Goal: Task Accomplishment & Management: Use online tool/utility

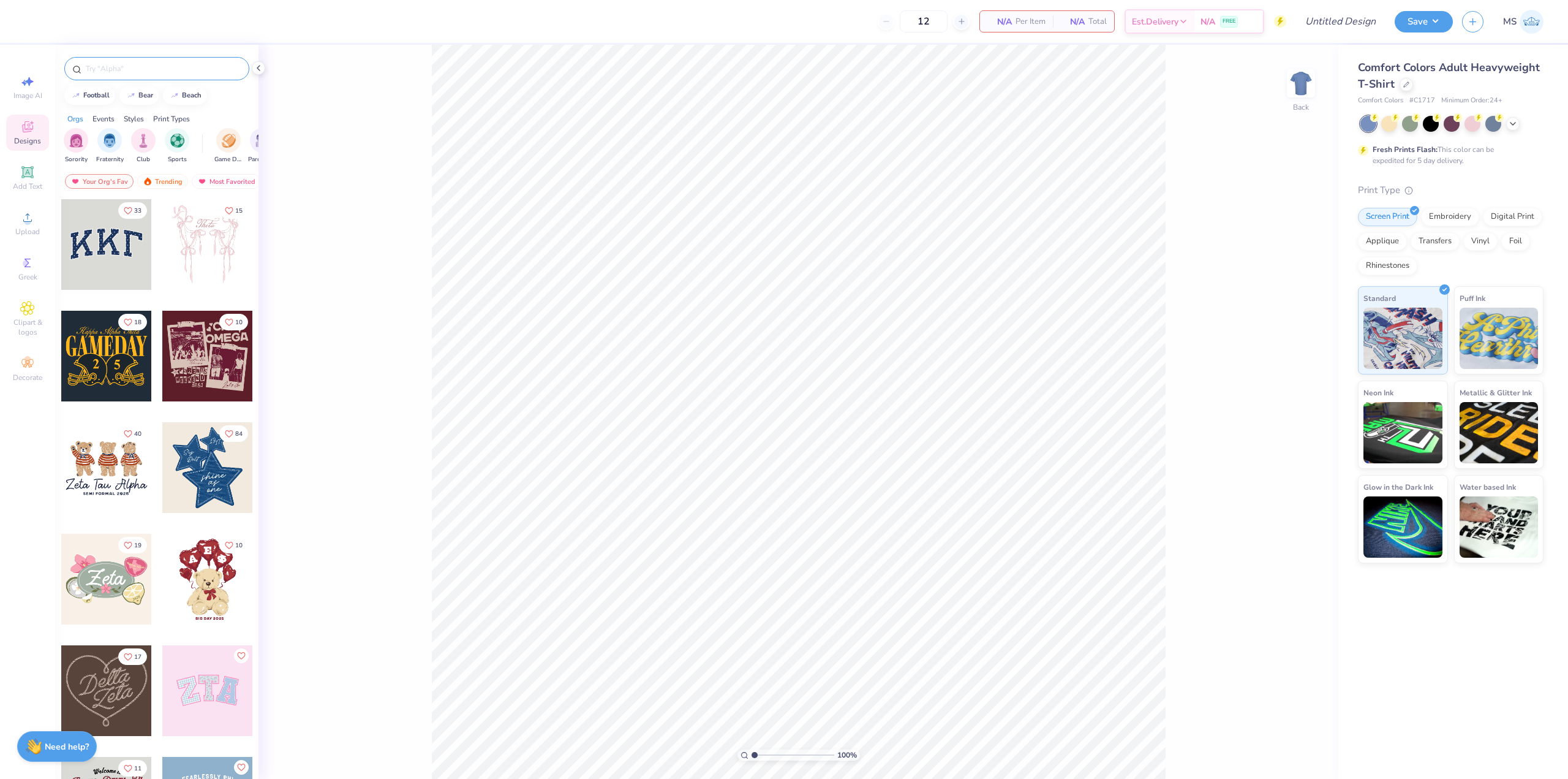
click at [135, 71] on input "text" at bounding box center [162, 68] width 156 height 12
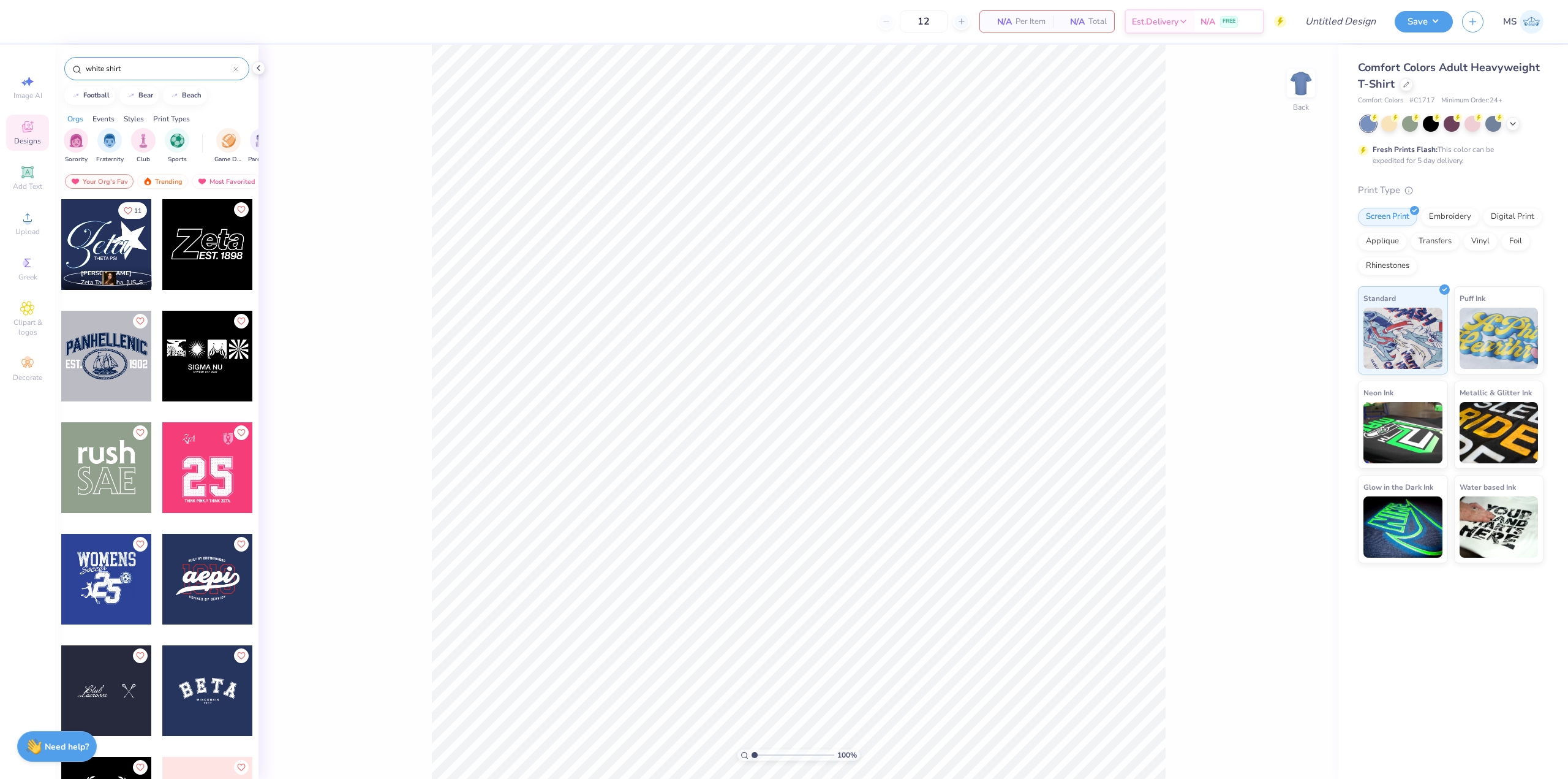
type input "white shirt"
click at [1515, 124] on icon at bounding box center [1512, 122] width 9 height 9
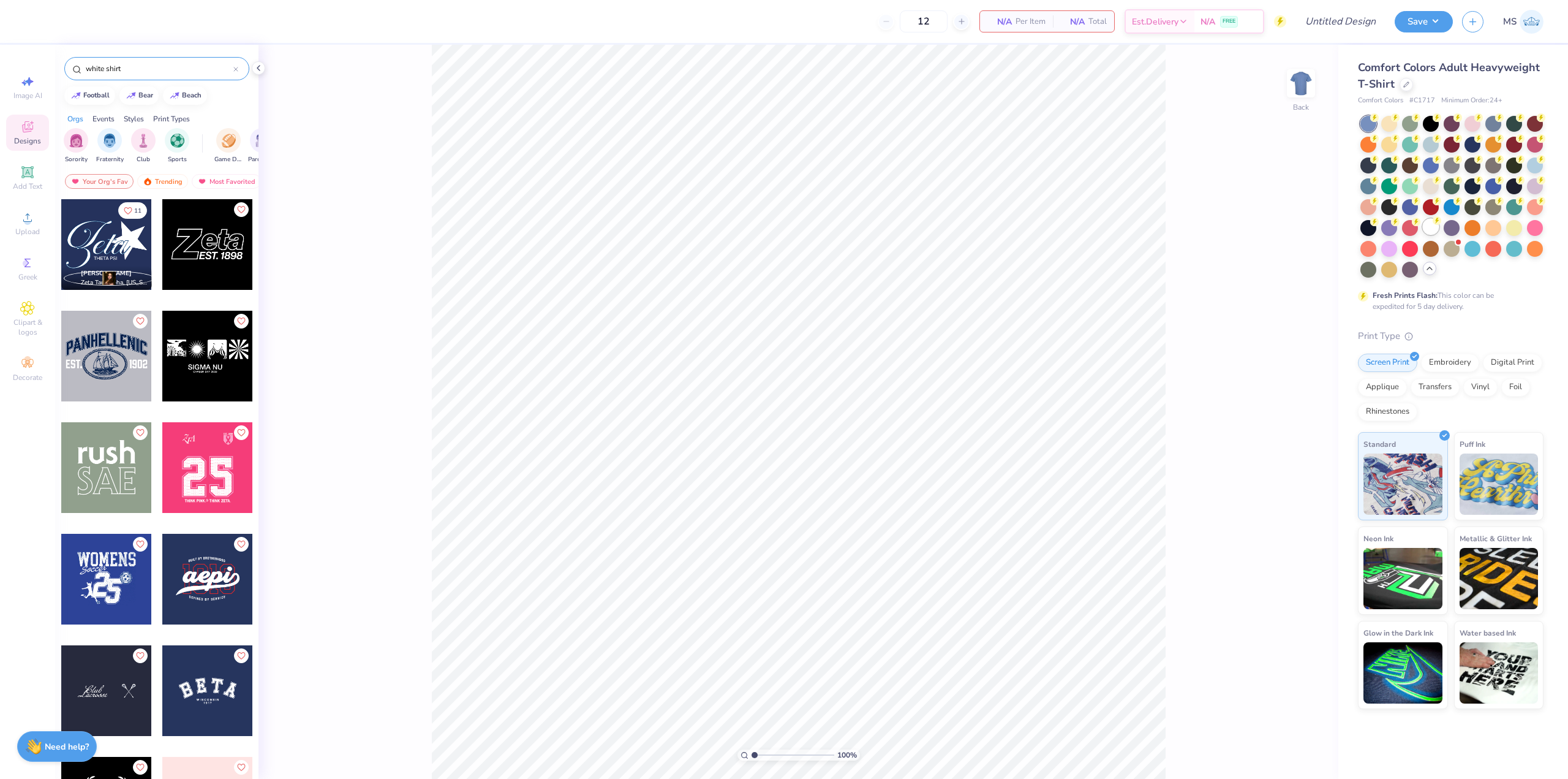
click at [1429, 228] on div at bounding box center [1431, 226] width 16 height 16
click at [21, 219] on icon at bounding box center [27, 218] width 15 height 15
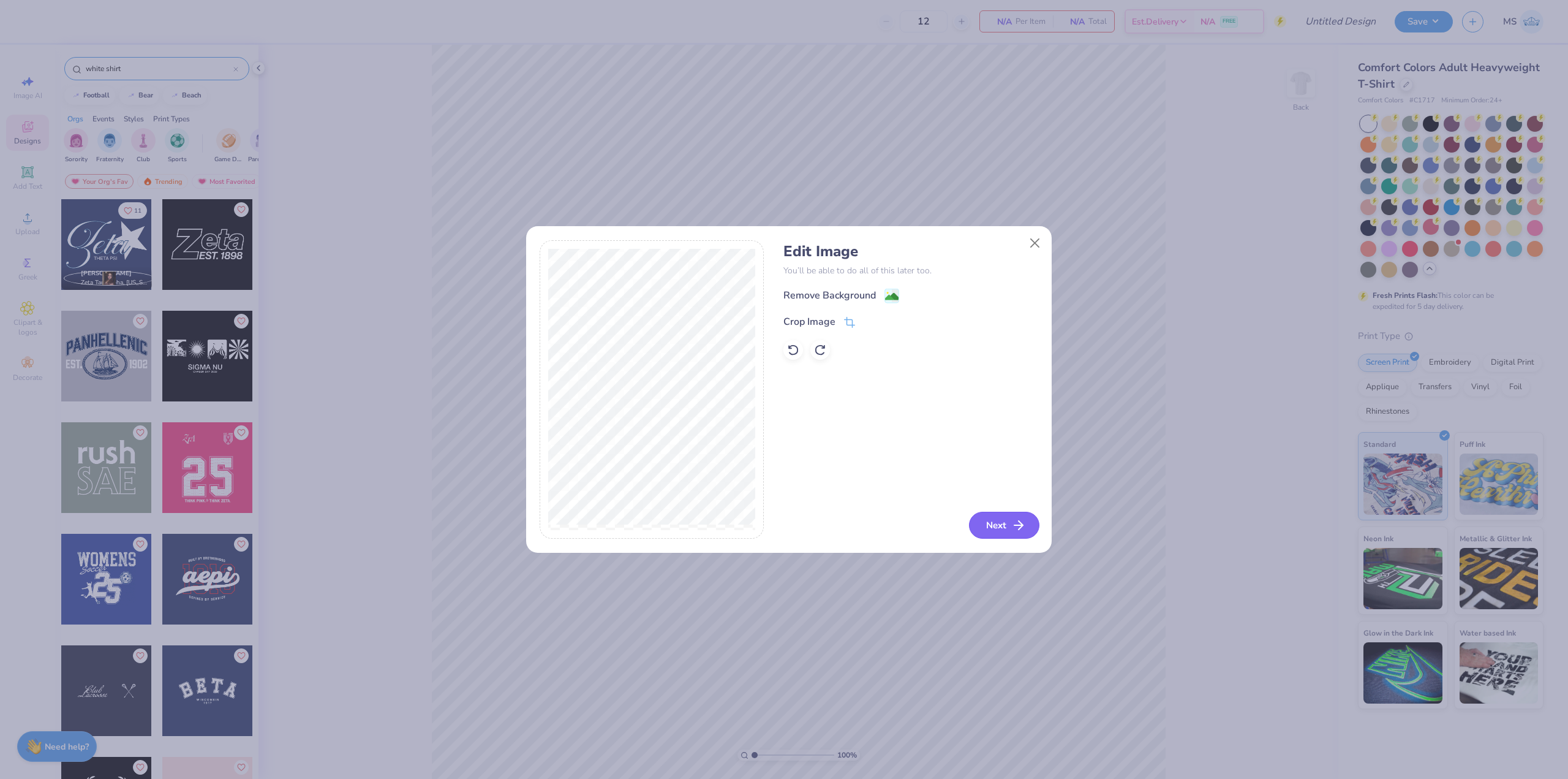
click at [1018, 525] on line "button" at bounding box center [1018, 525] width 9 height 0
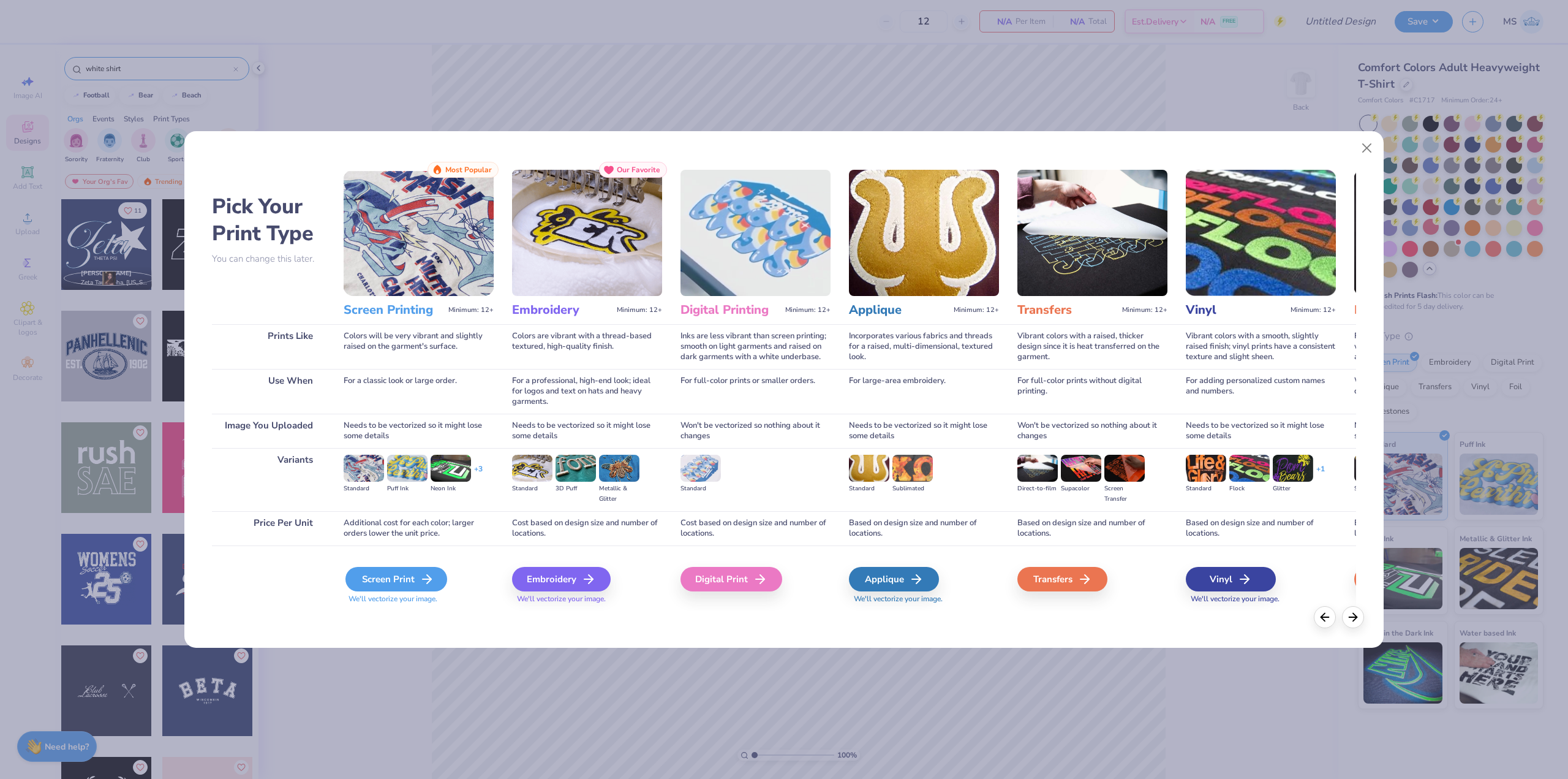
click at [409, 582] on div "Screen Print" at bounding box center [396, 579] width 101 height 25
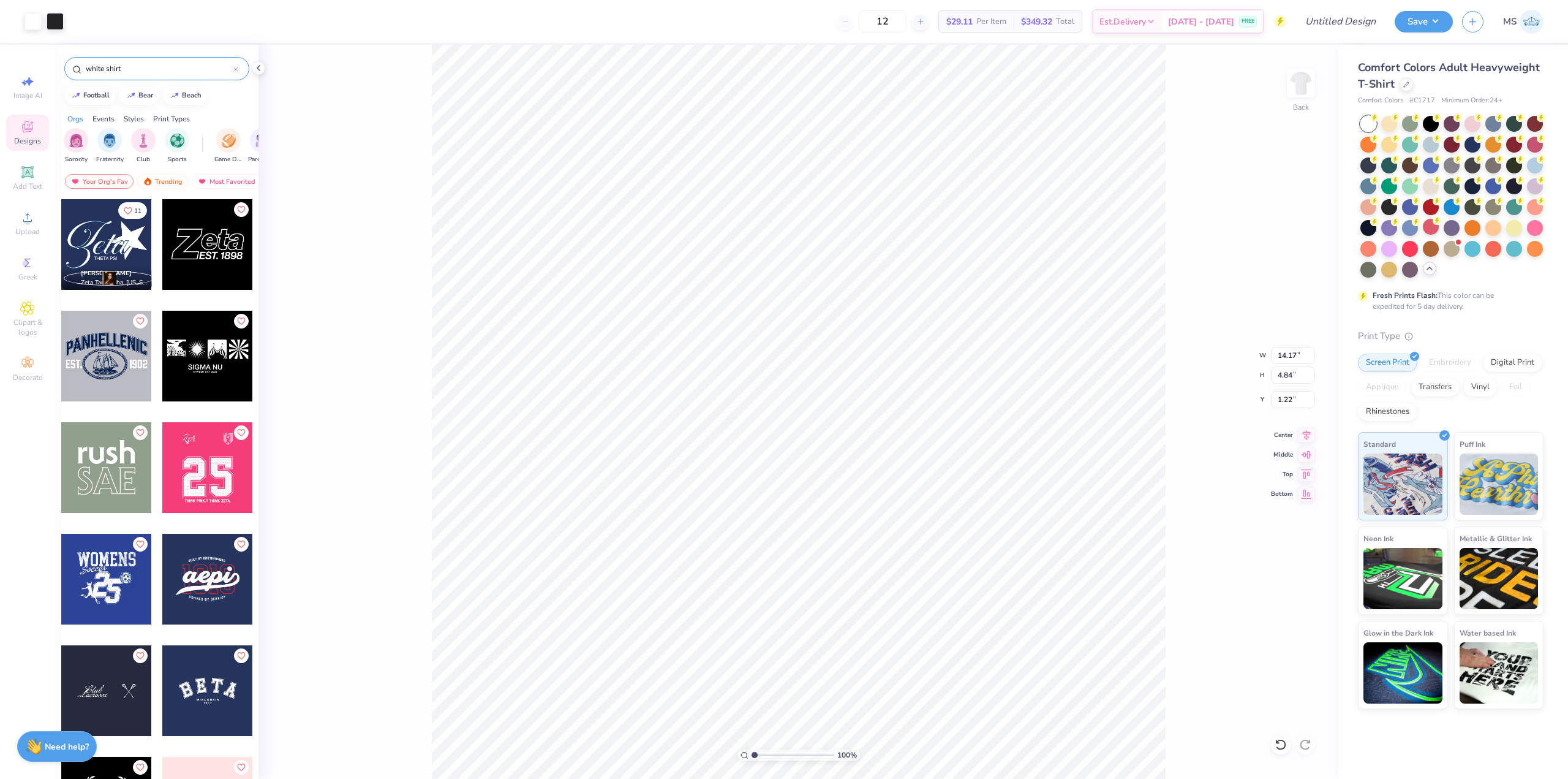
type input "1.22"
click at [1309, 438] on icon at bounding box center [1307, 433] width 17 height 15
type input "14.16"
type input "4.83"
type input "1.22"
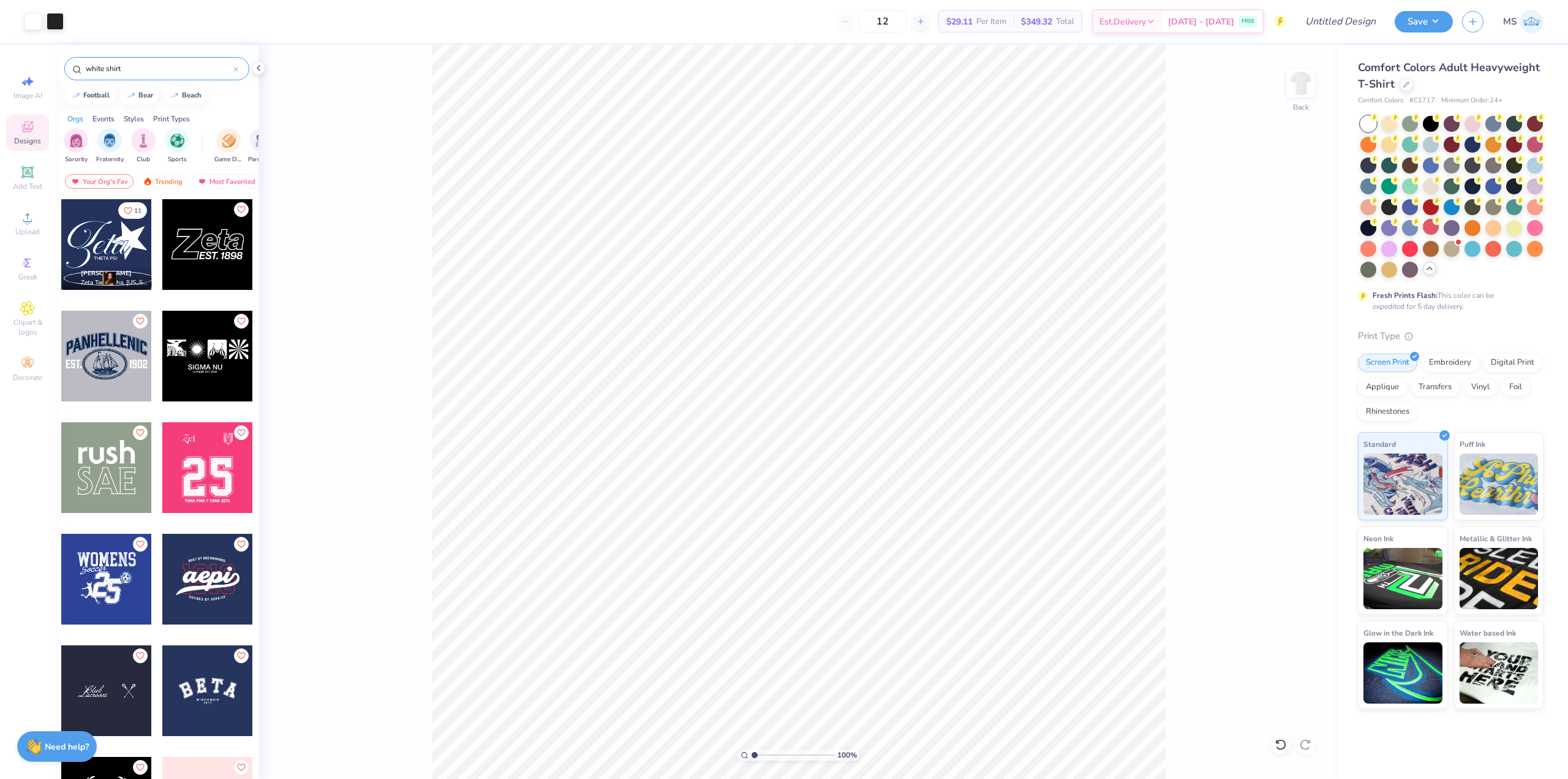
click at [614, 382] on div "100 % Back" at bounding box center [799, 411] width 1080 height 734
click at [31, 216] on icon at bounding box center [27, 218] width 15 height 15
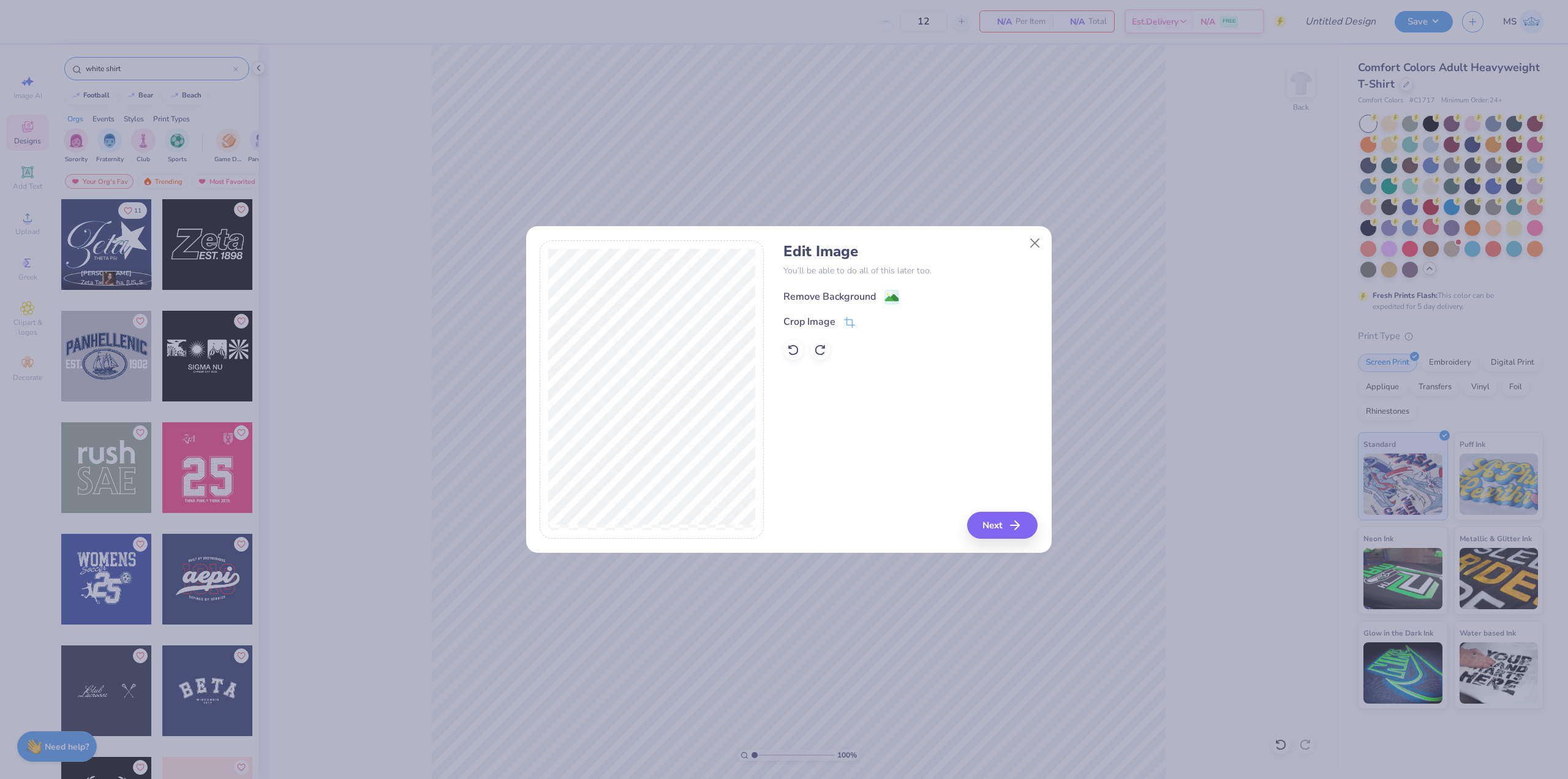
click at [867, 290] on div "Remove Background" at bounding box center [830, 297] width 93 height 15
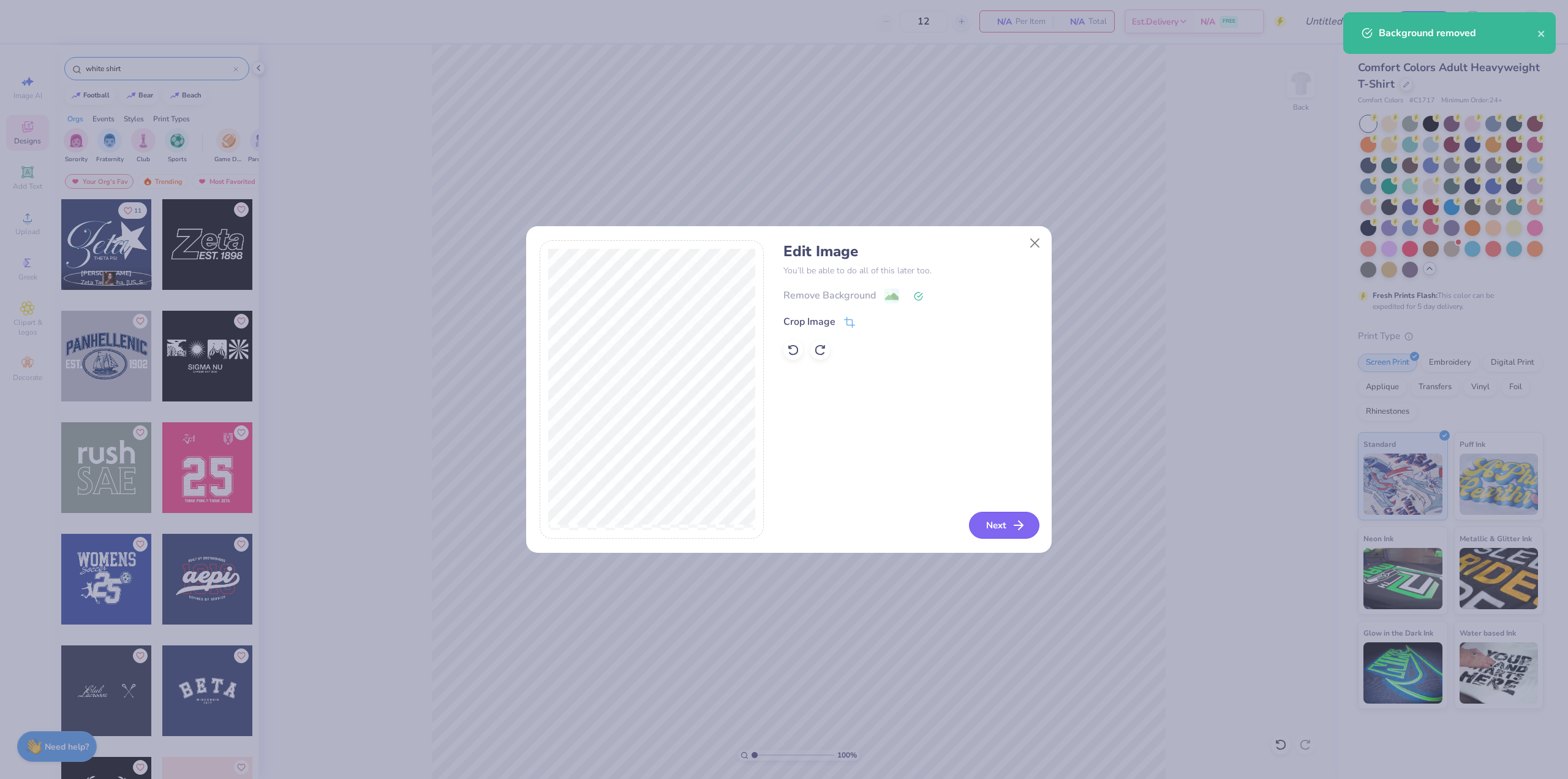
click at [1021, 528] on icon "button" at bounding box center [1018, 525] width 15 height 15
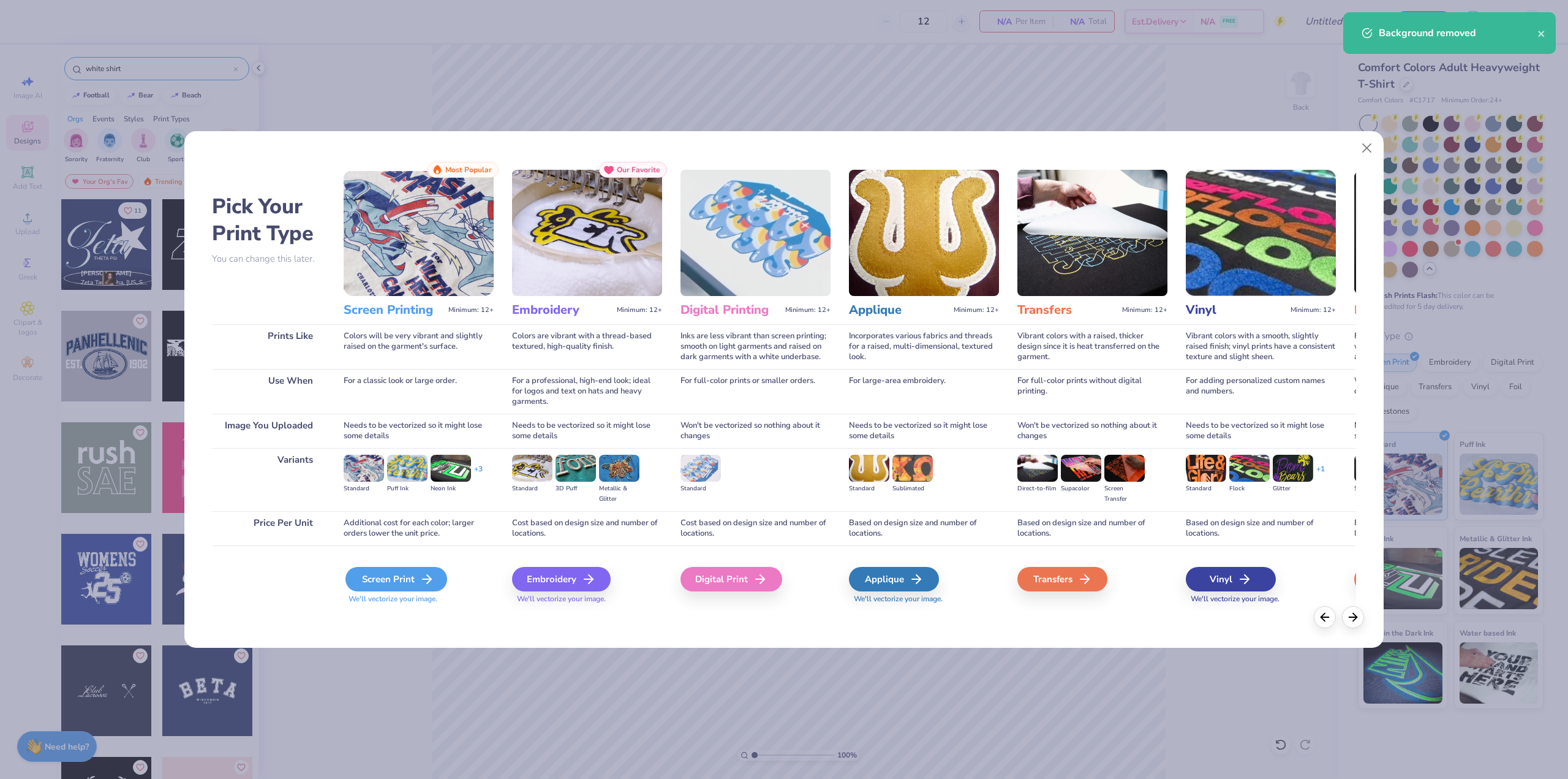
click at [393, 587] on div "Screen Print" at bounding box center [396, 579] width 101 height 25
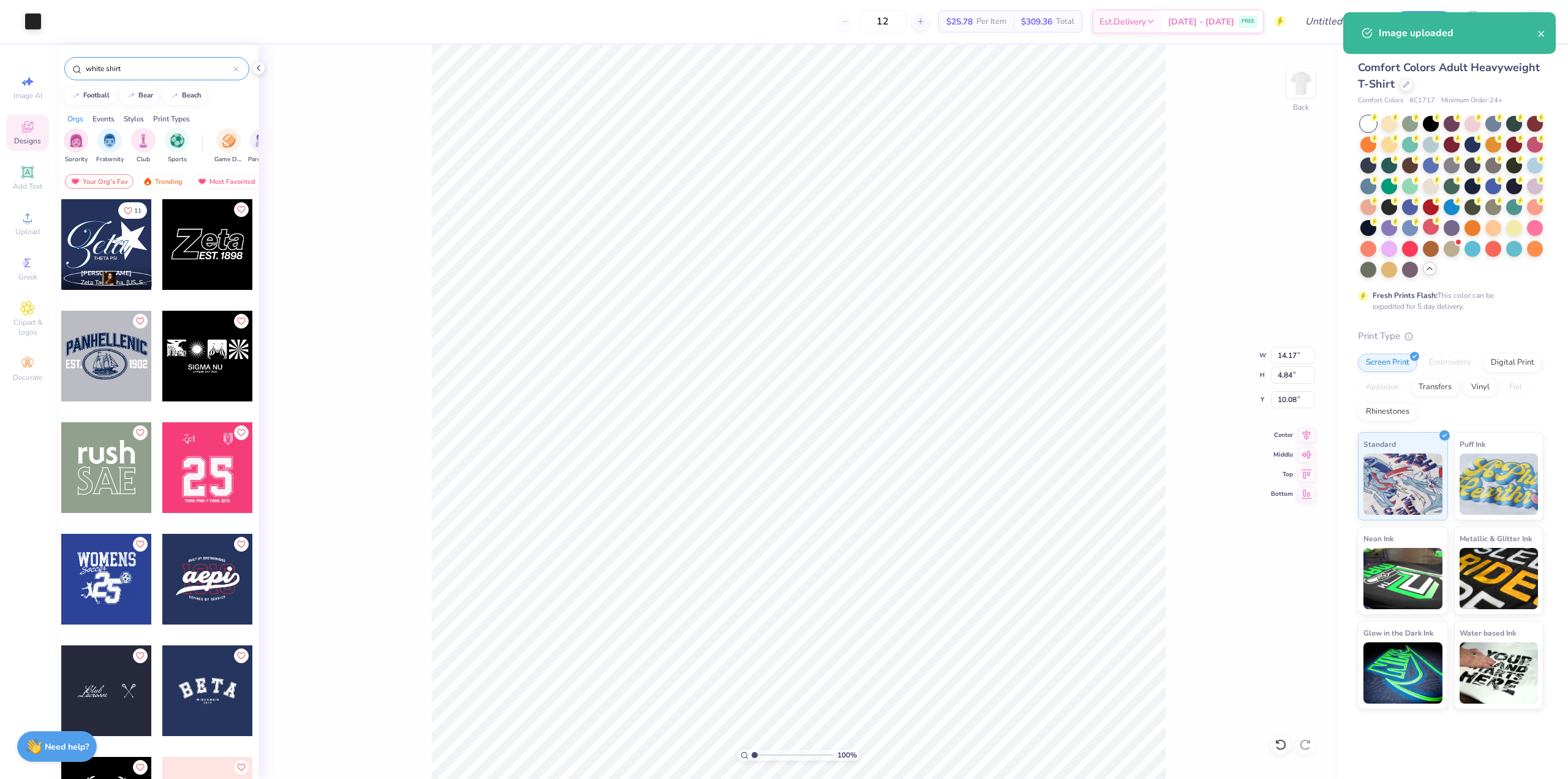
type input "1.42"
click at [1305, 436] on icon at bounding box center [1307, 433] width 17 height 15
click at [1170, 395] on div "100 % Back W 14.17 14.17 " H 4.84 4.84 " Y 1.42 1.42 " Center Middle Top Bottom" at bounding box center [799, 411] width 1080 height 734
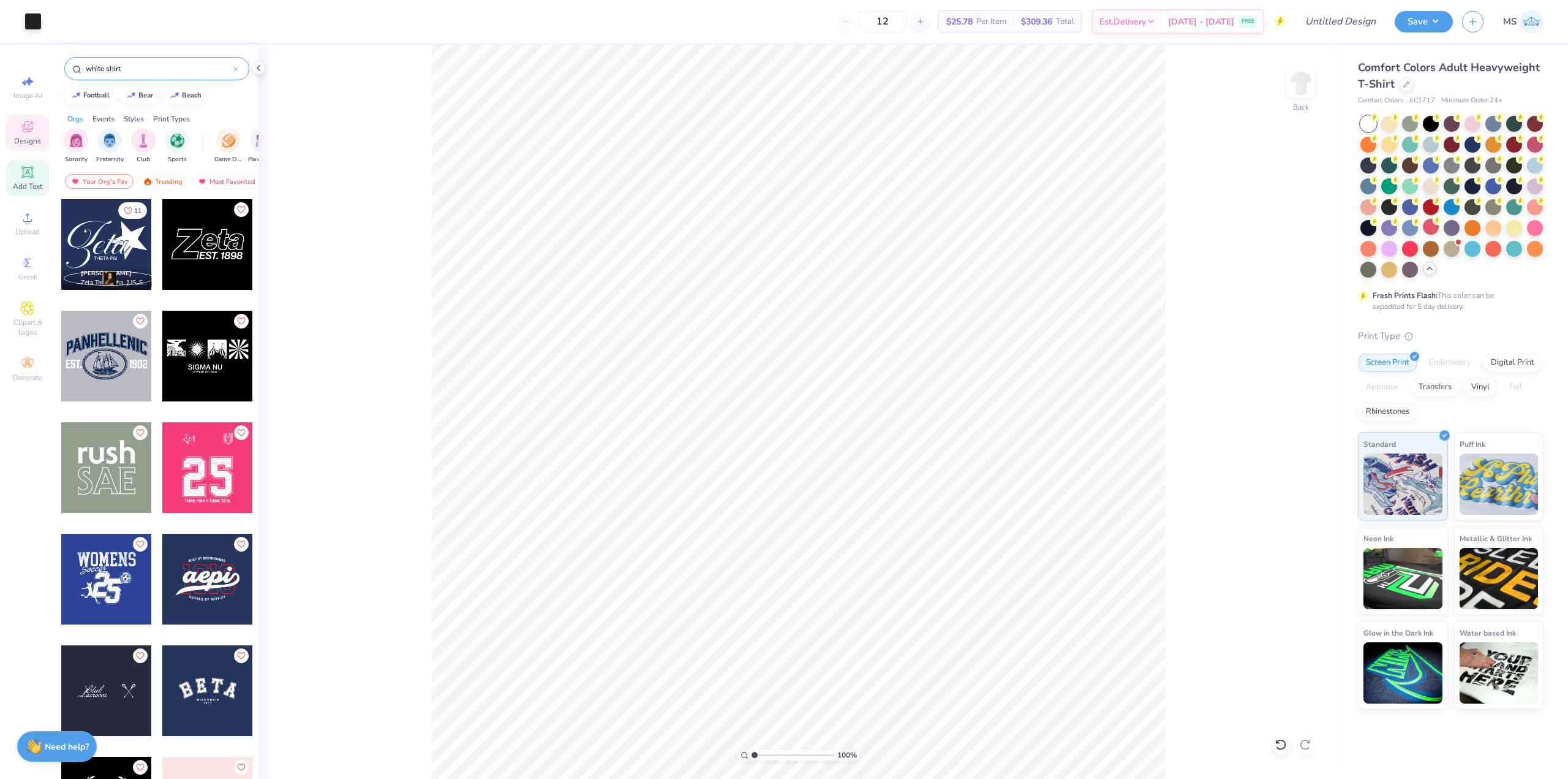
click at [30, 175] on icon at bounding box center [27, 172] width 9 height 9
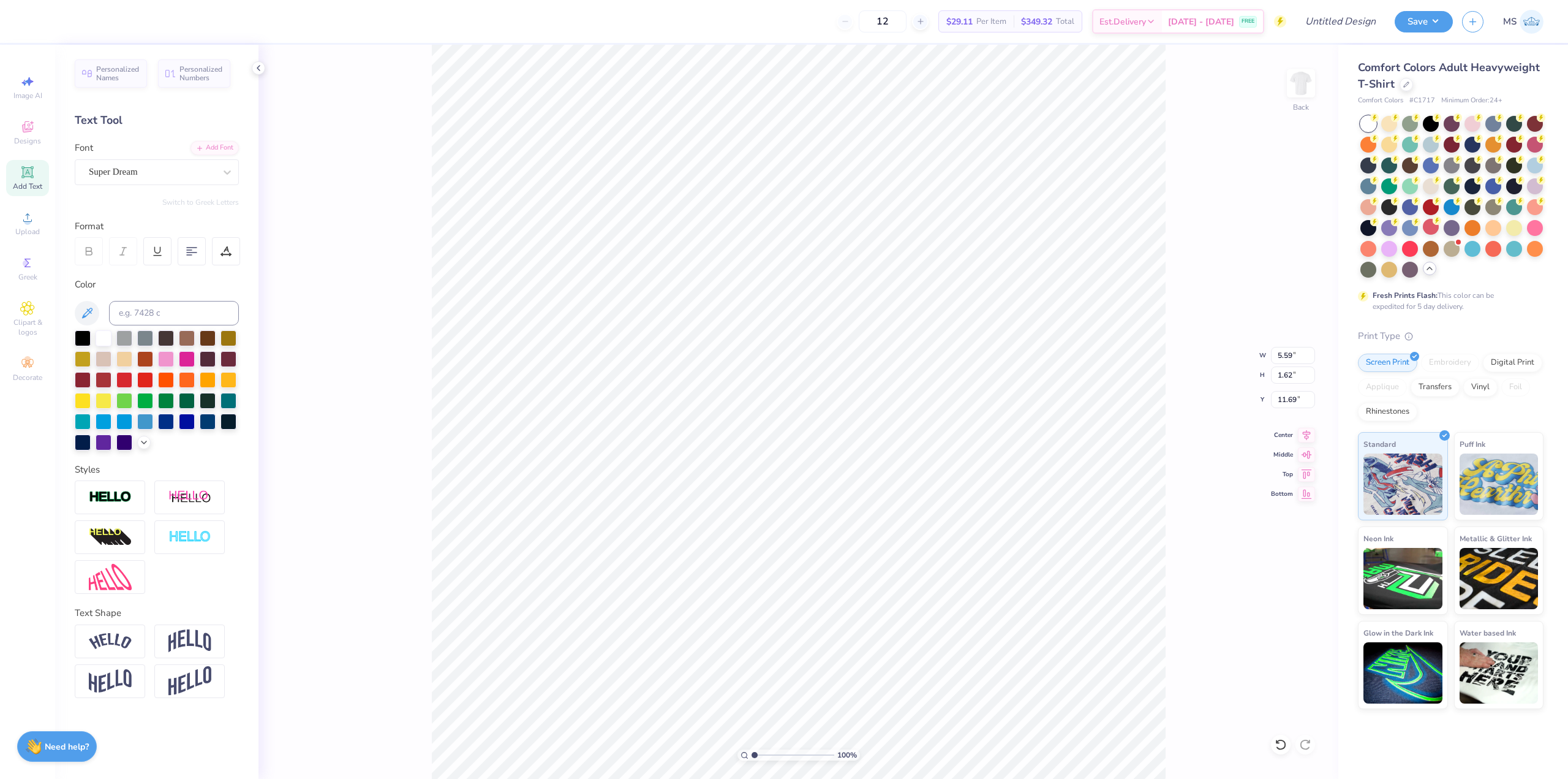
scroll to position [10, 3]
type textarea "Brothers"
click at [1433, 123] on div at bounding box center [1431, 122] width 16 height 16
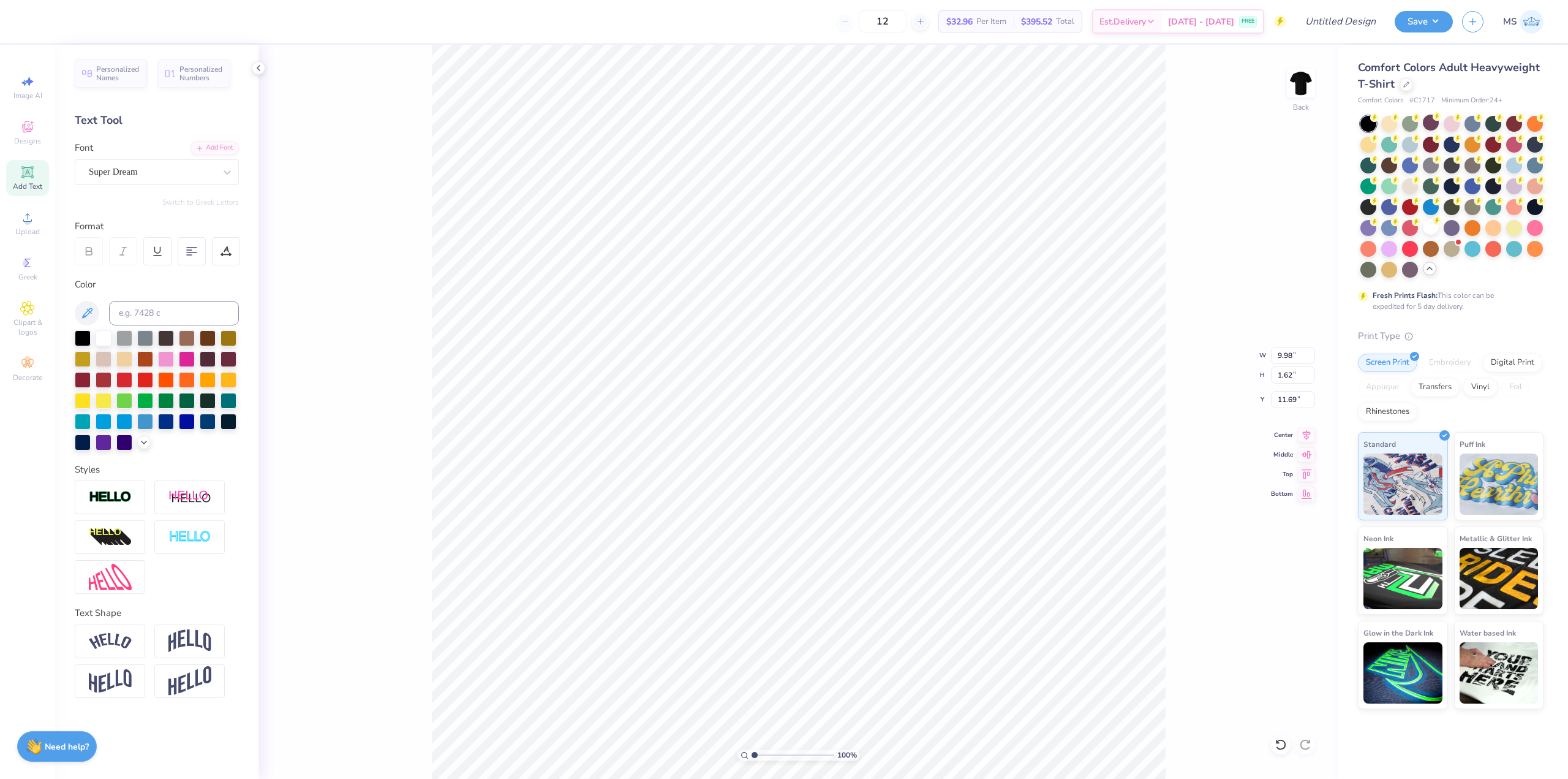
type input "5.59"
type textarea "Brothers"
click at [1433, 226] on div at bounding box center [1431, 226] width 16 height 16
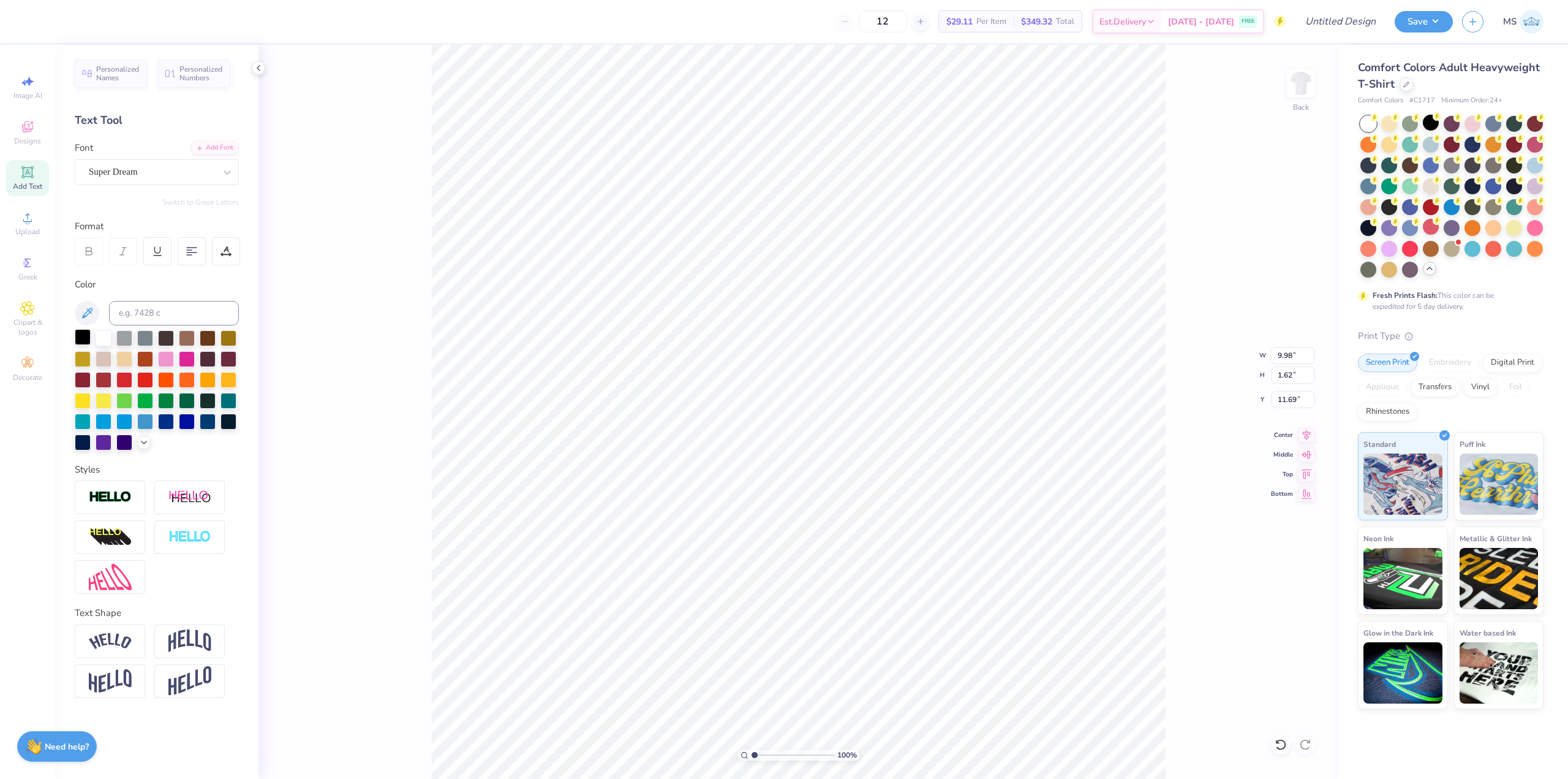
click at [82, 335] on div at bounding box center [82, 336] width 16 height 16
type input "7.17"
click at [165, 253] on div at bounding box center [157, 251] width 28 height 28
type input "10.08"
type input "2.02"
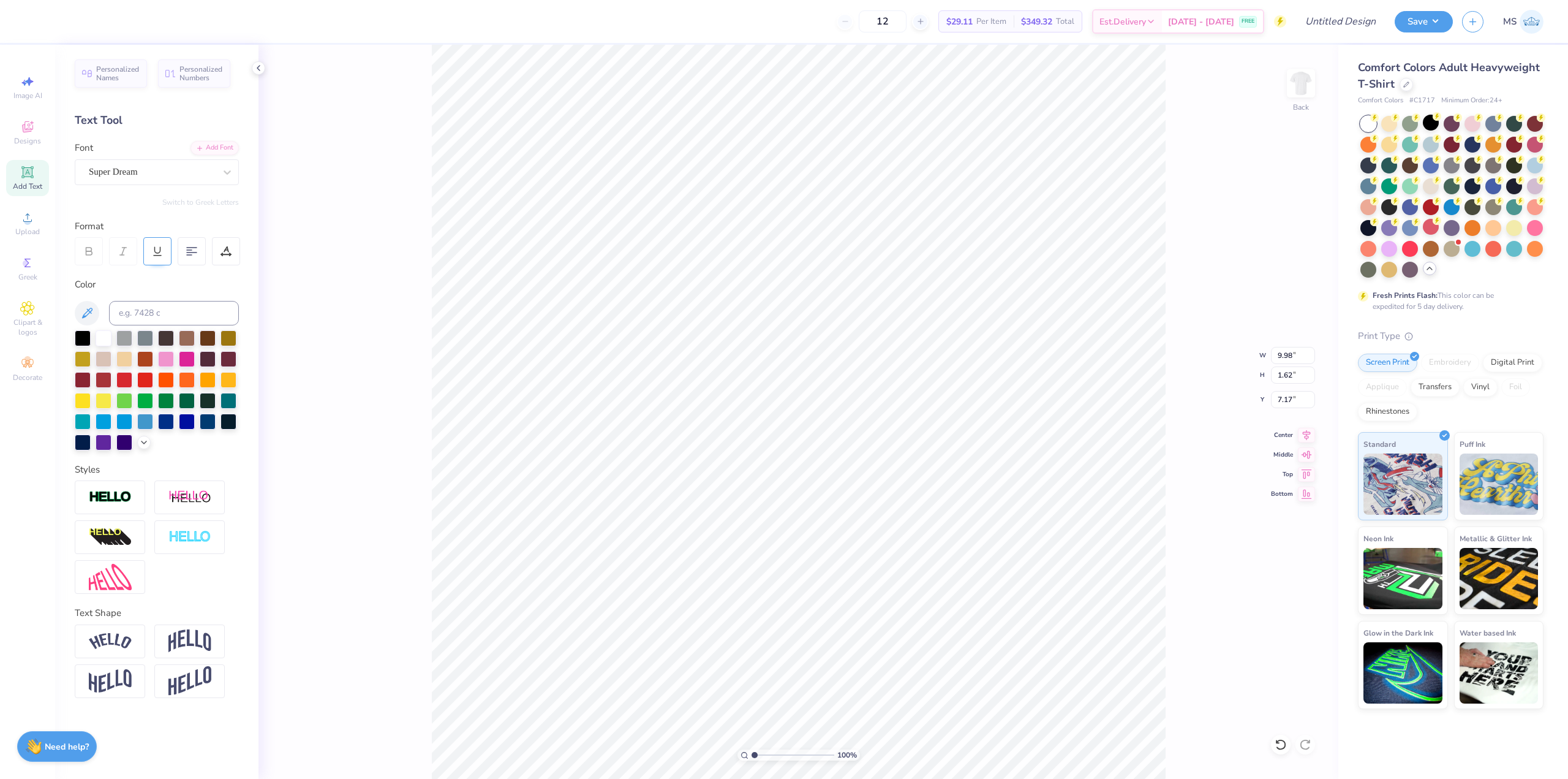
type input "6.97"
click at [165, 253] on div at bounding box center [157, 251] width 28 height 28
type input "9.98"
type input "1.62"
type input "7.17"
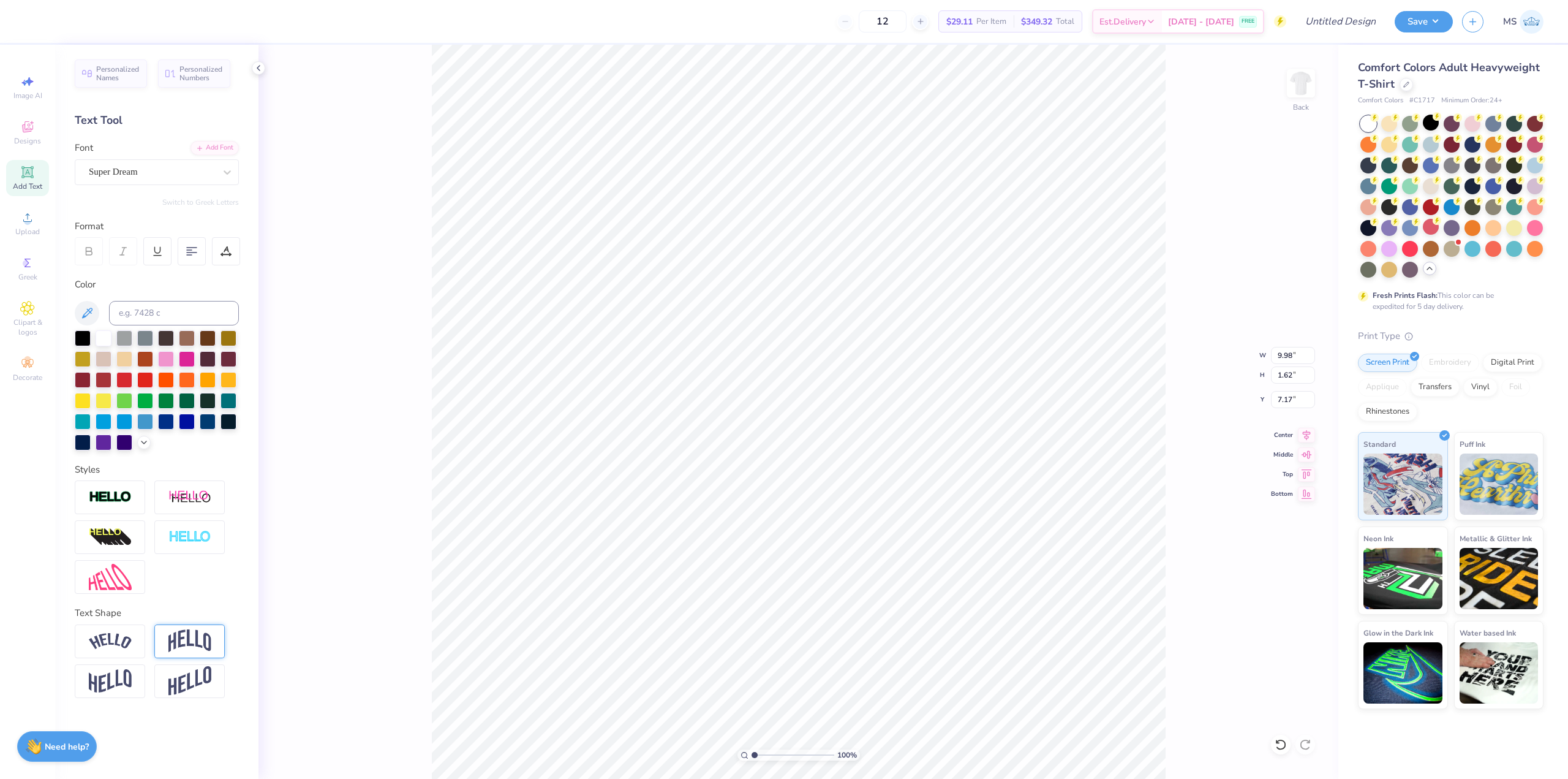
click at [198, 643] on img at bounding box center [189, 641] width 43 height 24
type input "3.56"
type input "6.20"
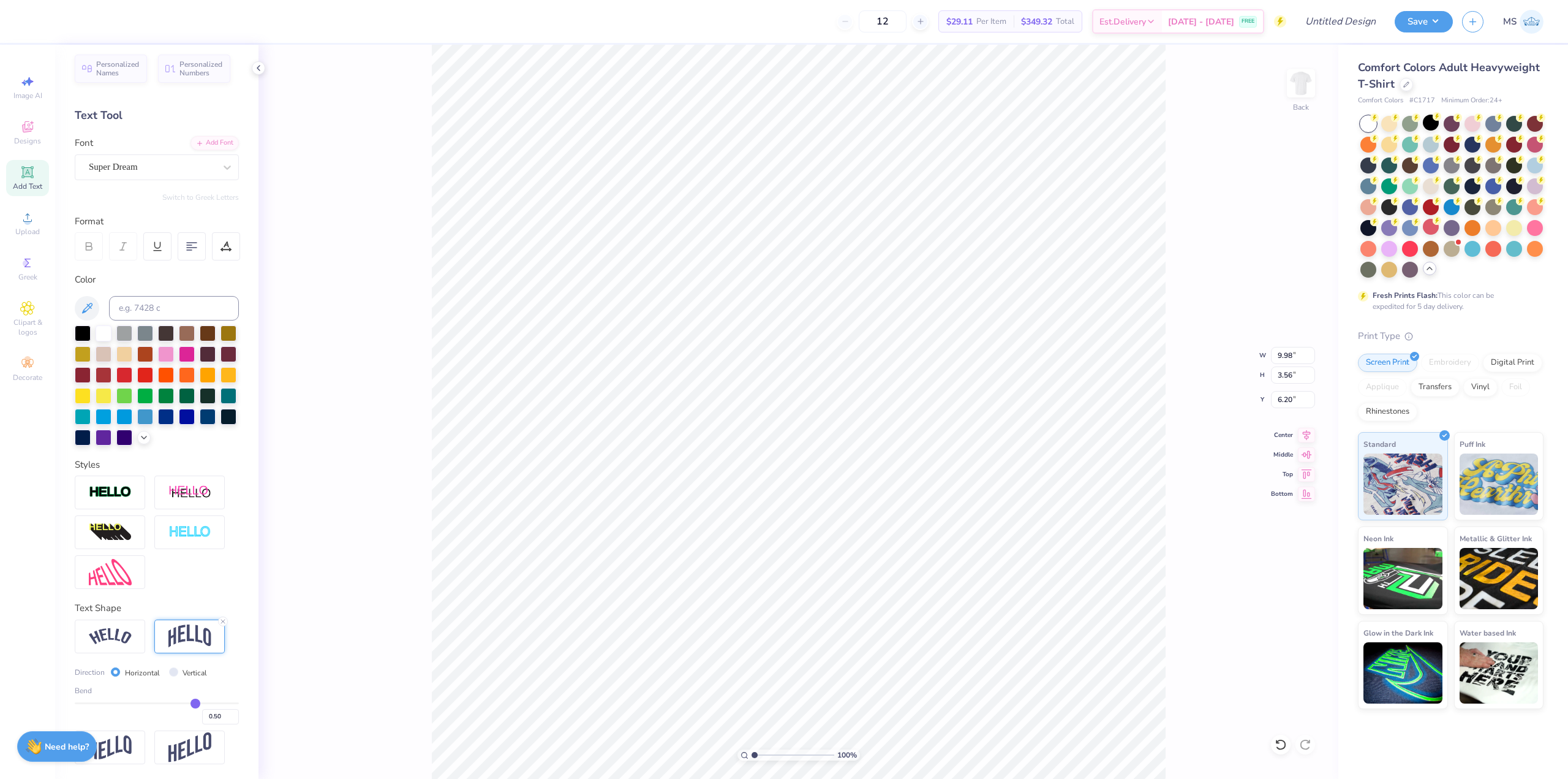
scroll to position [26, 0]
click at [174, 744] on img at bounding box center [189, 747] width 43 height 30
type input "2.89"
type input "6.53"
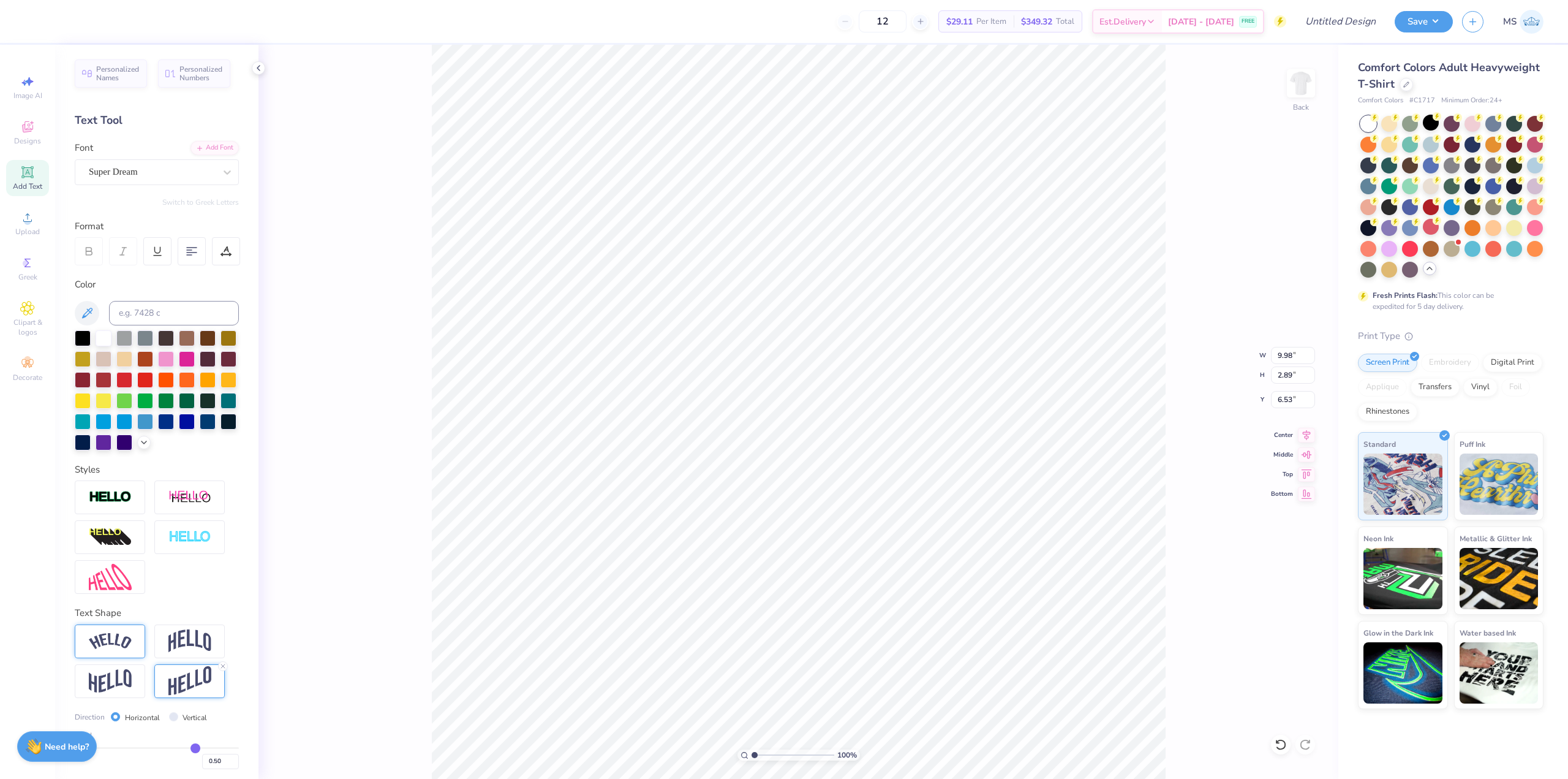
click at [127, 649] on img at bounding box center [110, 641] width 43 height 16
type input "11.78"
type input "3.00"
type input "6.48"
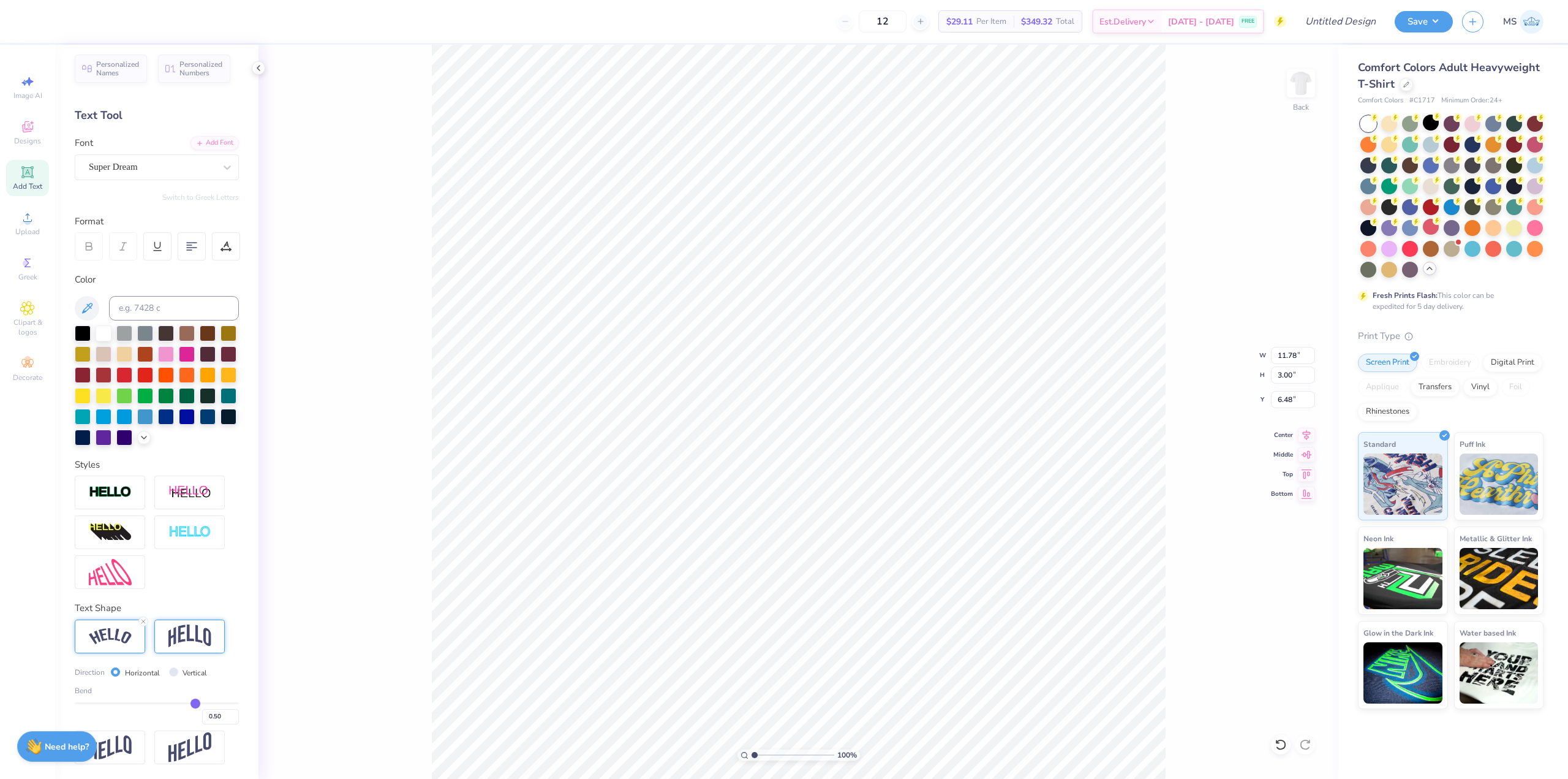
scroll to position [26, 0]
type input "0.48"
type input "0.47"
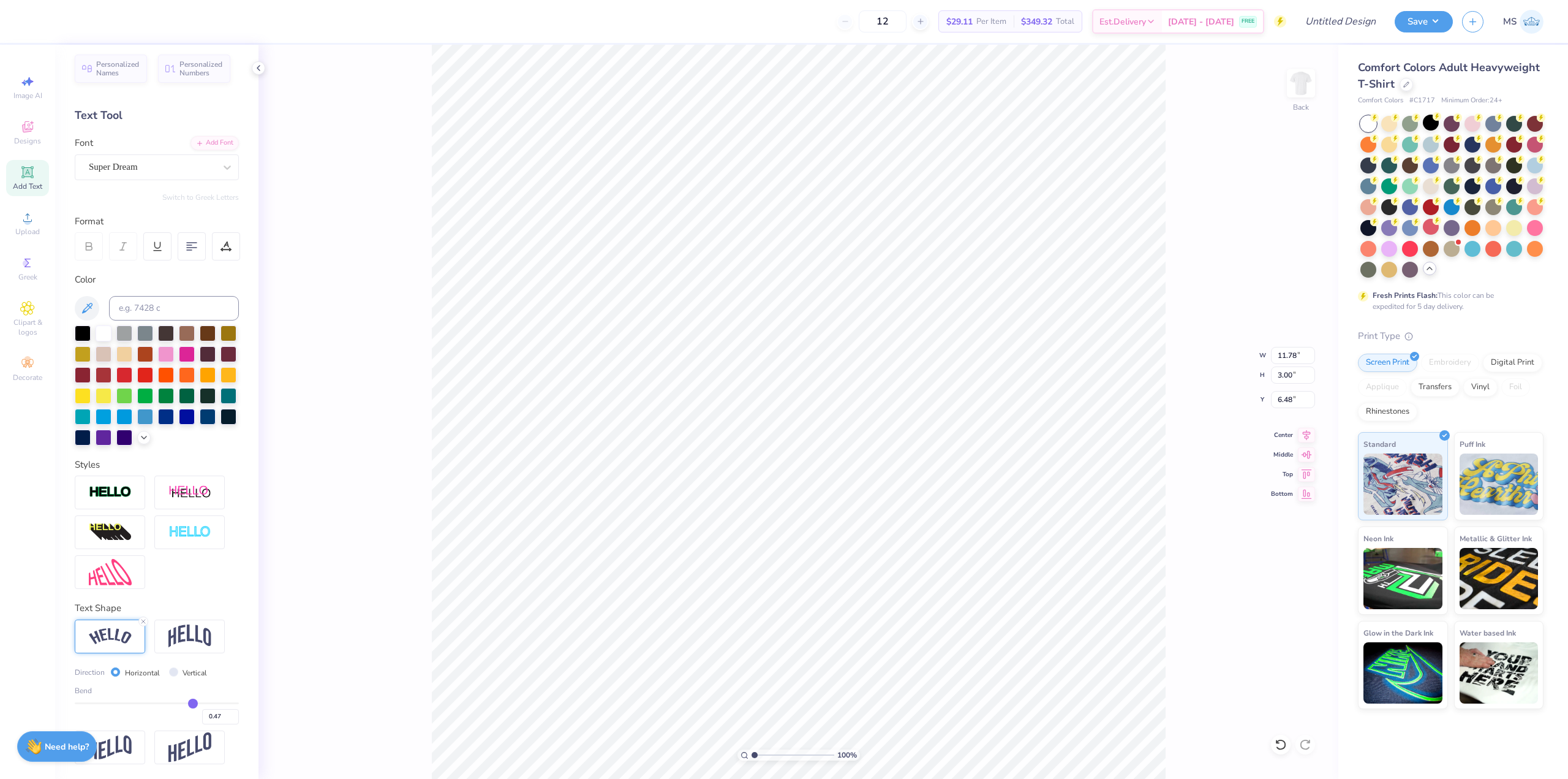
type input "0.46"
type input "0.45"
type input "0.44"
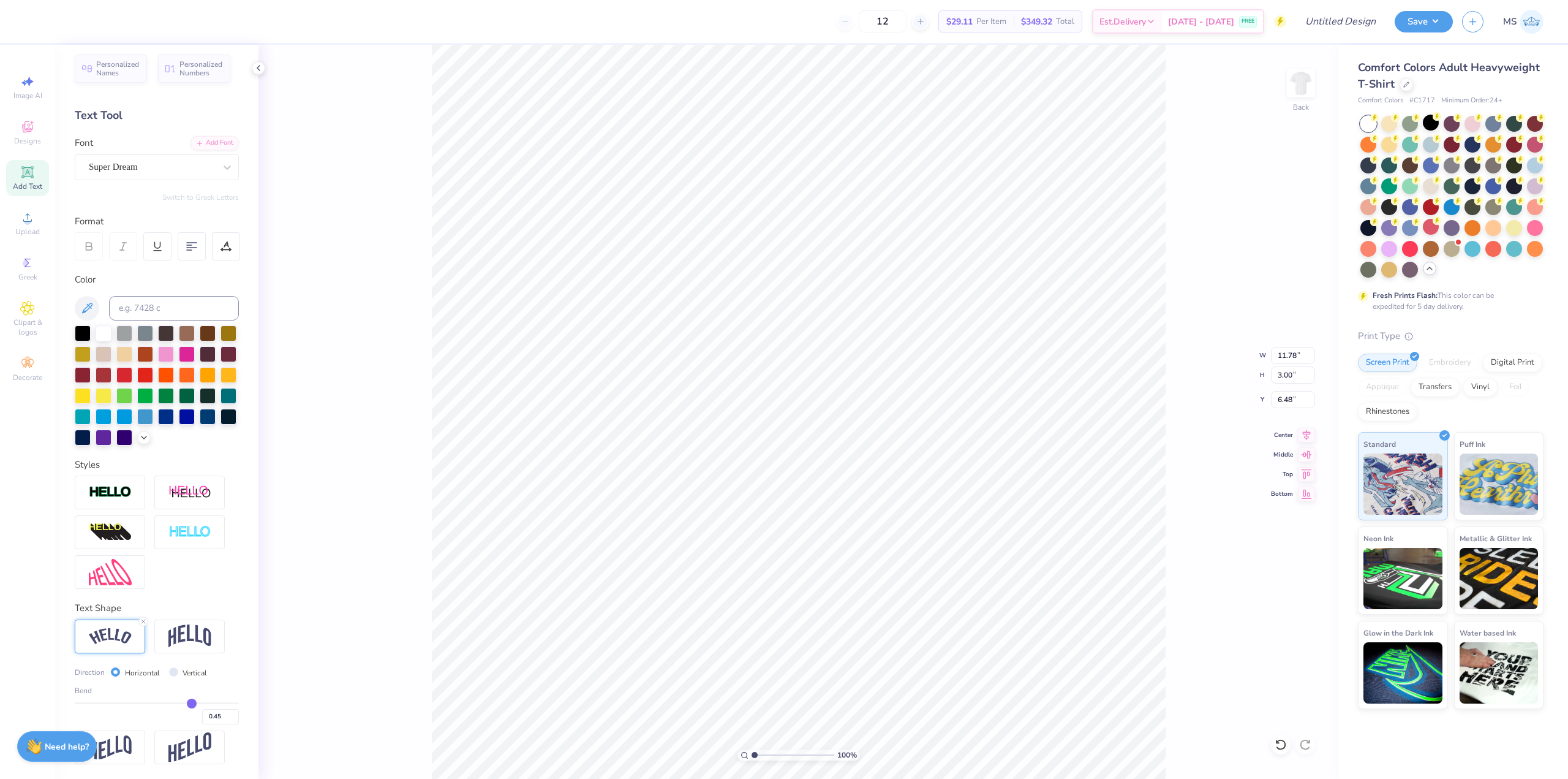
type input "0.44"
type input "0.43"
type input "0.42"
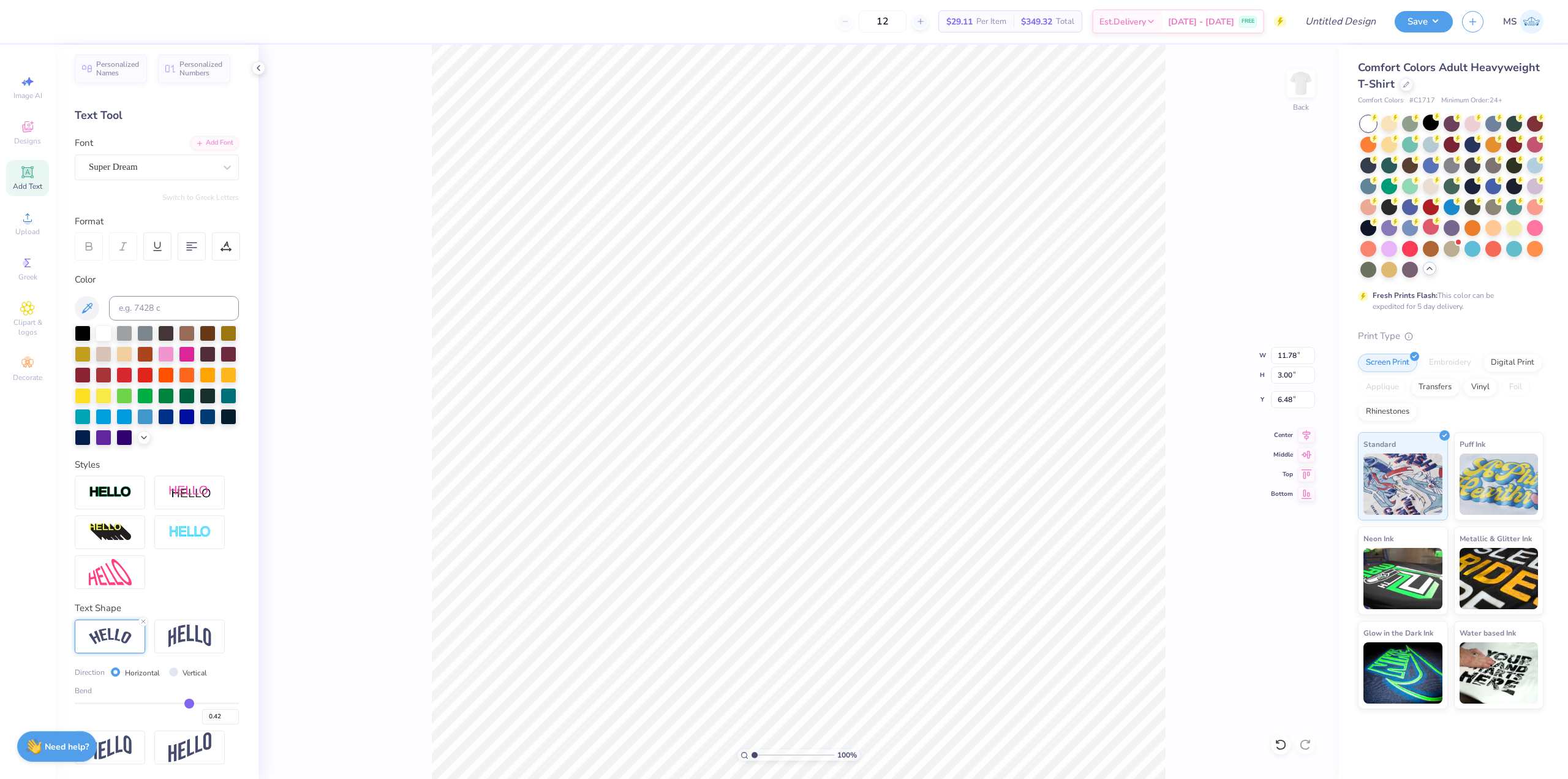
type input "0.4"
type input "0.40"
type input "0.38"
type input "0.37"
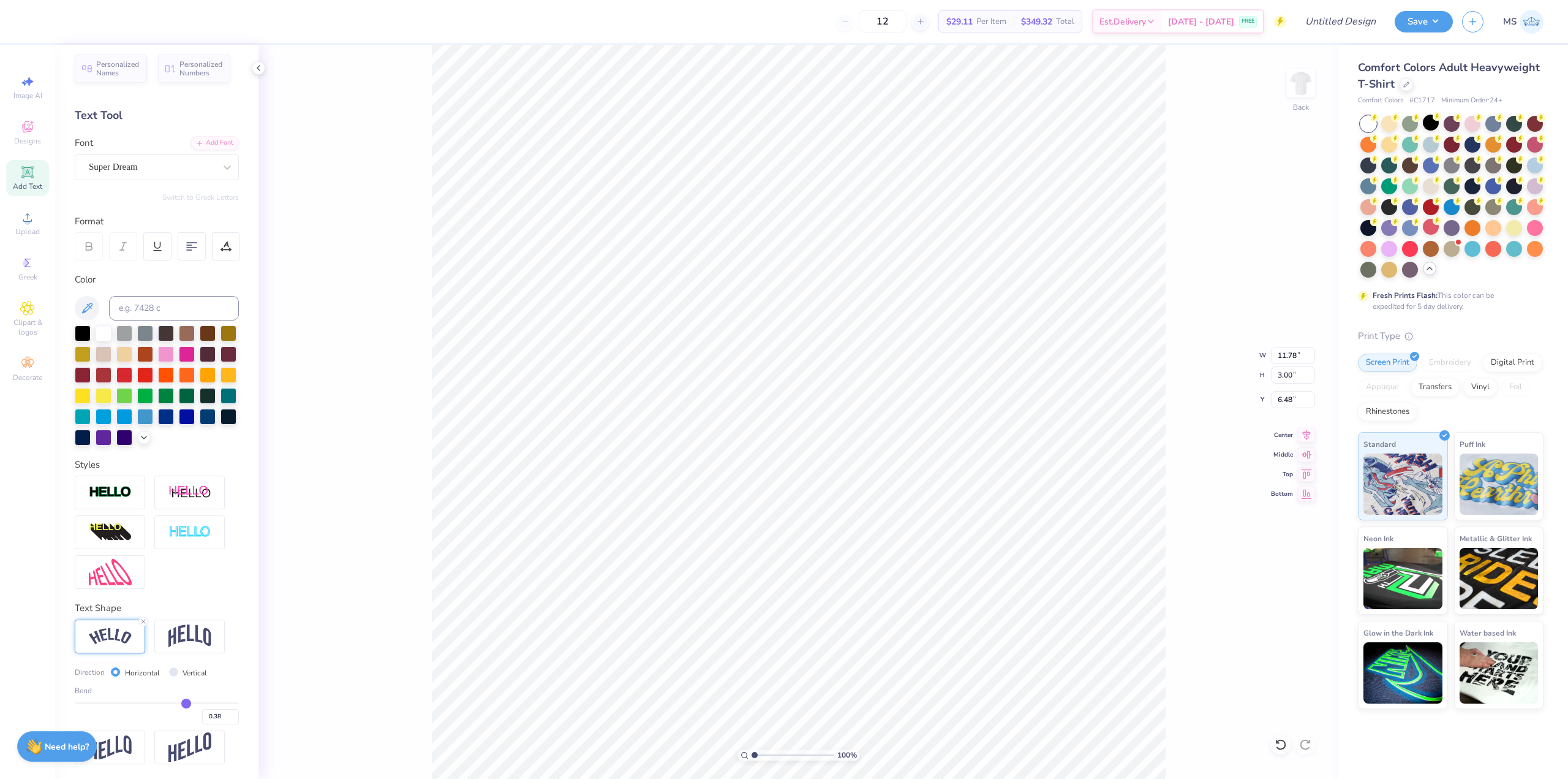
type input "0.37"
type input "0.34"
type input "0.32"
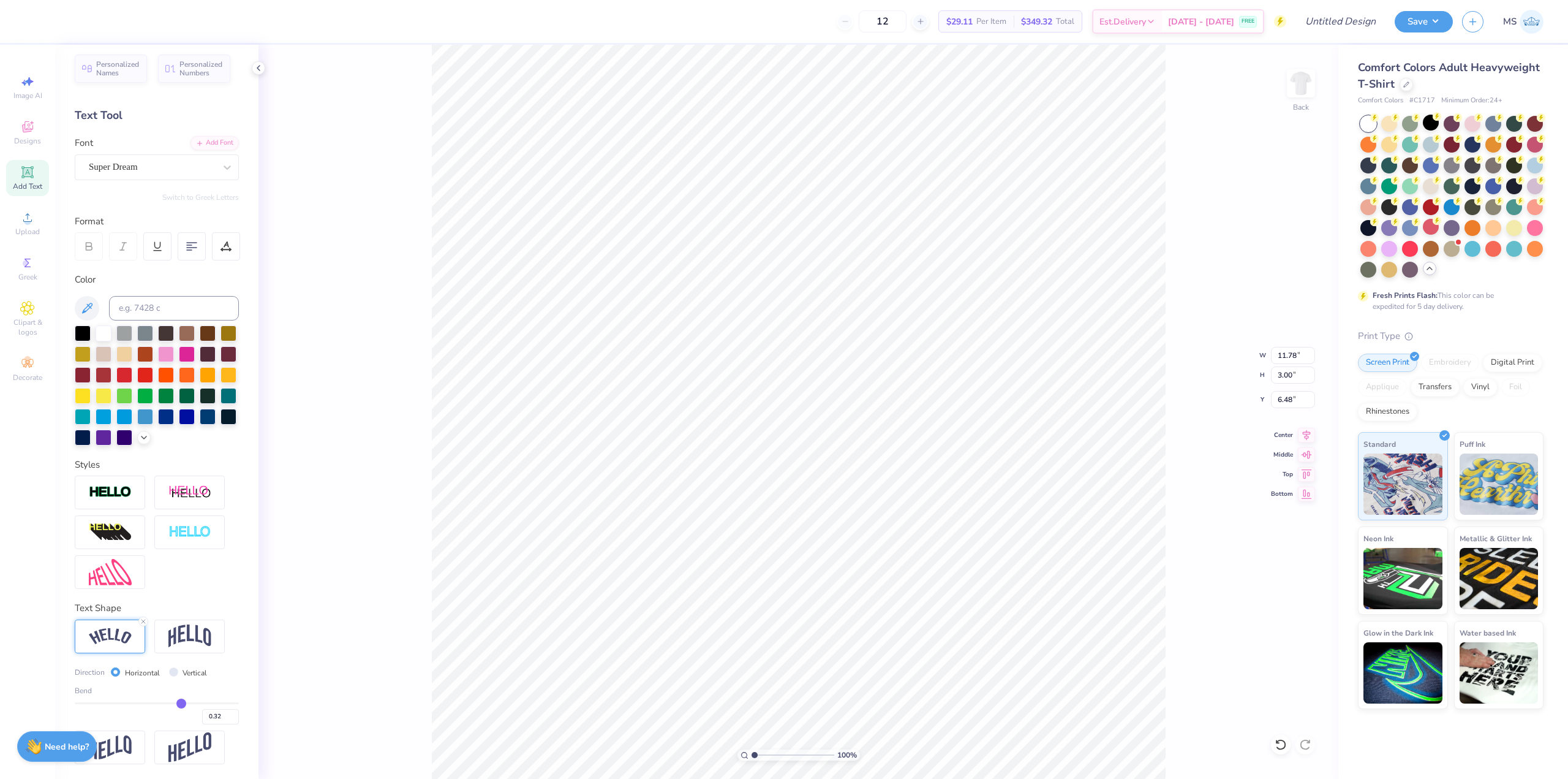
type input "0.3"
type input "0.30"
type input "0.27"
type input "0.25"
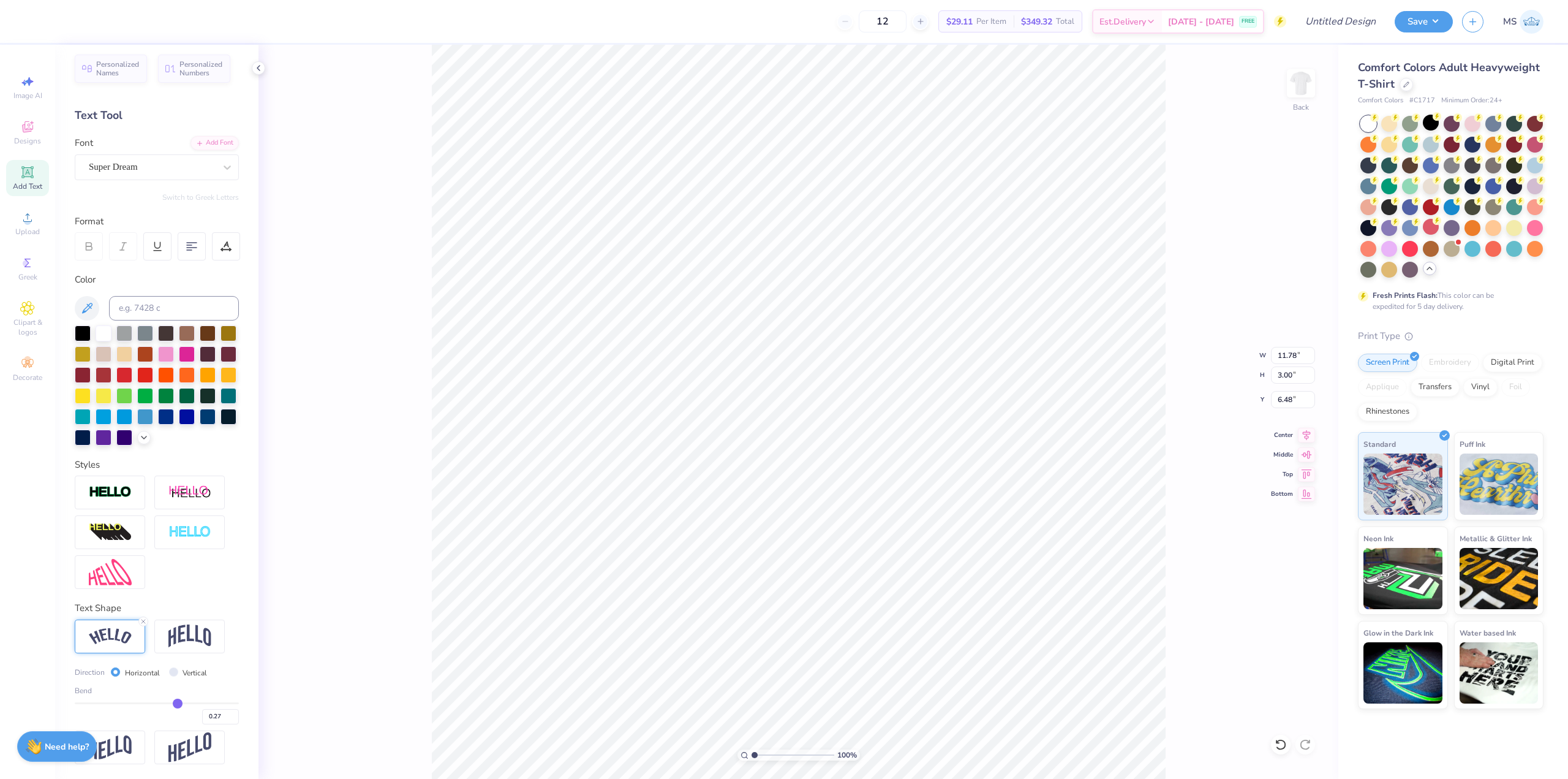
type input "0.25"
type input "0.22"
type input "0.2"
type input "0.20"
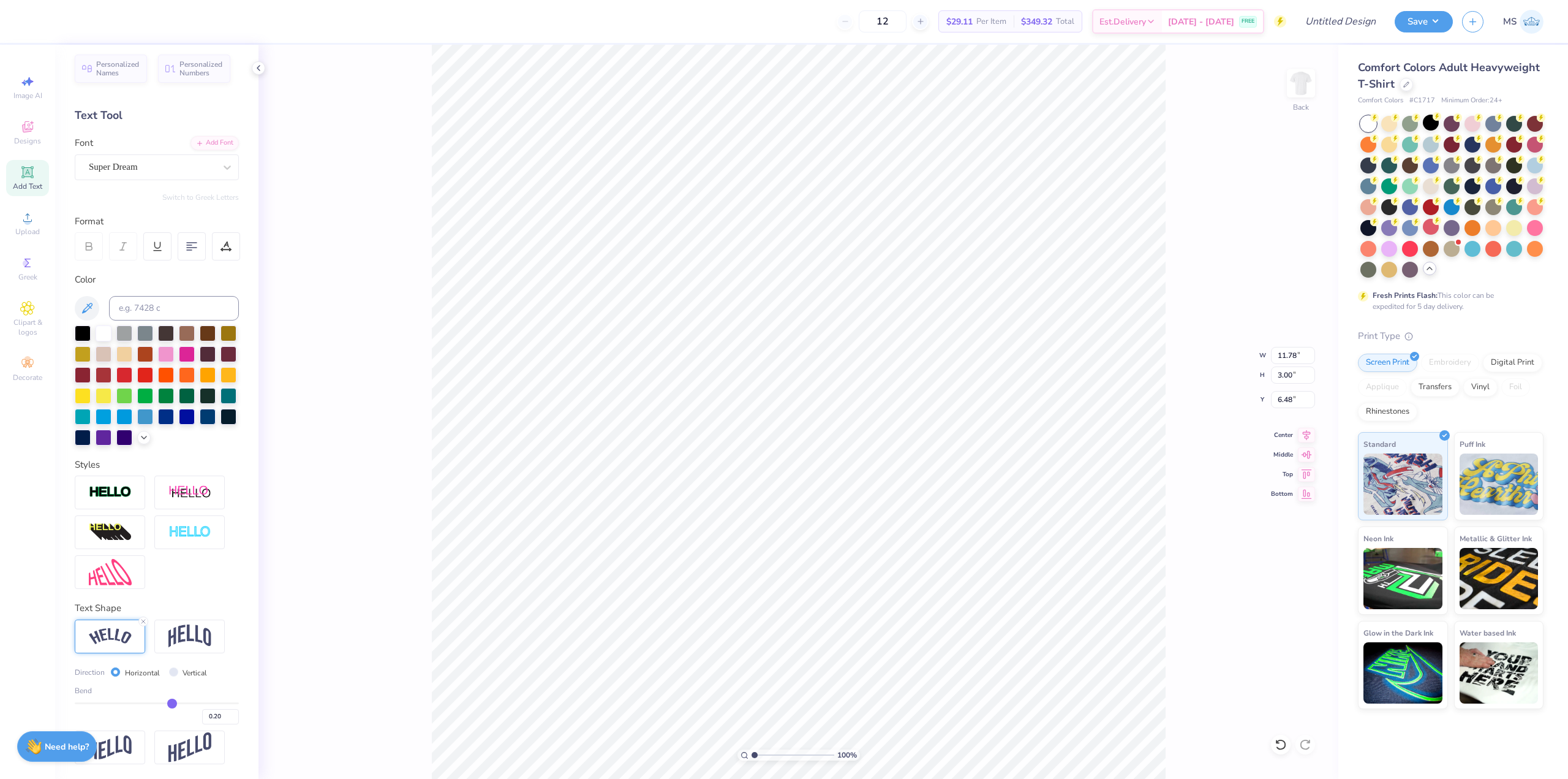
type input "0.16"
type input "0.14"
type input "0.11"
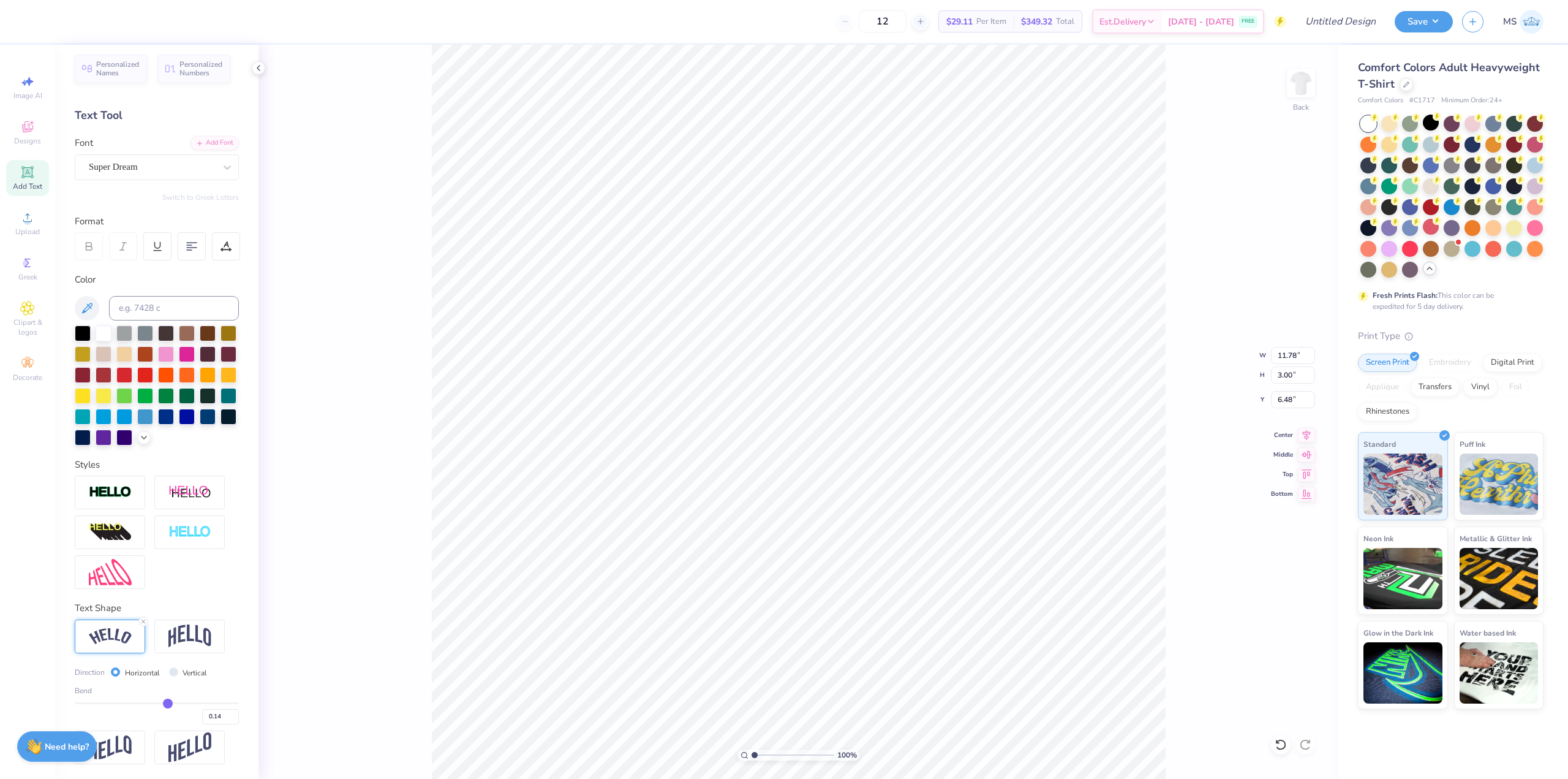
type input "0.11"
type input "0.09"
type input "0.06"
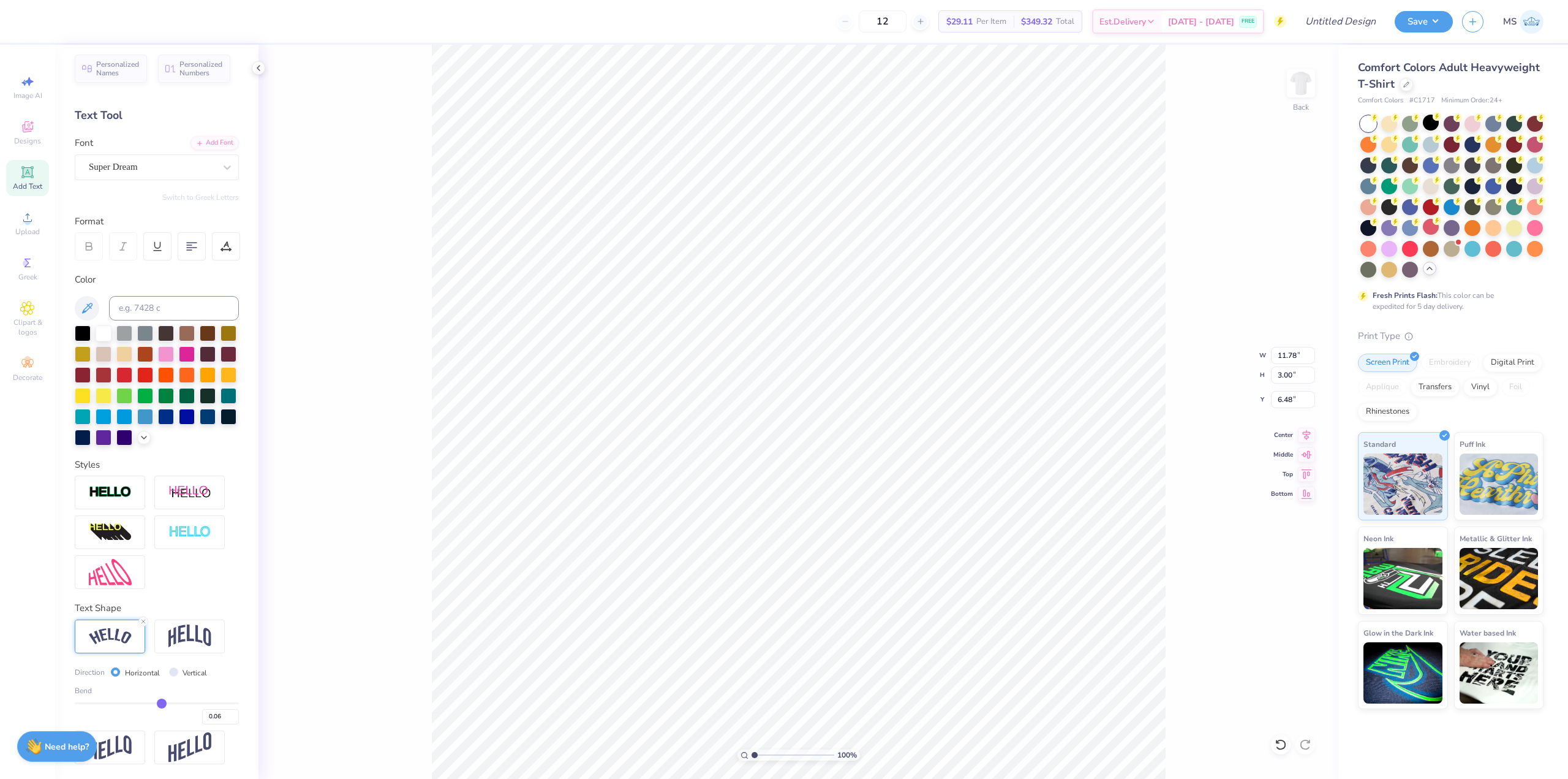
type input "0.04"
type input "0.01"
type input "0"
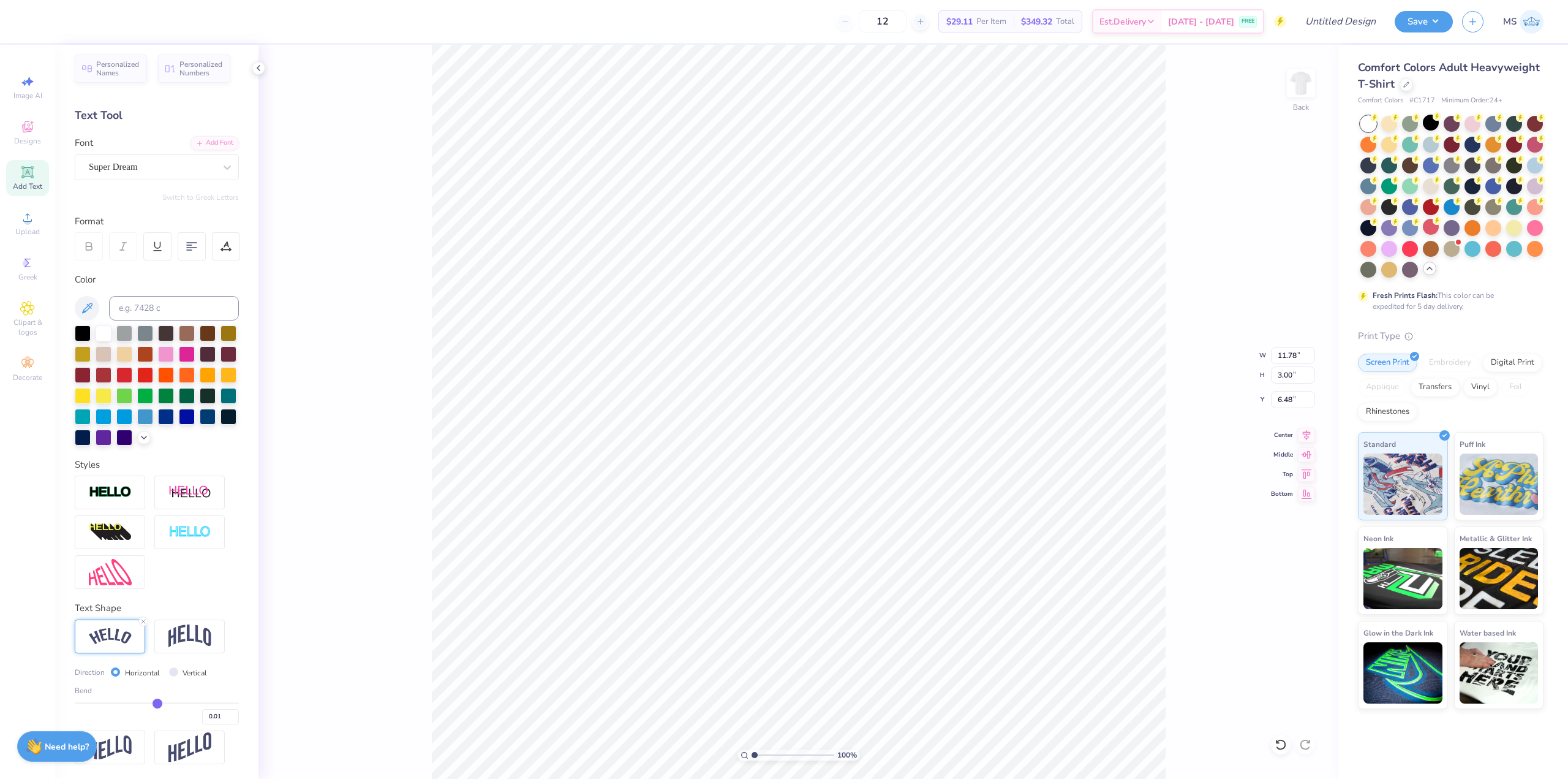
type input "0.00"
type input "-0.03"
type input "-0.05"
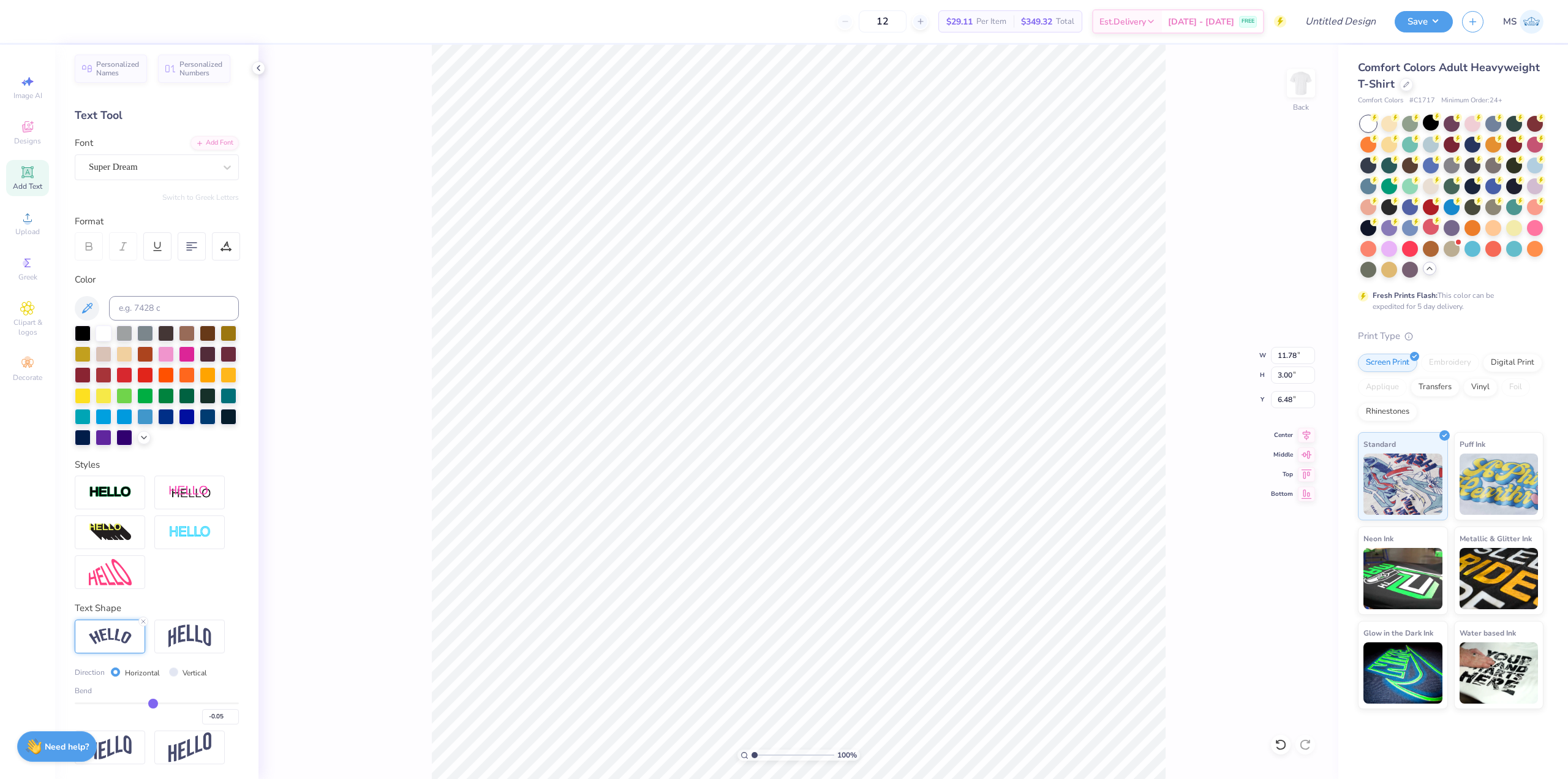
type input "-0.07"
type input "-0.09"
type input "-0.11"
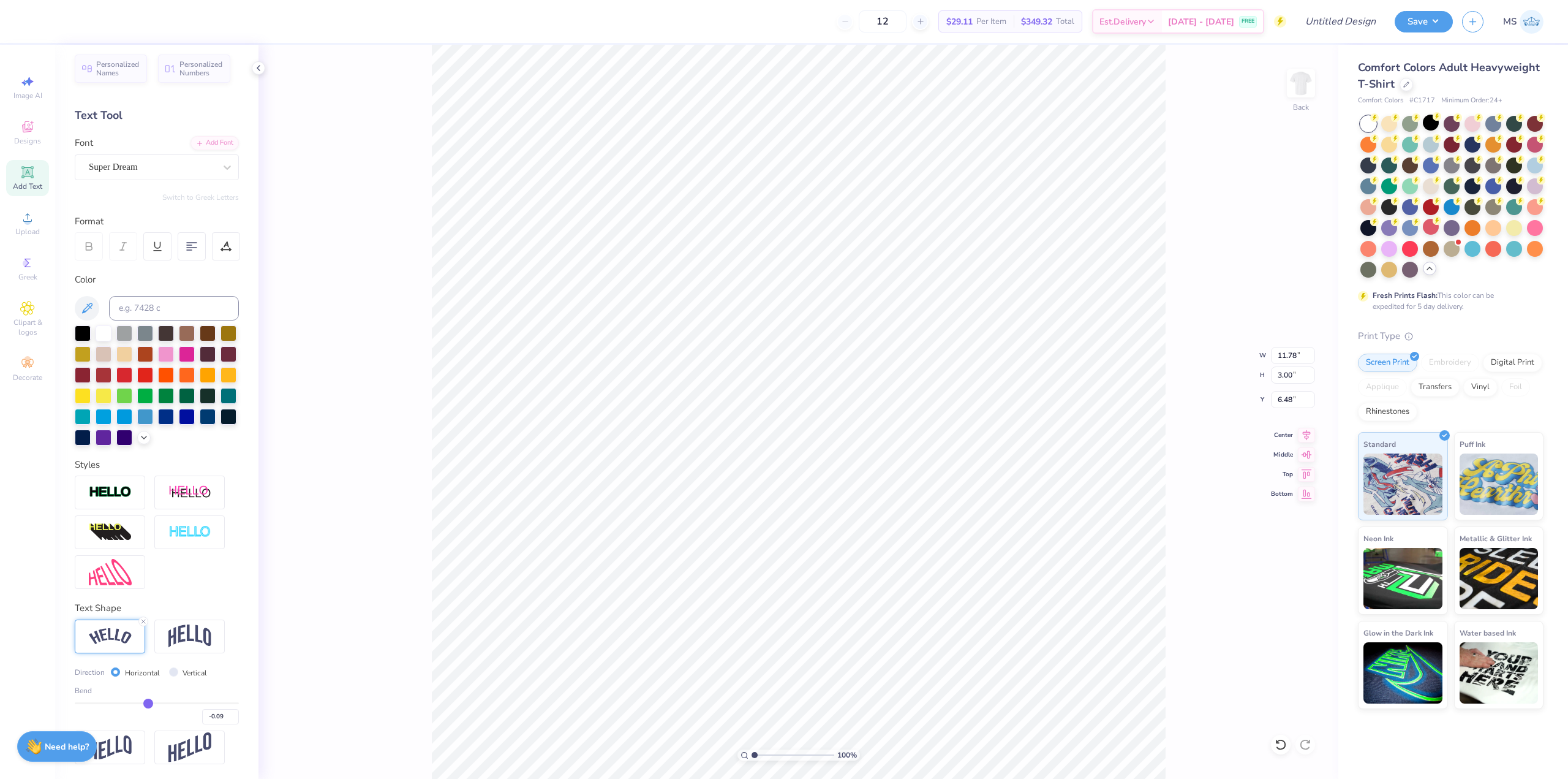
type input "-0.11"
type input "-0.13"
type input "-0.16"
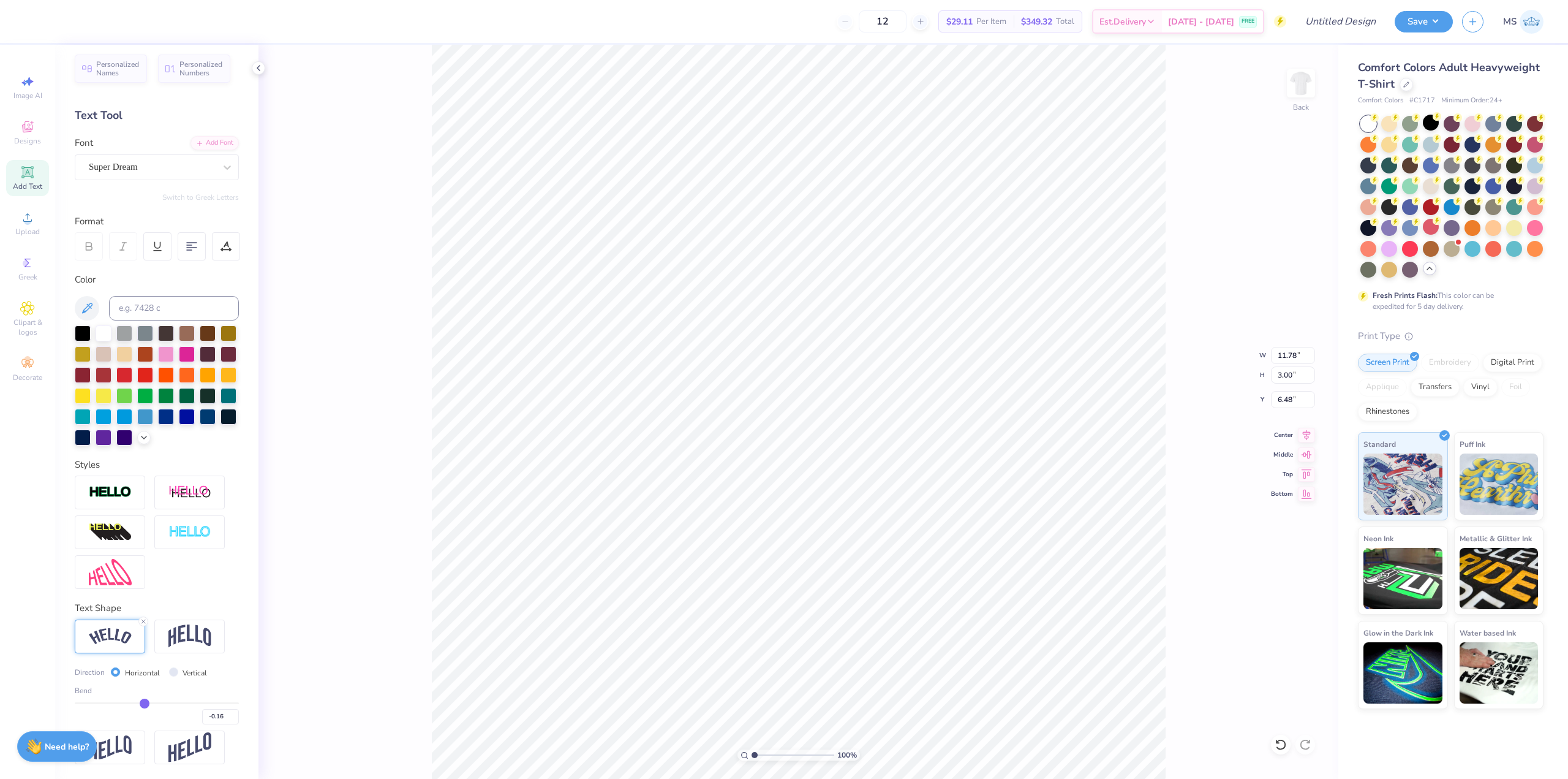
type input "-0.17"
type input "-0.2"
type input "-0.20"
type input "-0.22"
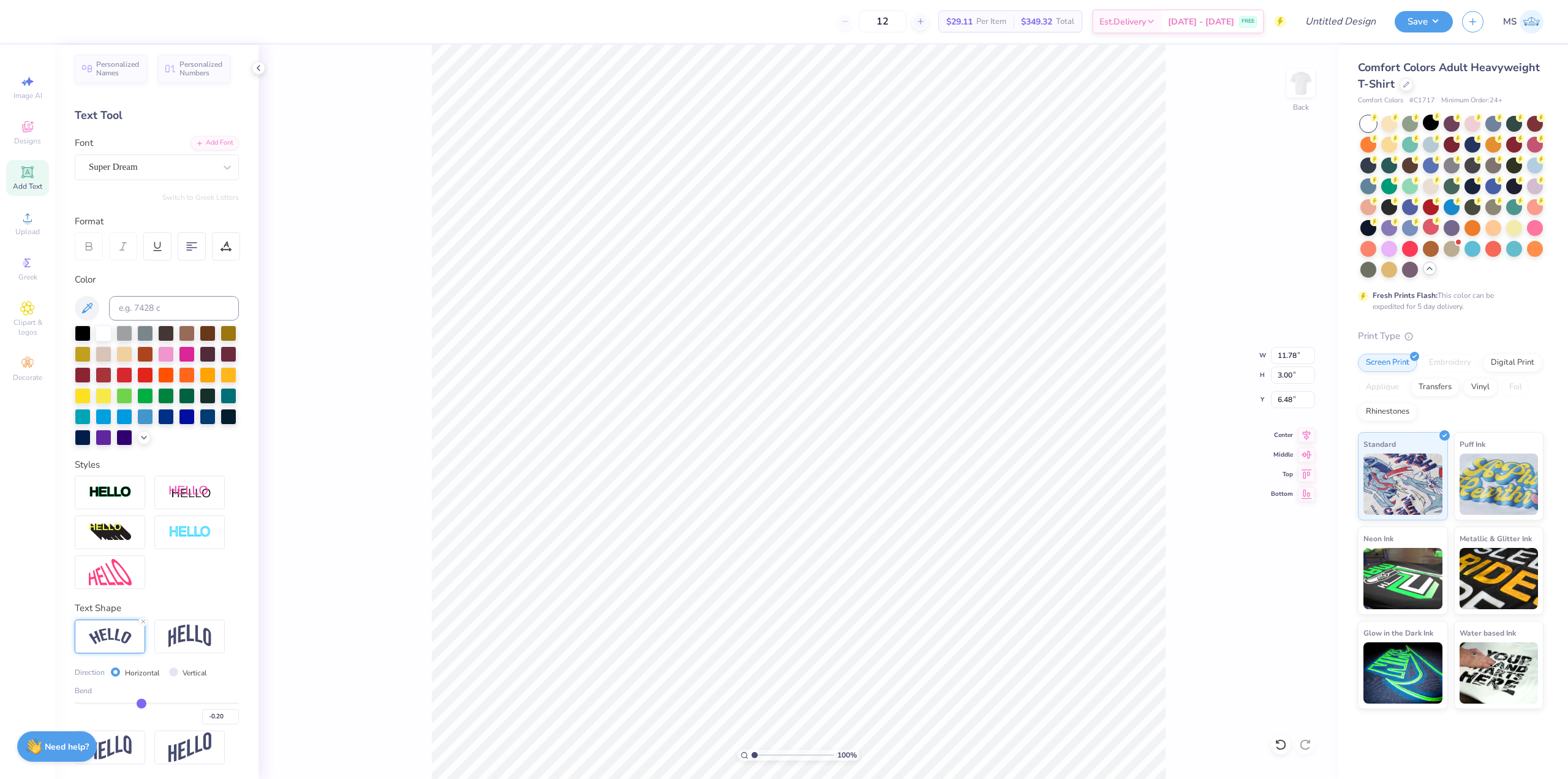
type input "-0.22"
type input "-0.24"
type input "-0.26"
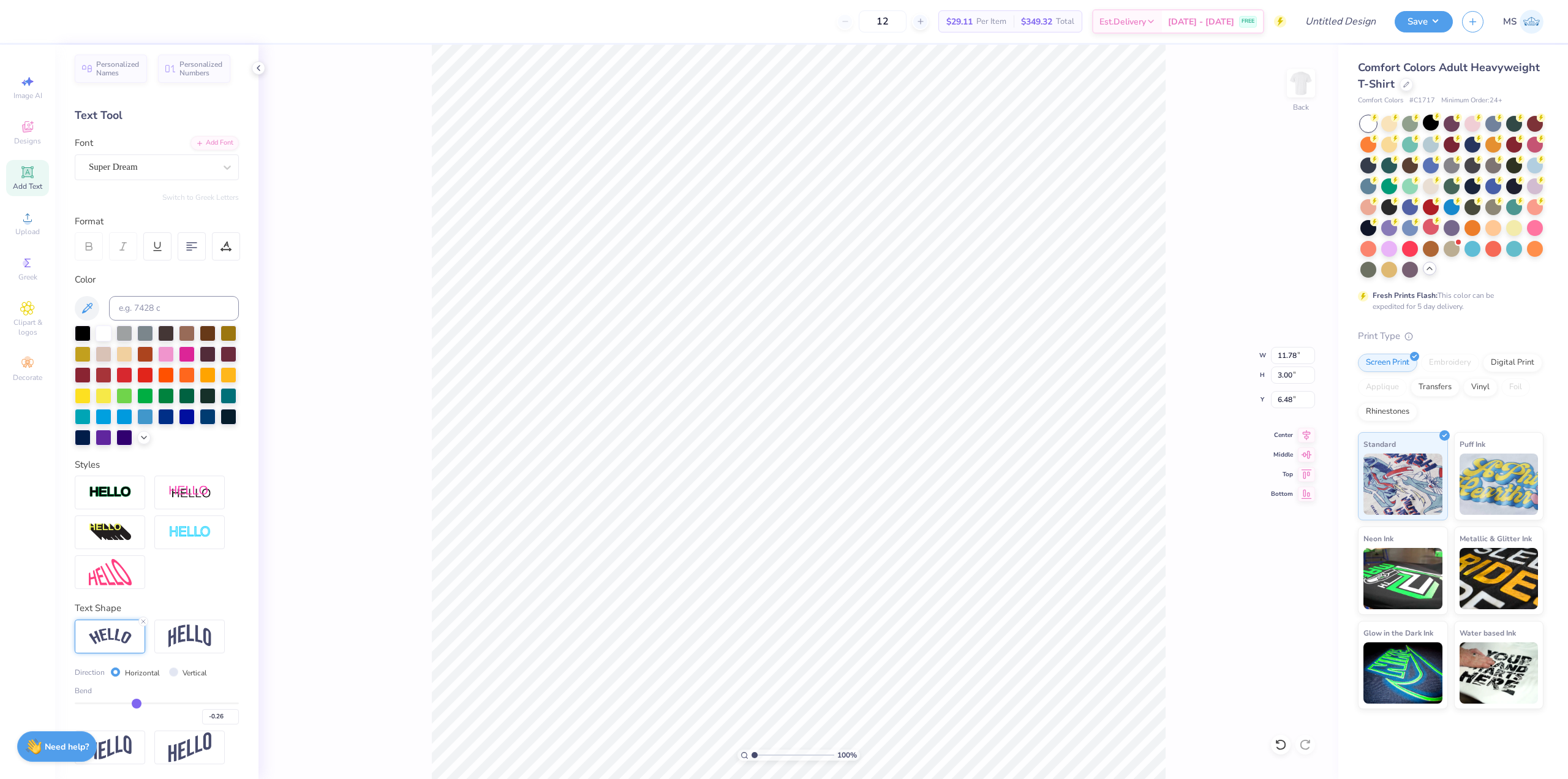
type input "-0.27"
type input "-0.29"
type input "-0.31"
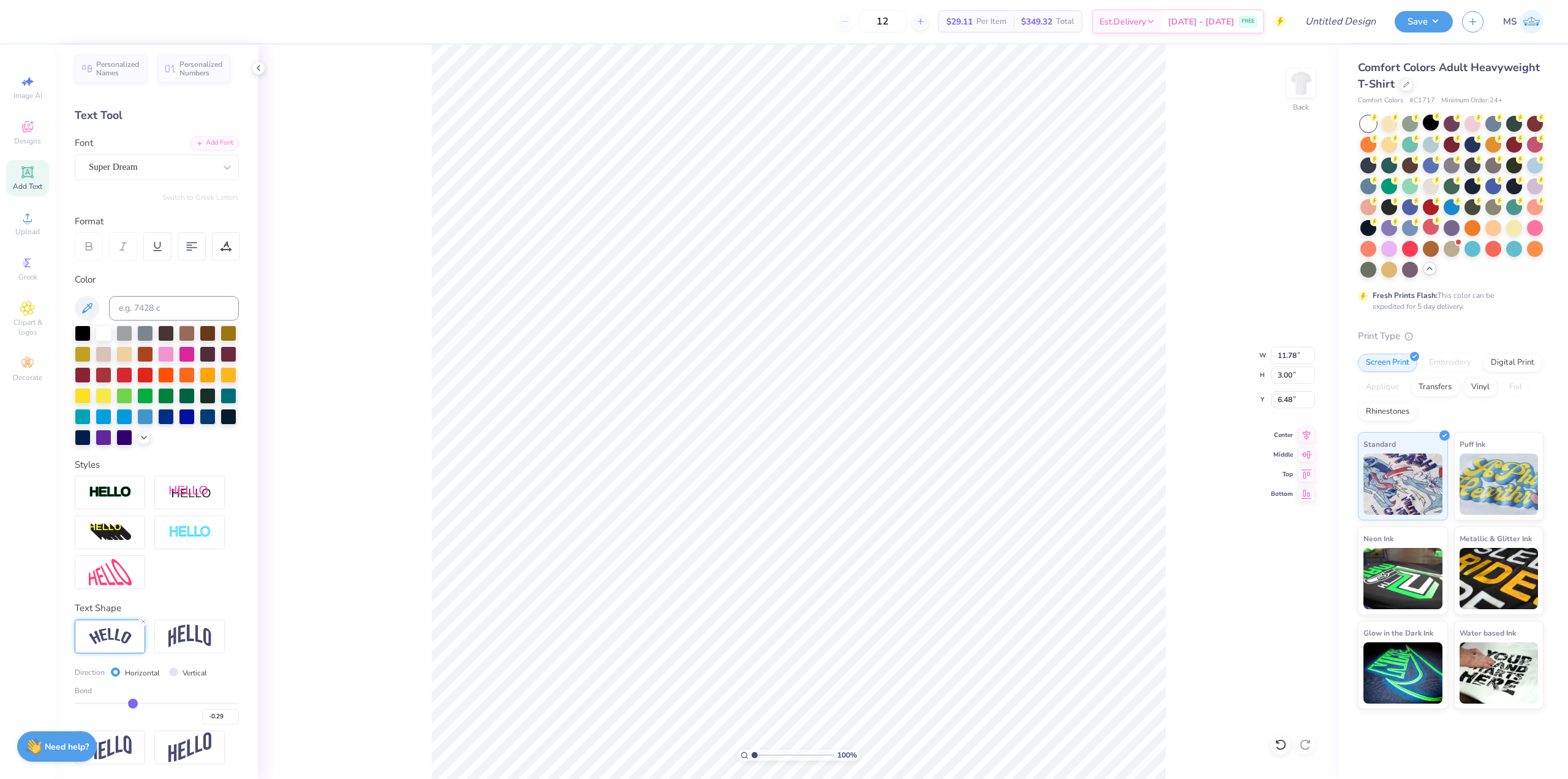
type input "-0.31"
type input "-0.32"
type input "-0.34"
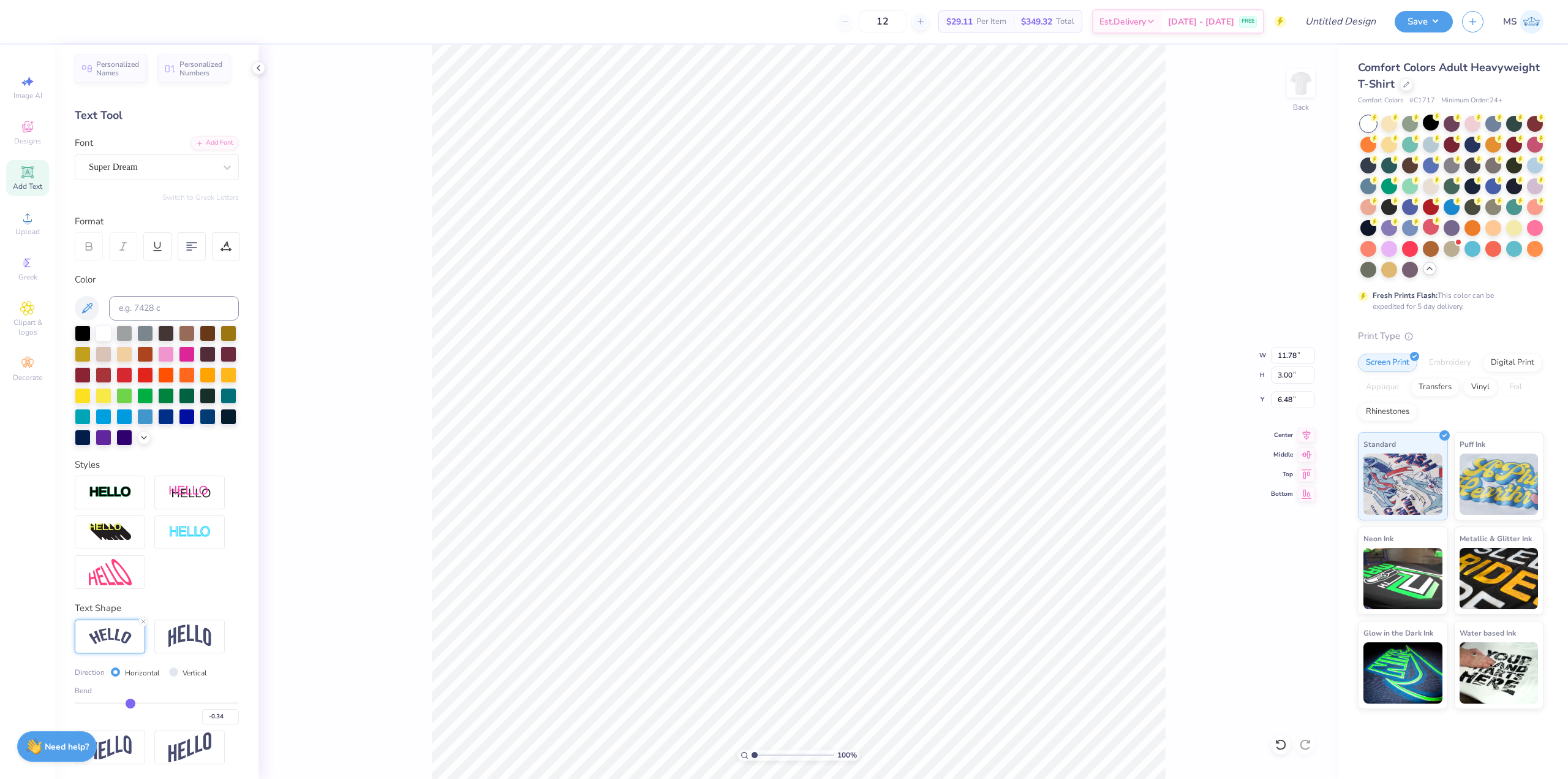
type input "-0.35"
type input "-0.36"
type input "-0.37"
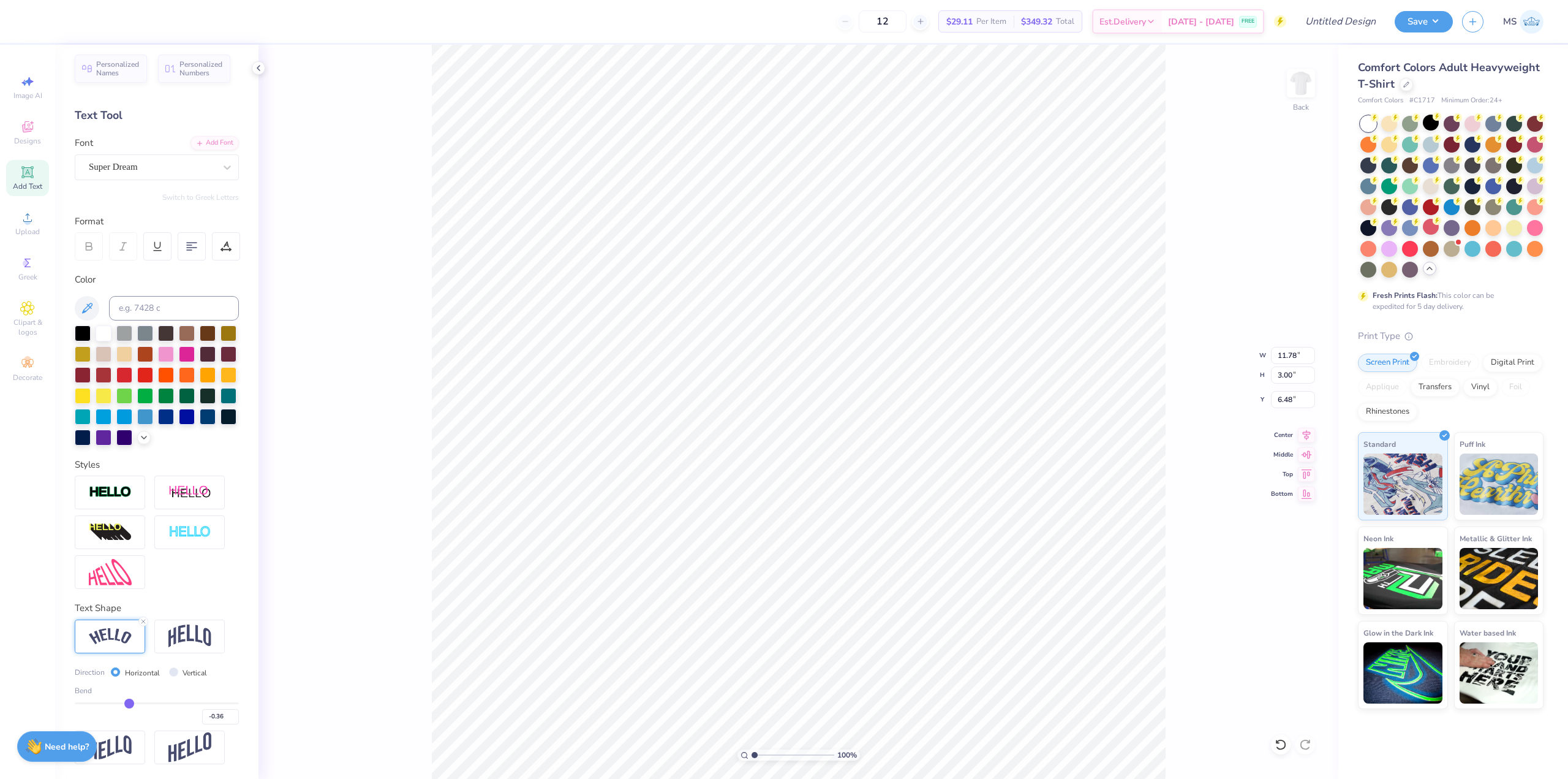
type input "-0.37"
type input "-0.38"
type input "-0.39"
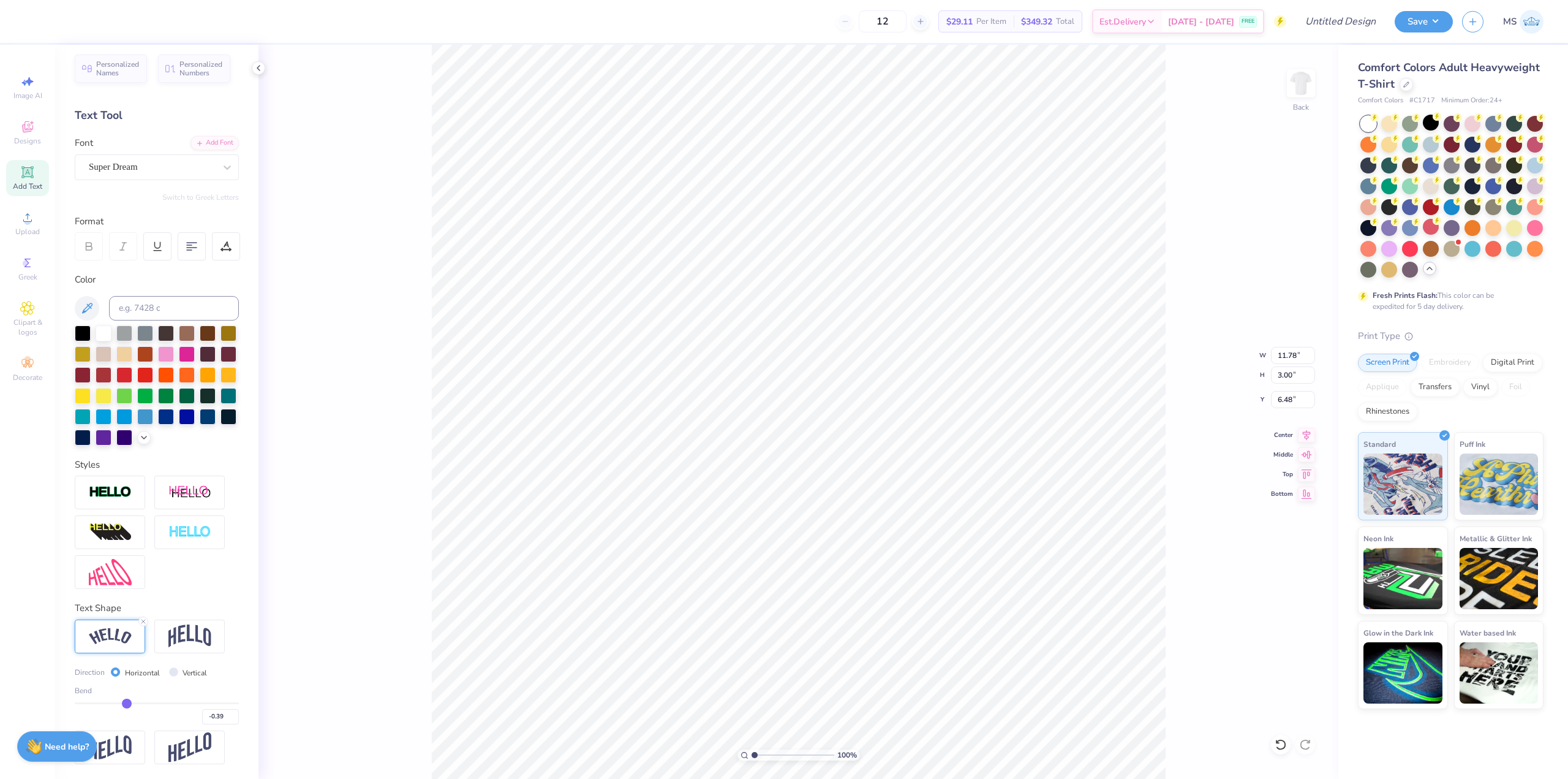
type input "-0.4"
type input "-0.40"
type input "-0.41"
type input "-0.4"
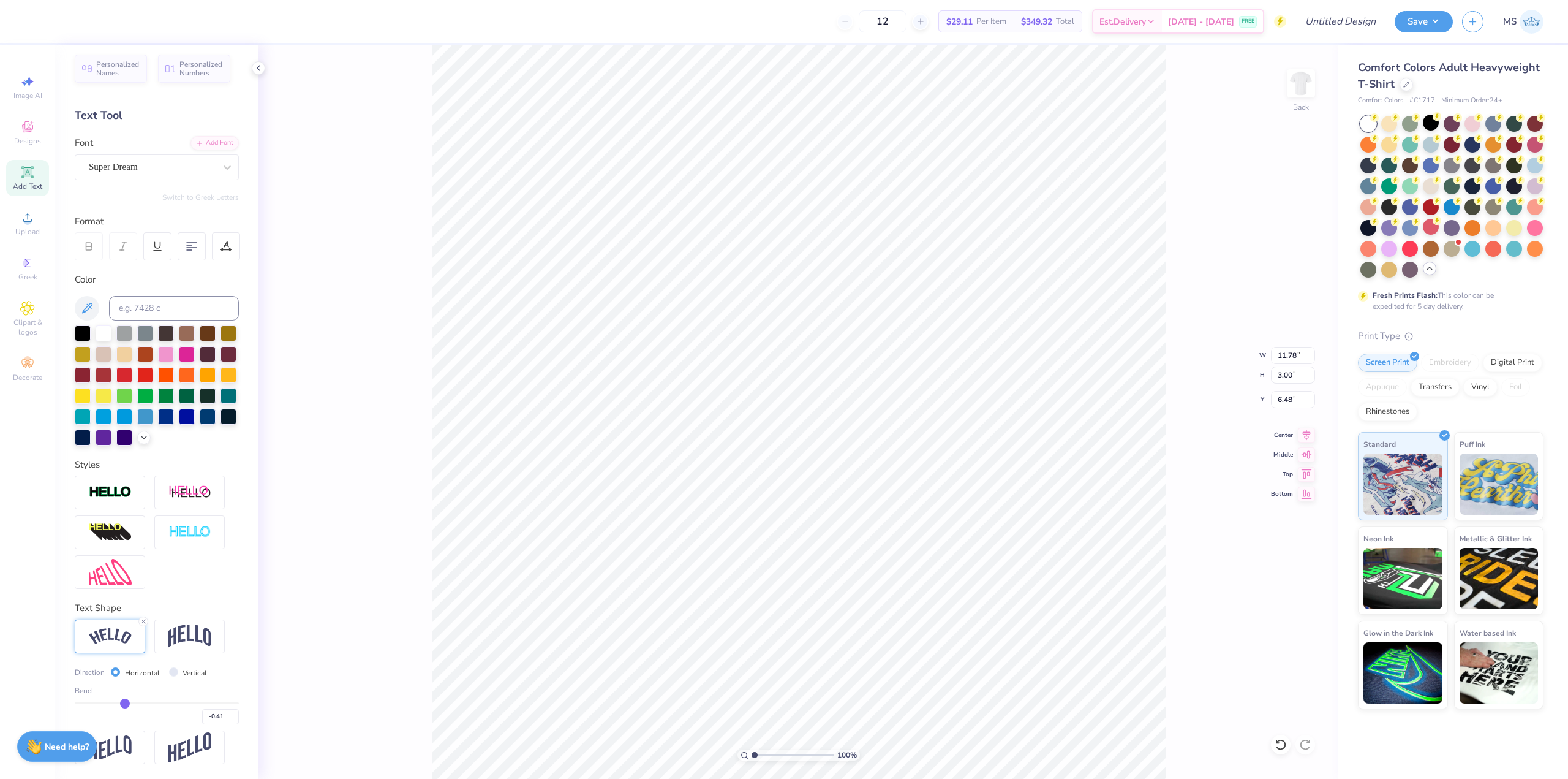
type input "-0.40"
drag, startPoint x: 180, startPoint y: 701, endPoint x: 132, endPoint y: 696, distance: 48.3
type input "-0.4"
click at [123, 702] on input "range" at bounding box center [156, 703] width 164 height 2
type input "11.61"
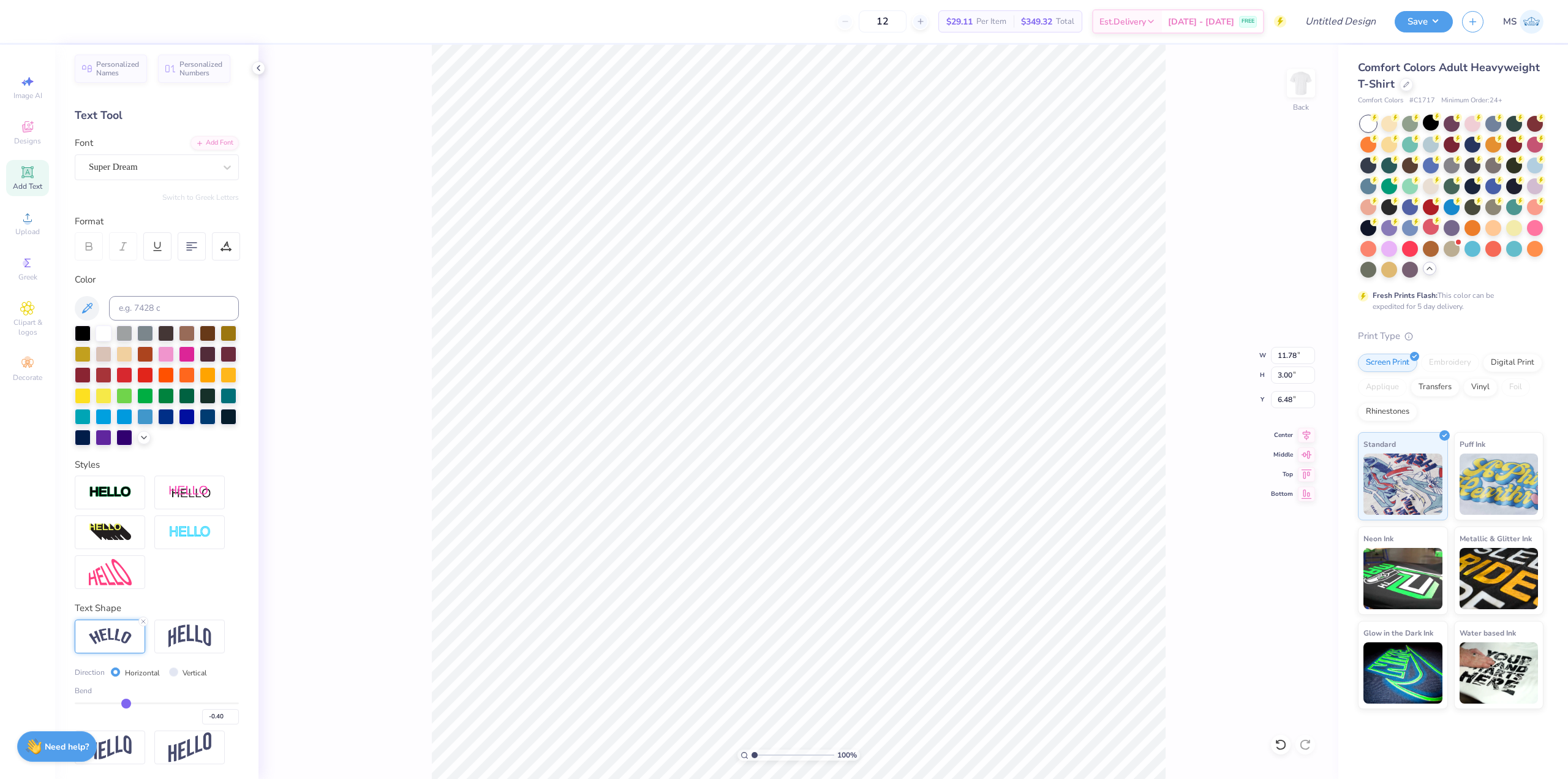
type input "2.51"
type input "6.72"
type input "-0.43"
type input "-0.44"
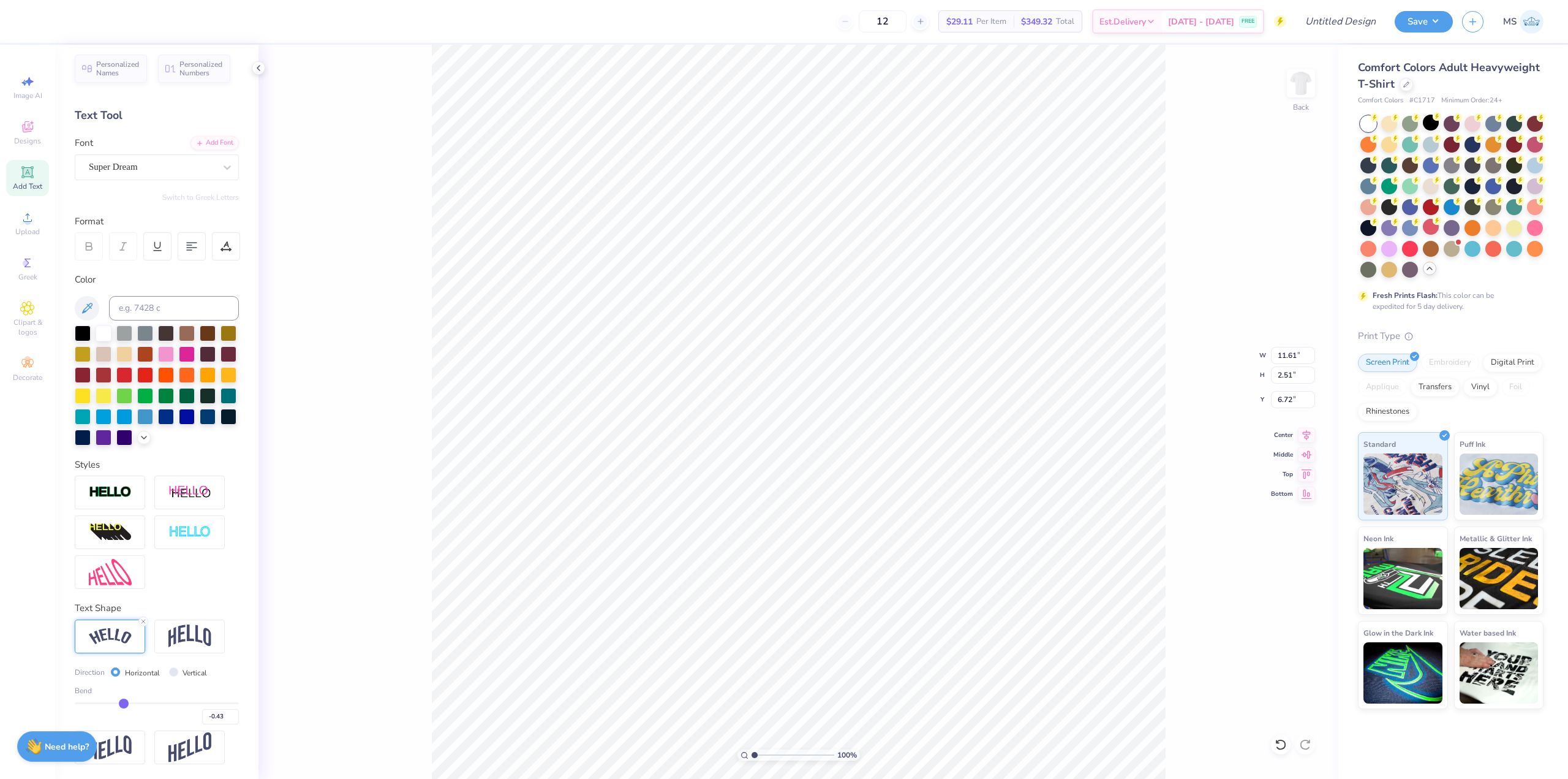
type input "-0.44"
type input "-0.45"
type input "-0.46"
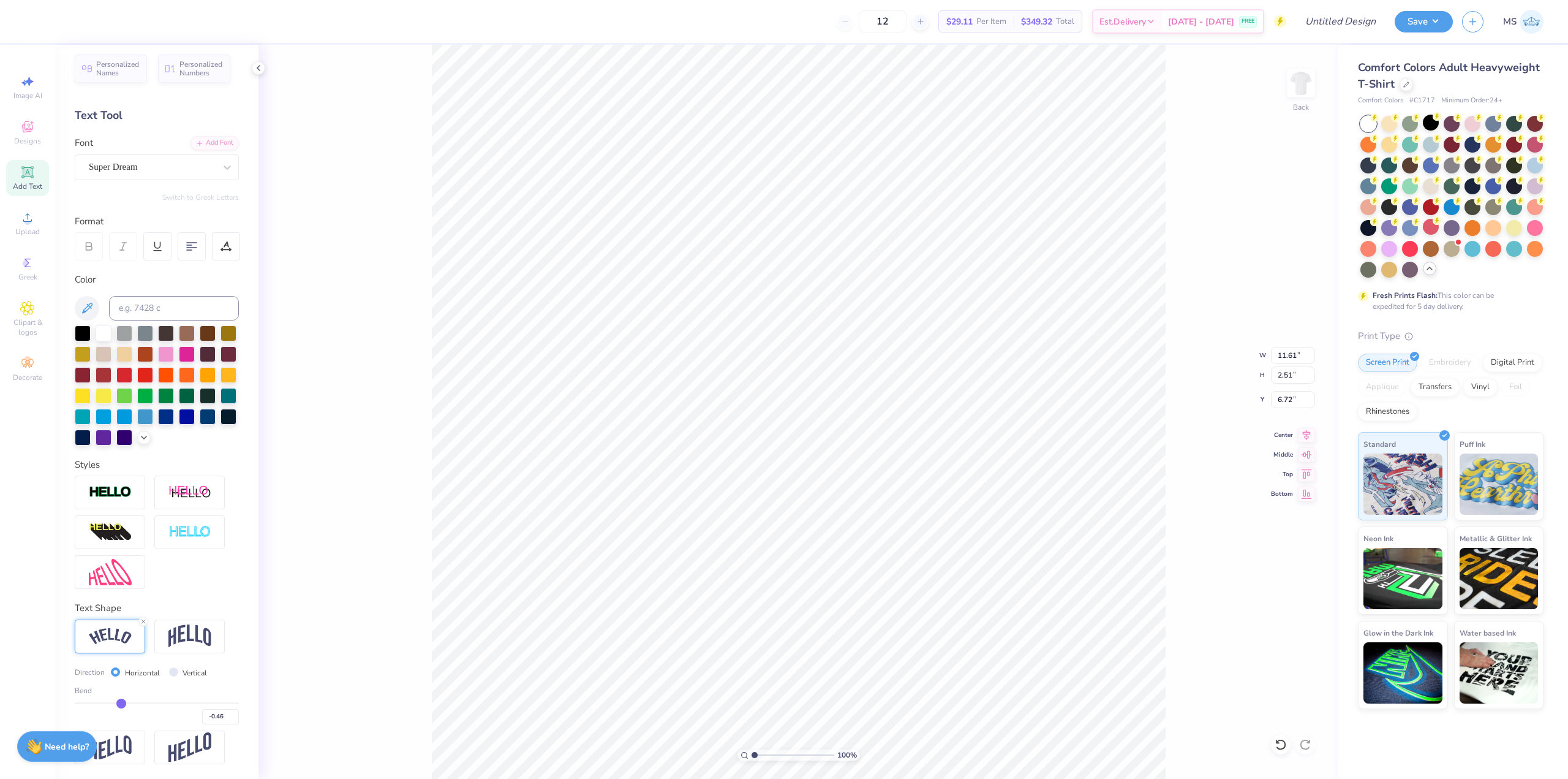
type input "-0.47"
type input "-0.48"
type input "-0.49"
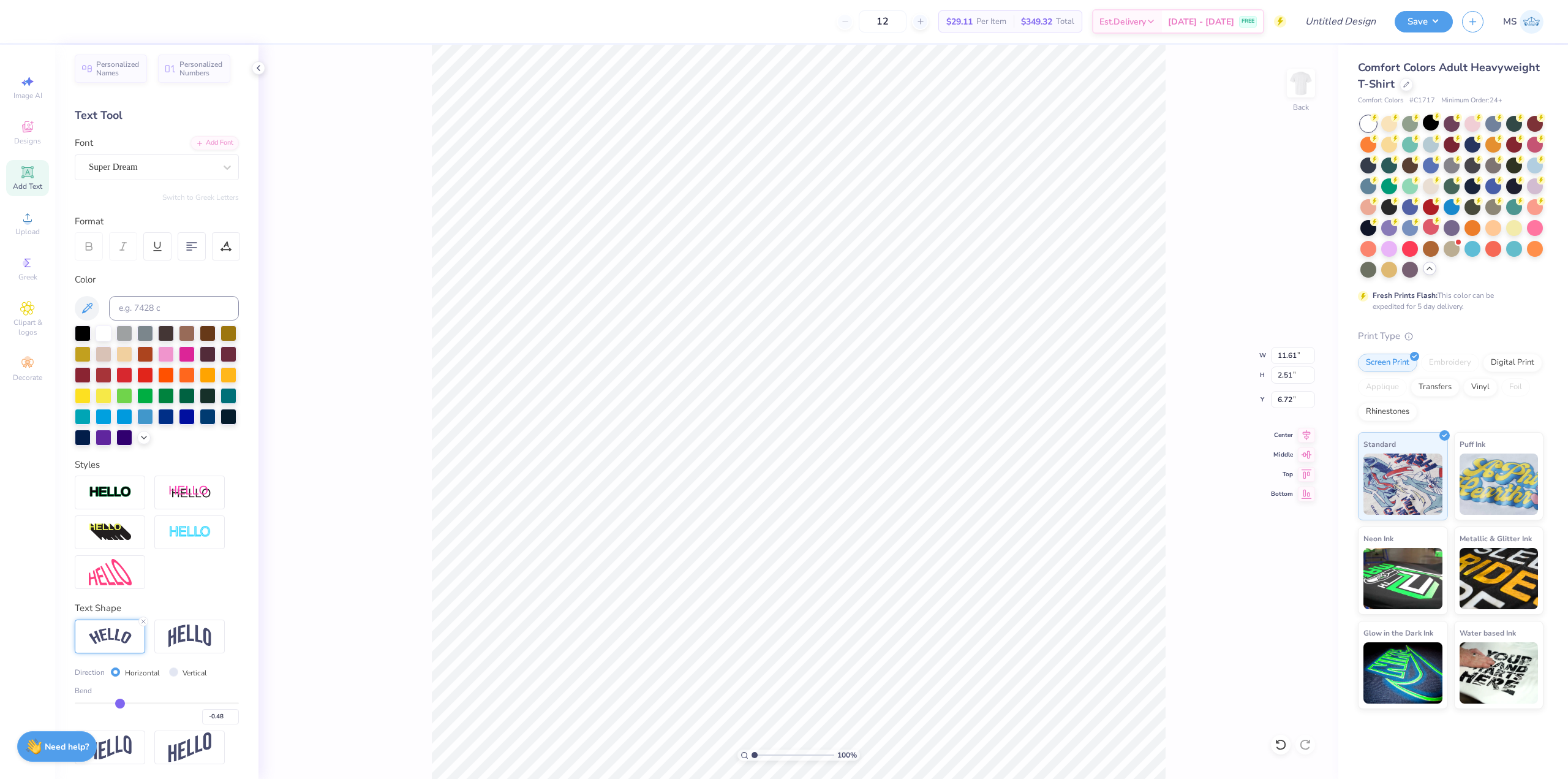
type input "-0.49"
type input "-0.5"
type input "-0.50"
type input "-0.52"
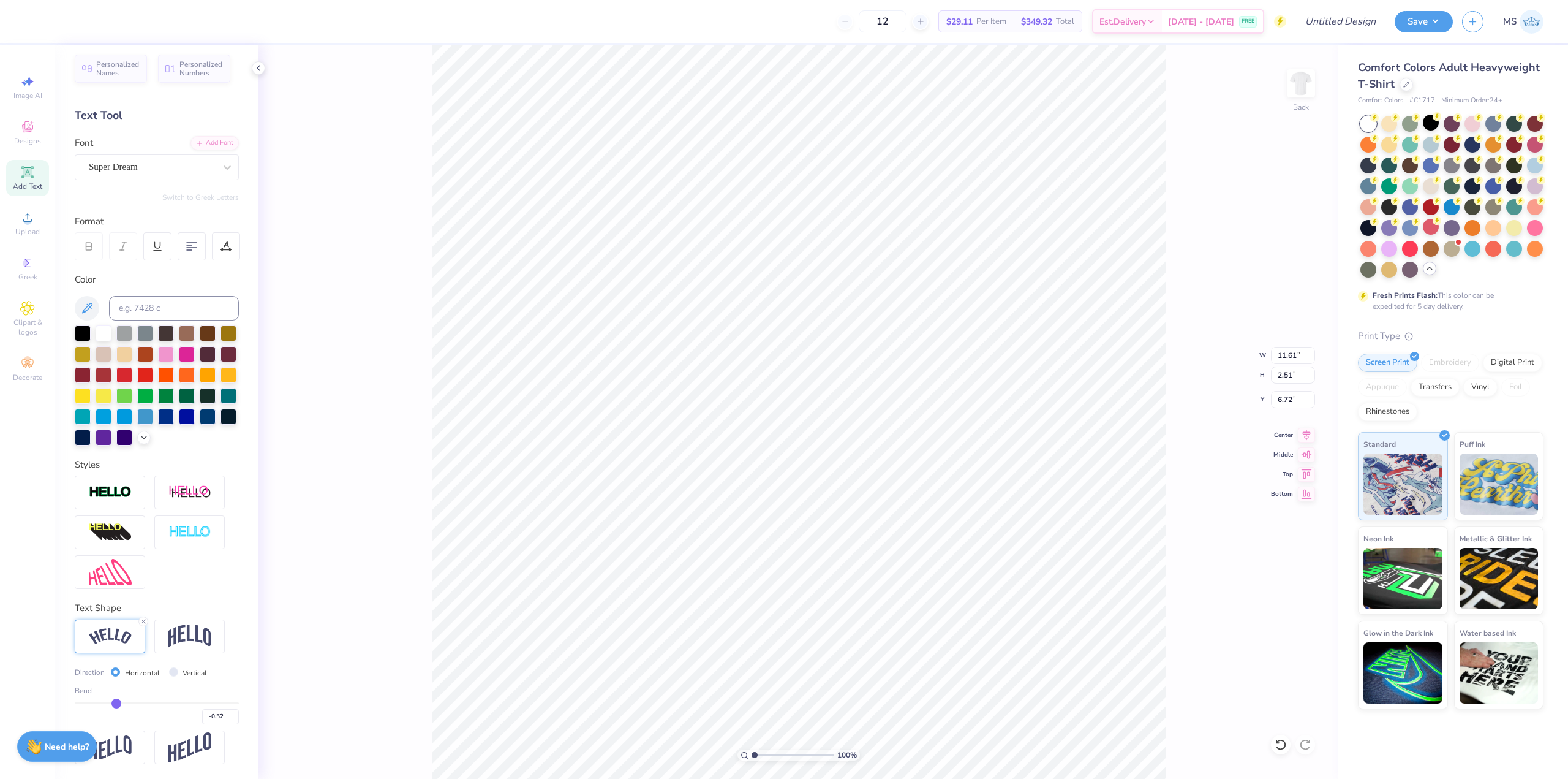
type input "-0.54"
type input "-0.55"
type input "-0.58"
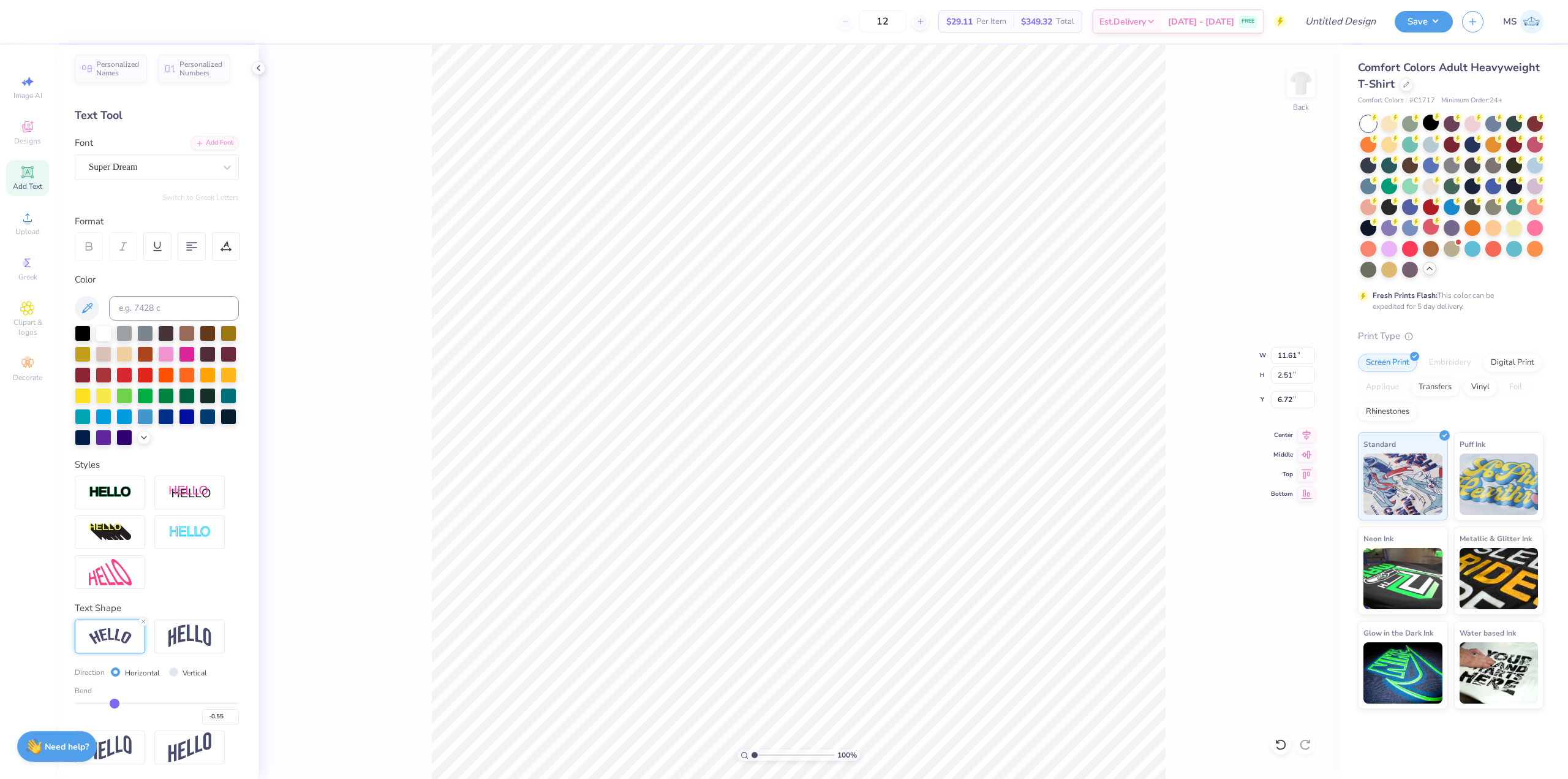
type input "-0.58"
type input "-0.59"
type input "-0.61"
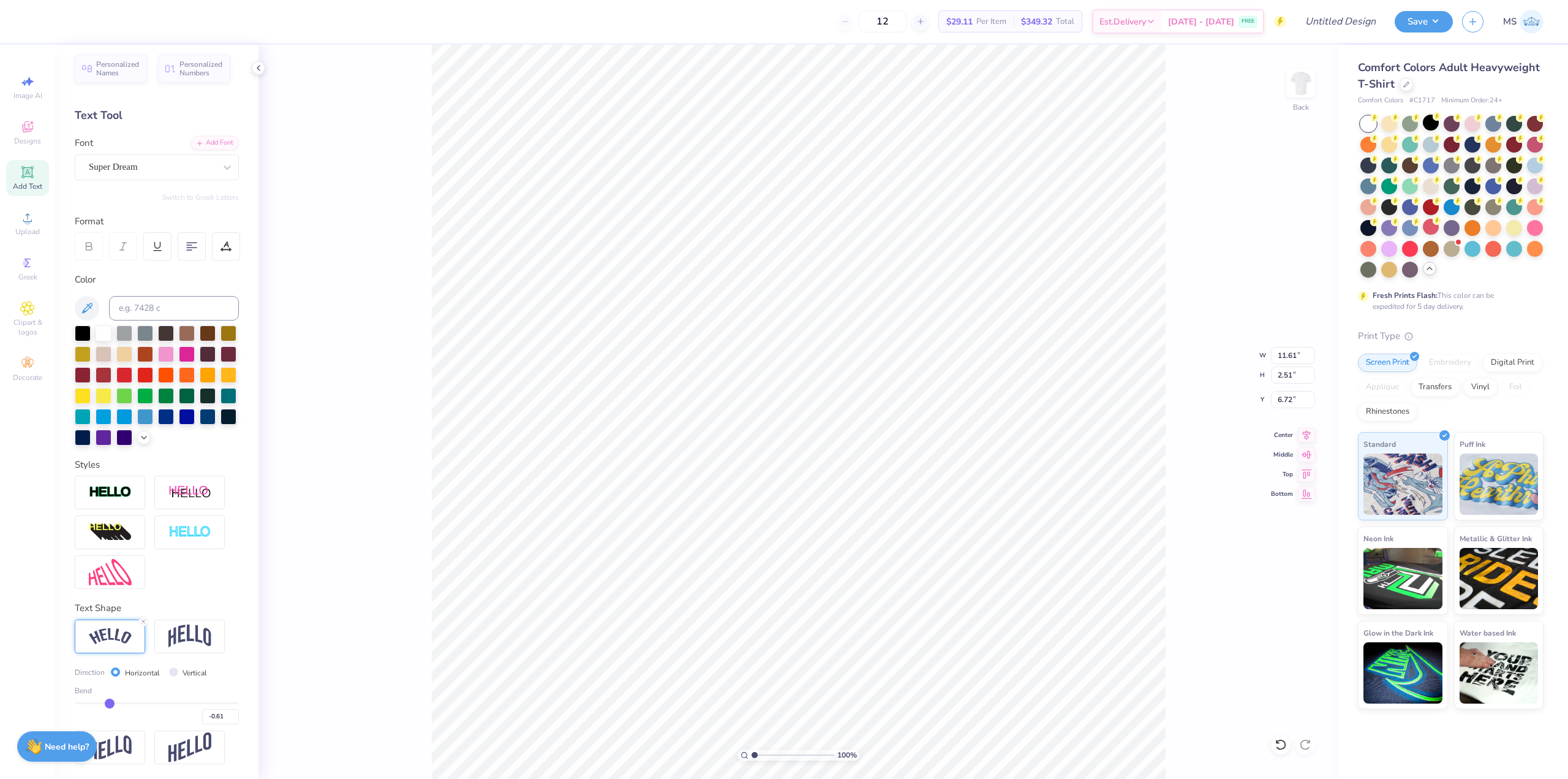
type input "-0.63"
type input "-0.65"
type input "-0.66"
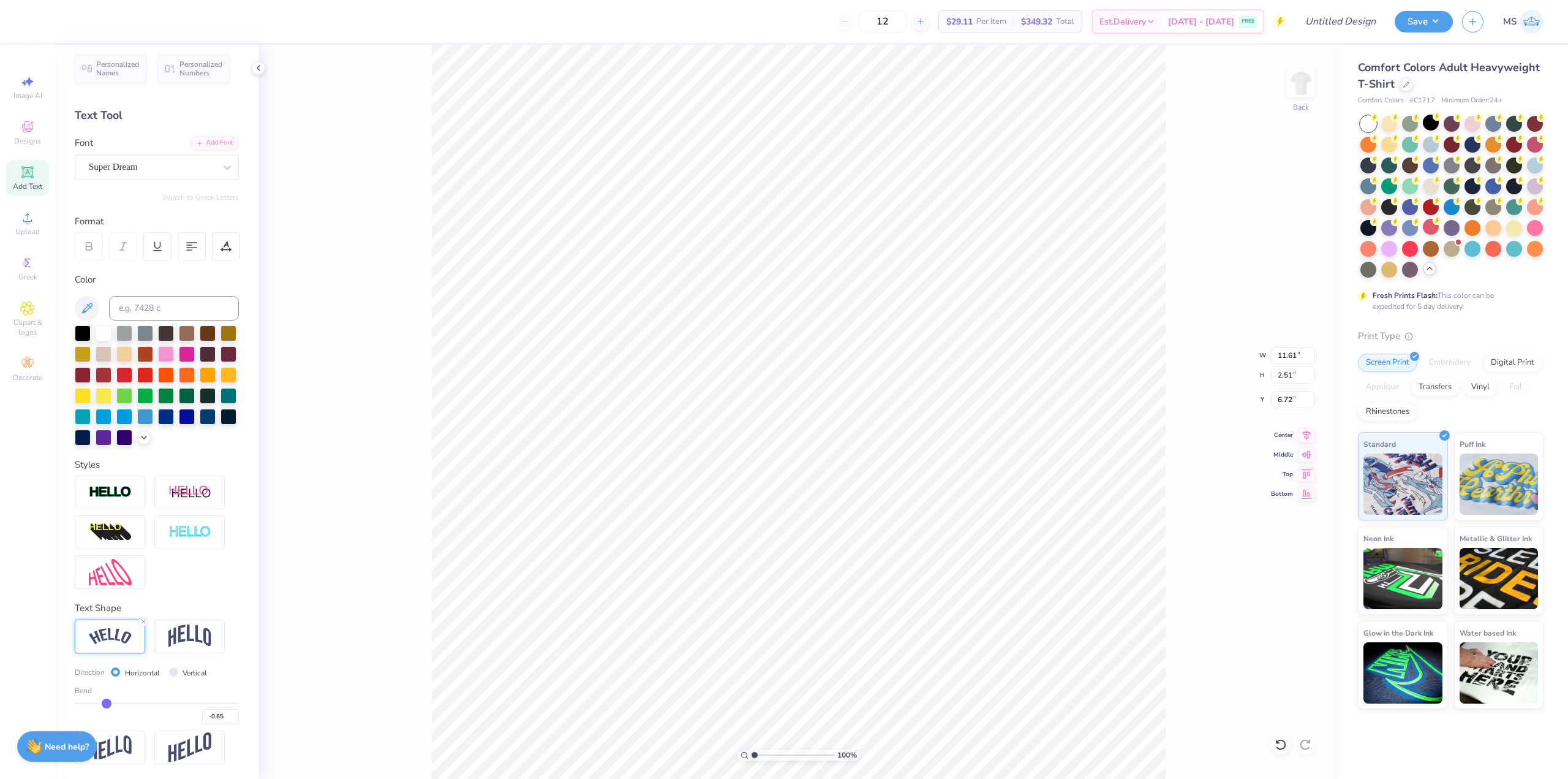
type input "-0.66"
type input "-0.68"
type input "-0.7"
type input "-0.70"
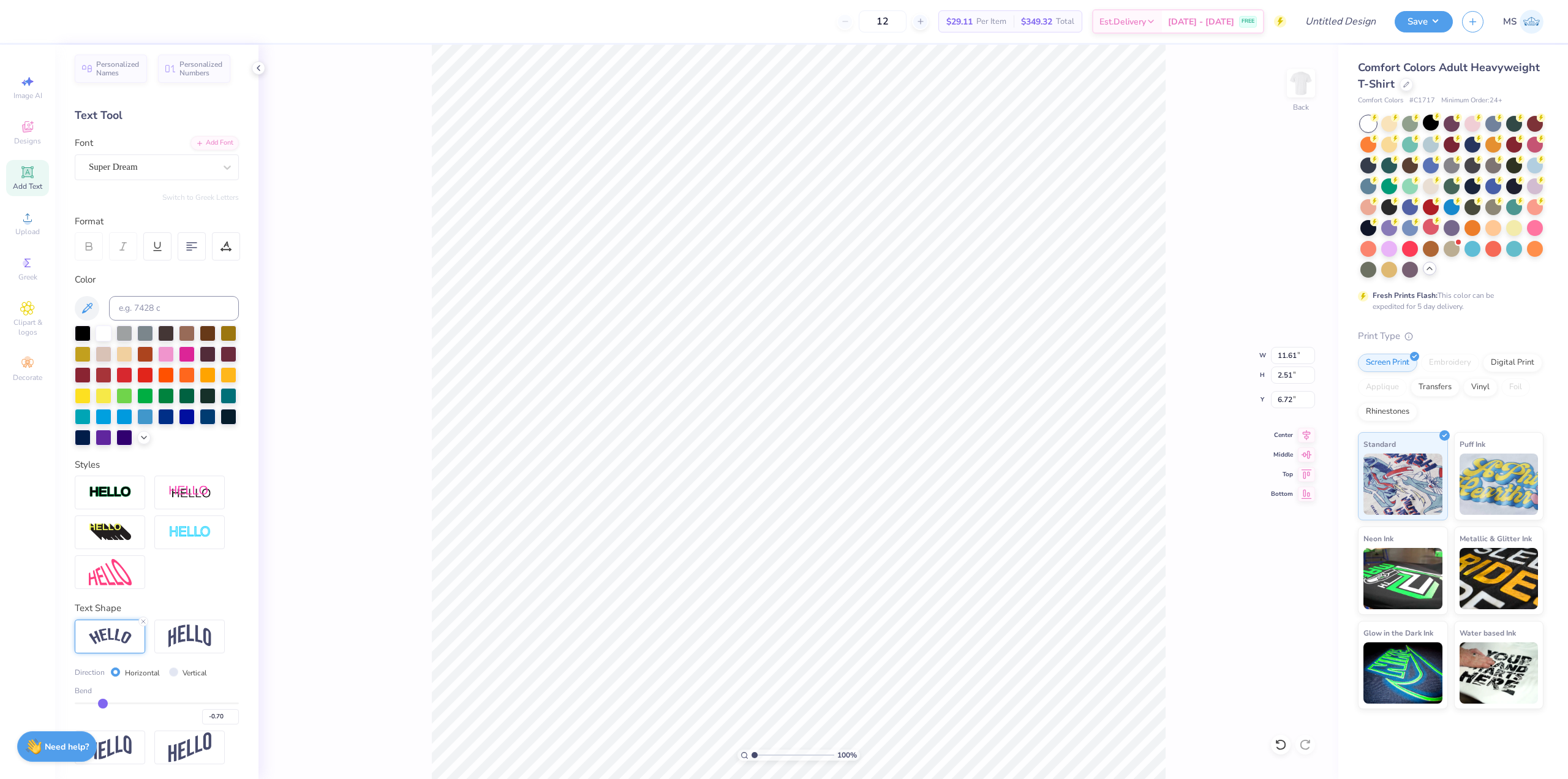
type input "-0.72"
type input "-0.73"
type input "-0.74"
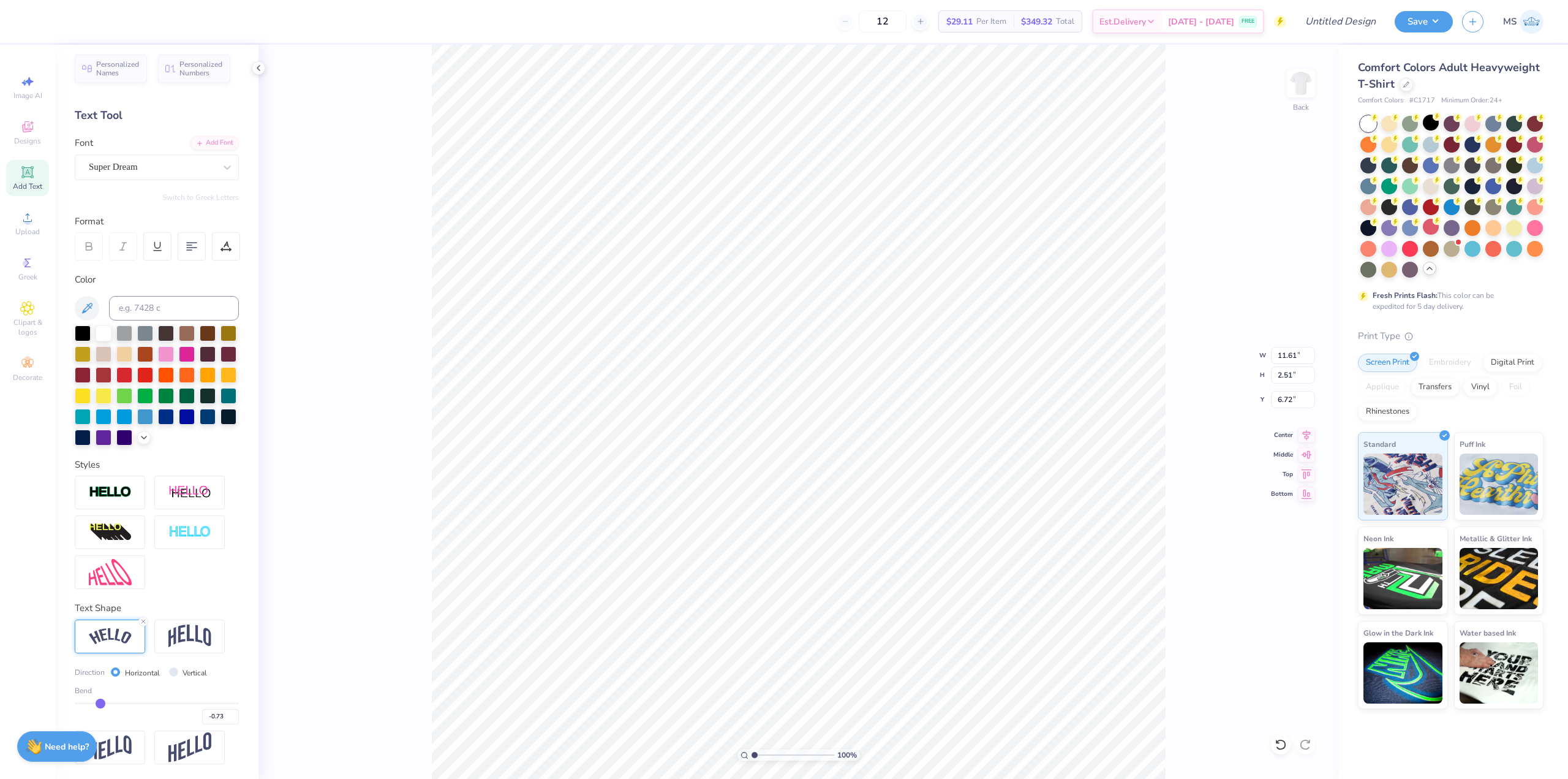
type input "-0.74"
type input "-0.75"
type input "-0.76"
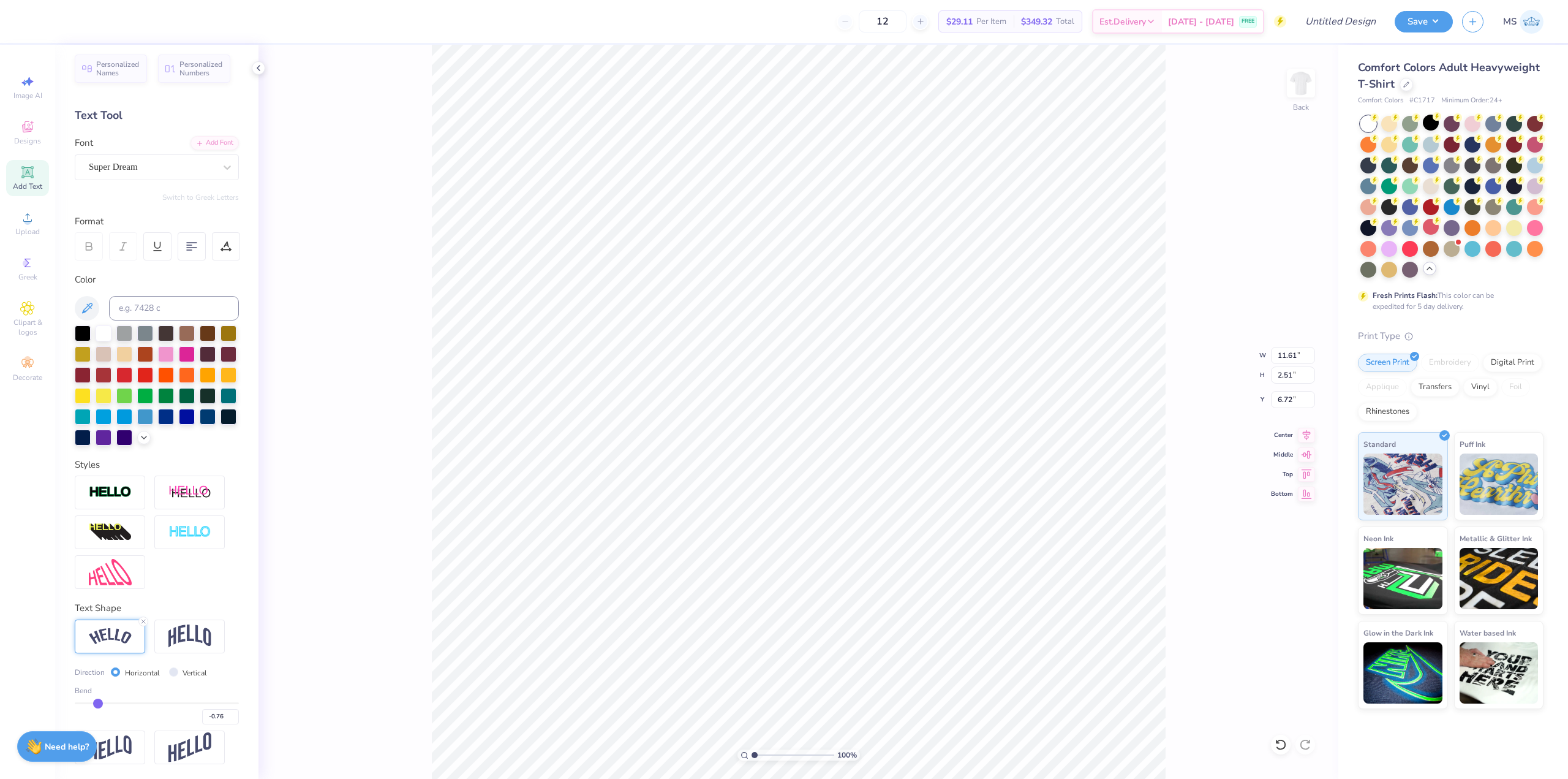
type input "-0.75"
type input "-0.74"
type input "-0.73"
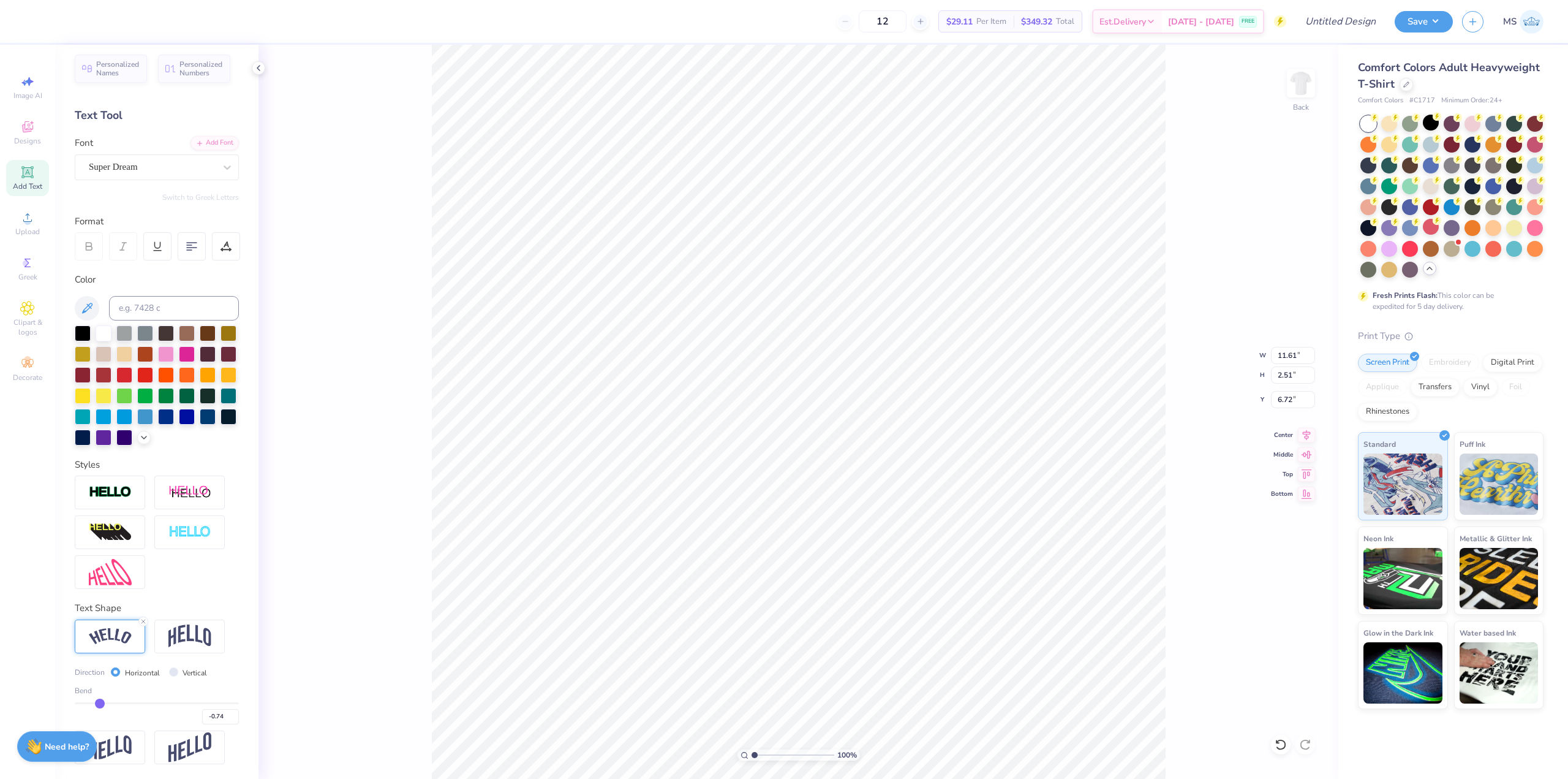
type input "-0.73"
type input "-0.72"
type input "-0.71"
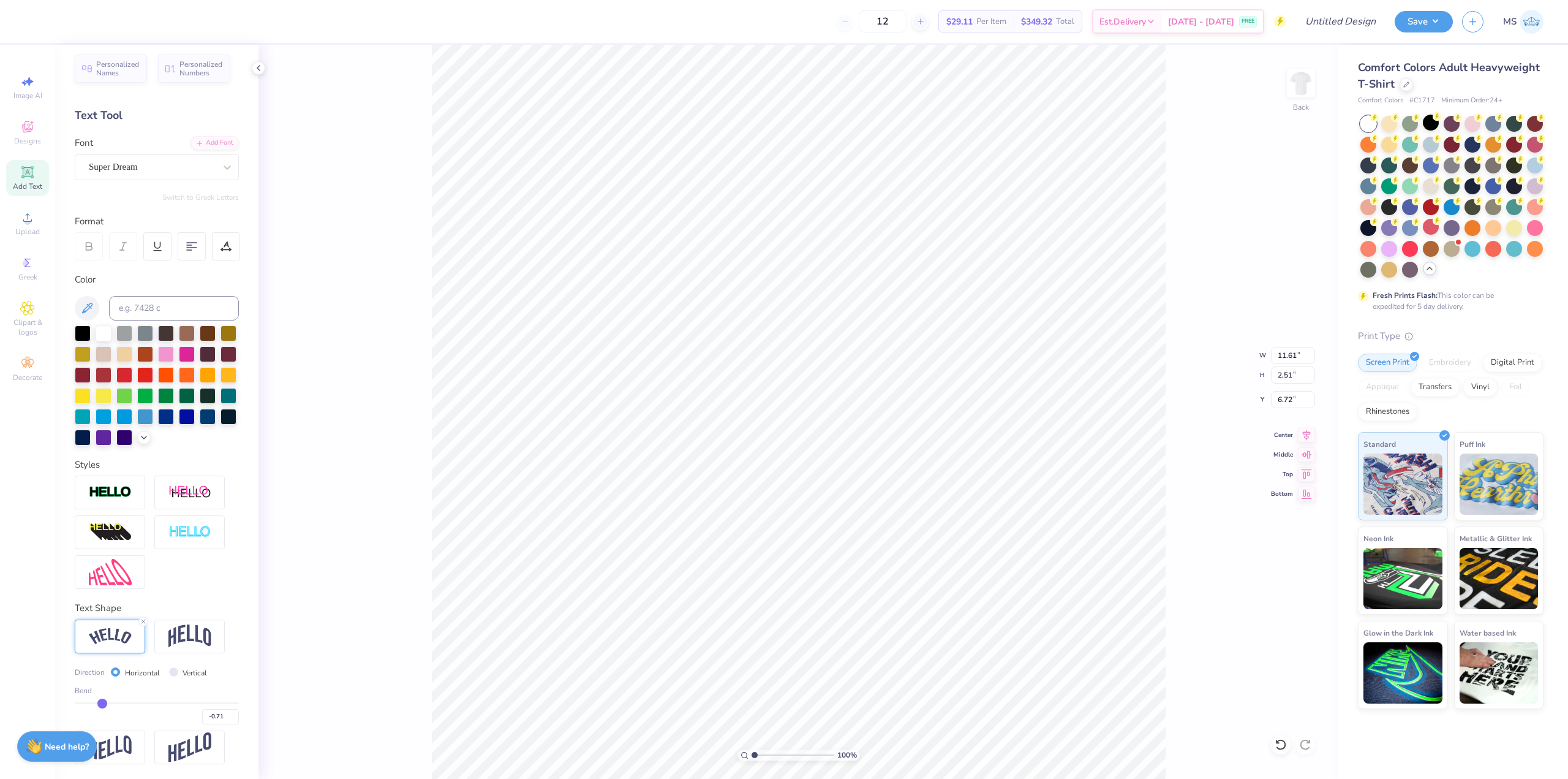
type input "-0.7"
type input "-0.70"
type input "-0.69"
type input "-0.68"
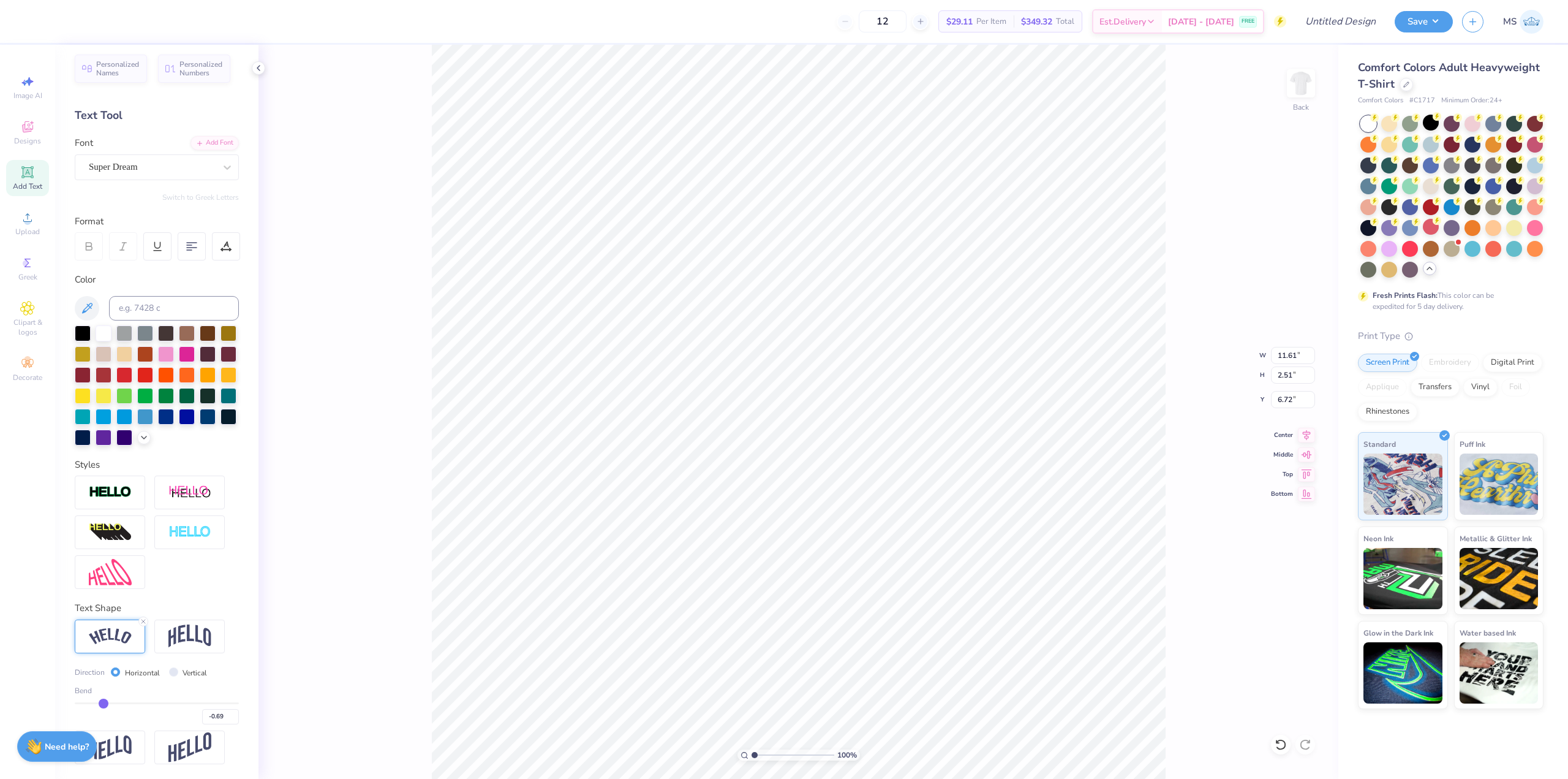
type input "-0.68"
type input "-0.67"
type input "-0.66"
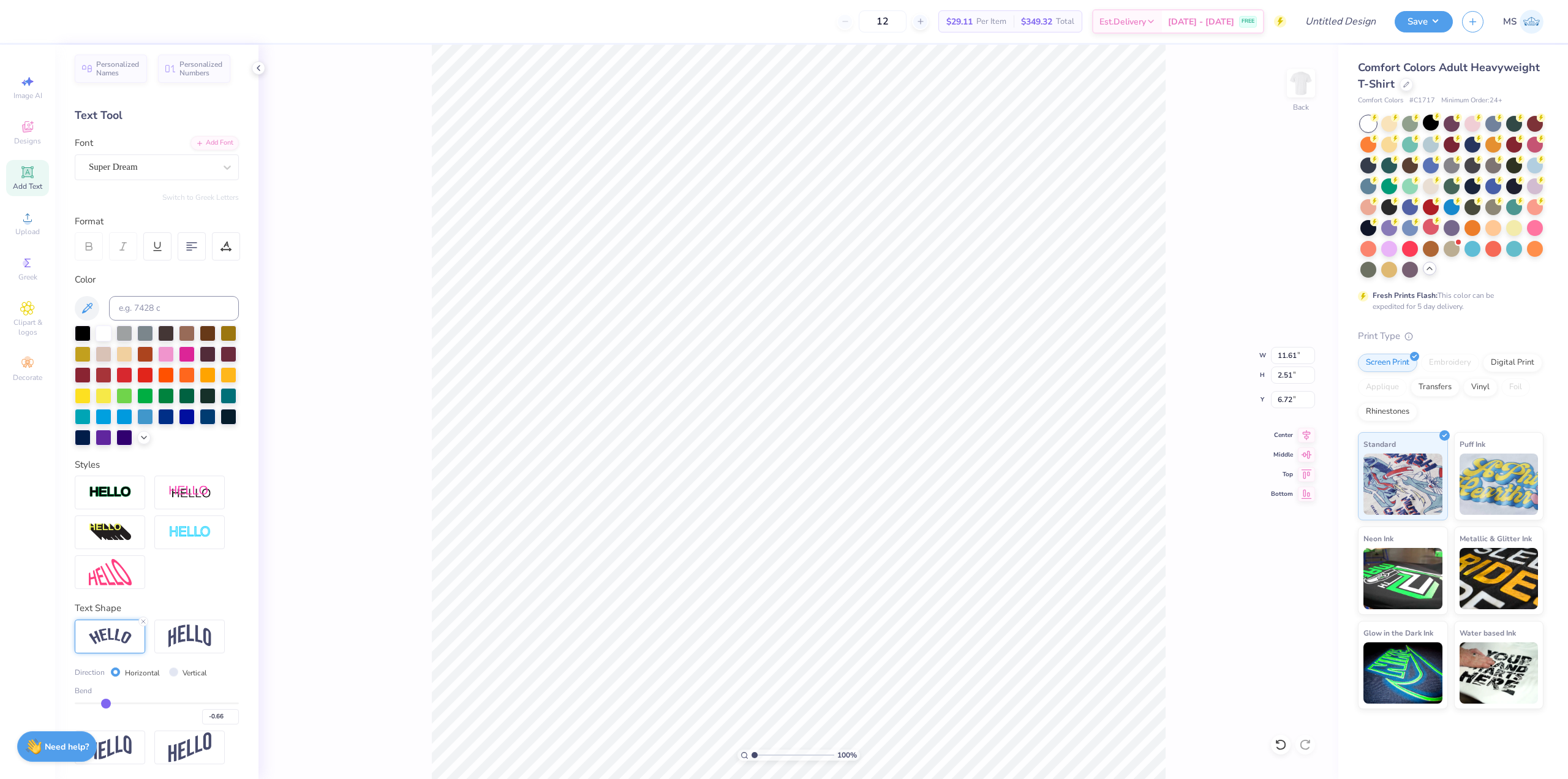
type input "-0.65"
type input "-0.64"
type input "-0.63"
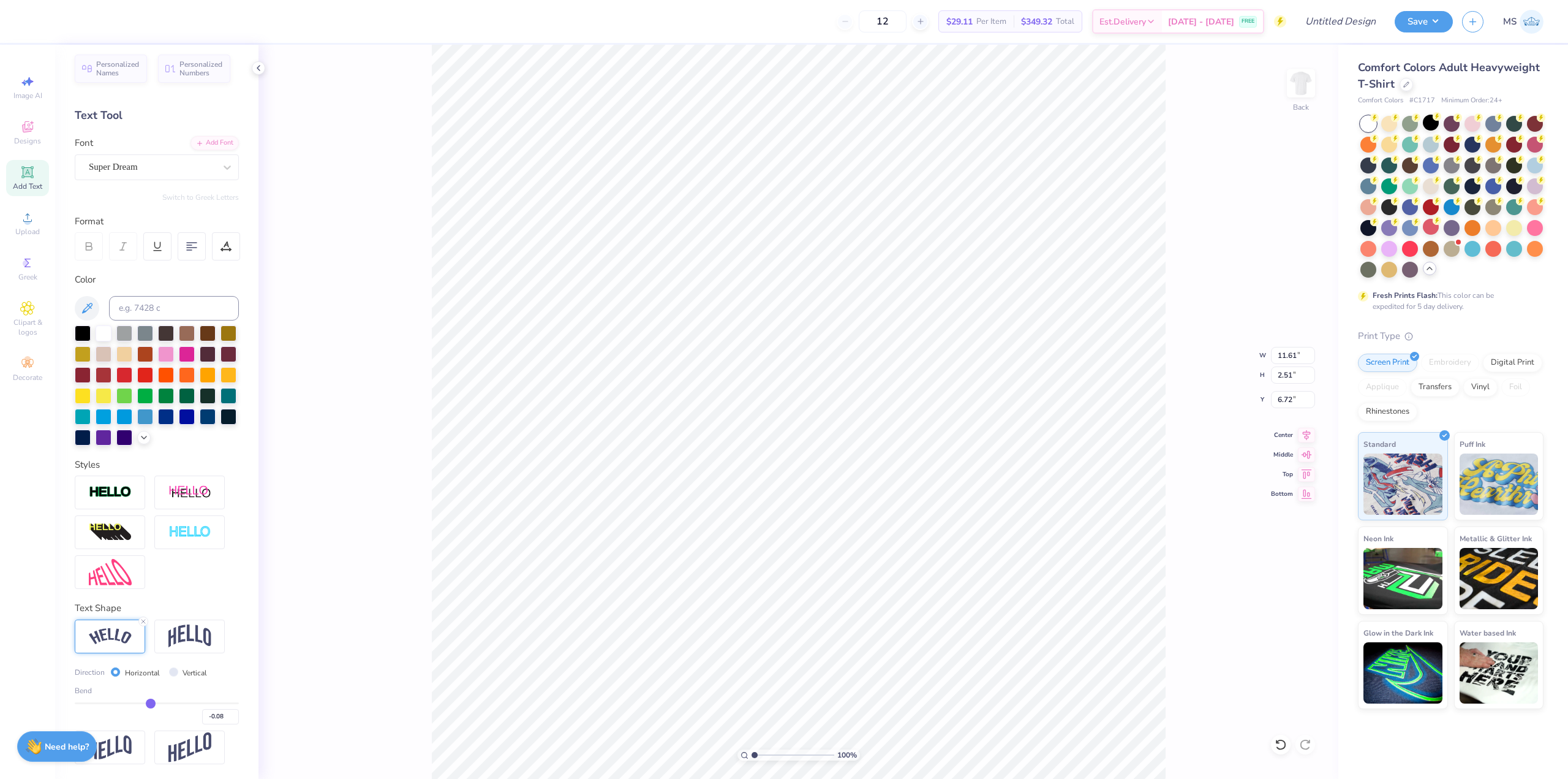
drag, startPoint x: 122, startPoint y: 700, endPoint x: 146, endPoint y: 696, distance: 24.3
click at [146, 702] on input "range" at bounding box center [156, 703] width 164 height 2
click at [144, 697] on div "Bend -0.08" at bounding box center [156, 704] width 164 height 39
drag, startPoint x: 130, startPoint y: 701, endPoint x: 119, endPoint y: 701, distance: 11.0
click at [119, 702] on input "range" at bounding box center [156, 703] width 164 height 2
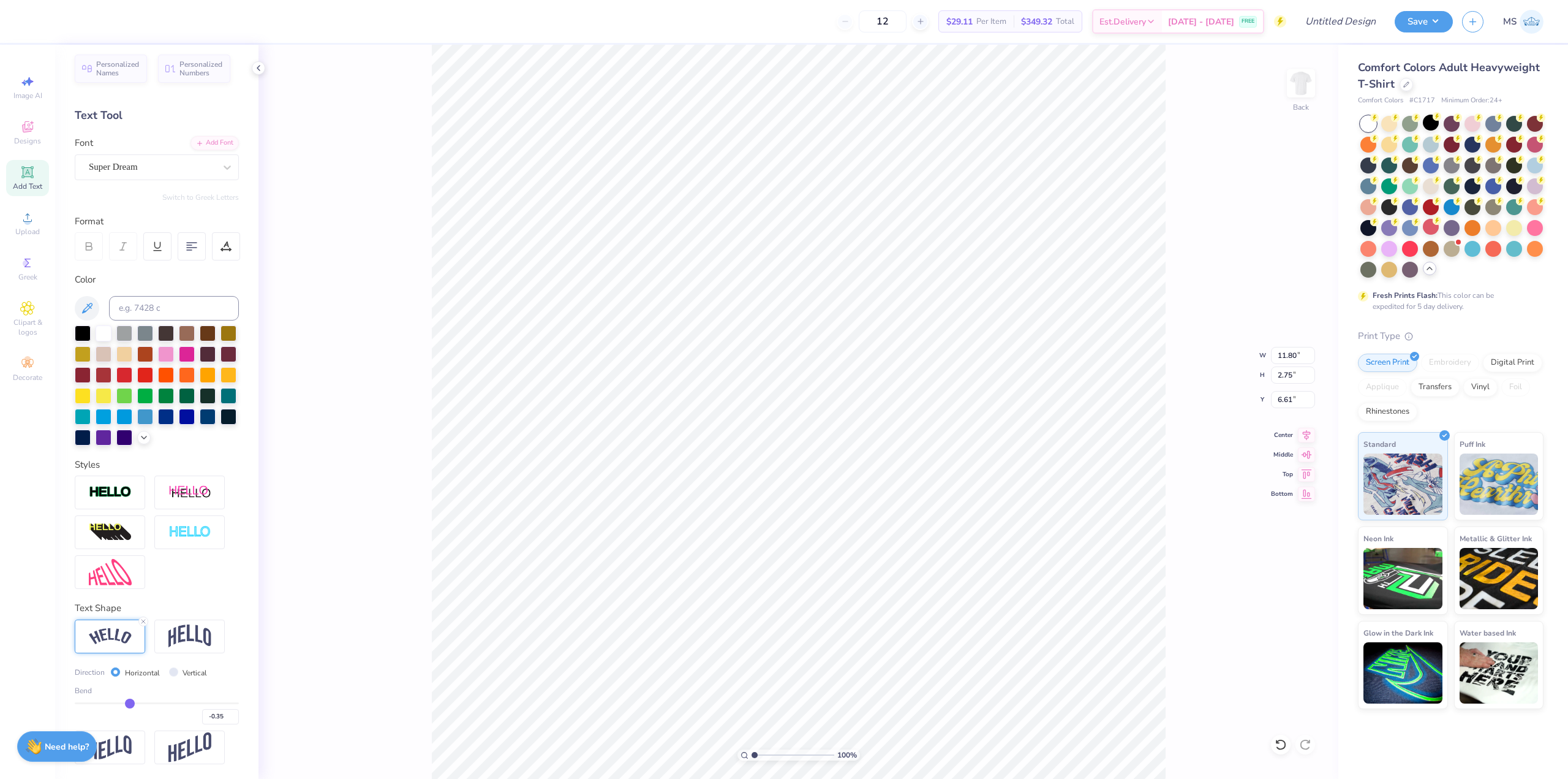
click at [127, 702] on input "range" at bounding box center [156, 703] width 164 height 2
drag, startPoint x: 127, startPoint y: 702, endPoint x: 152, endPoint y: 701, distance: 25.0
click at [152, 702] on input "range" at bounding box center [156, 703] width 164 height 2
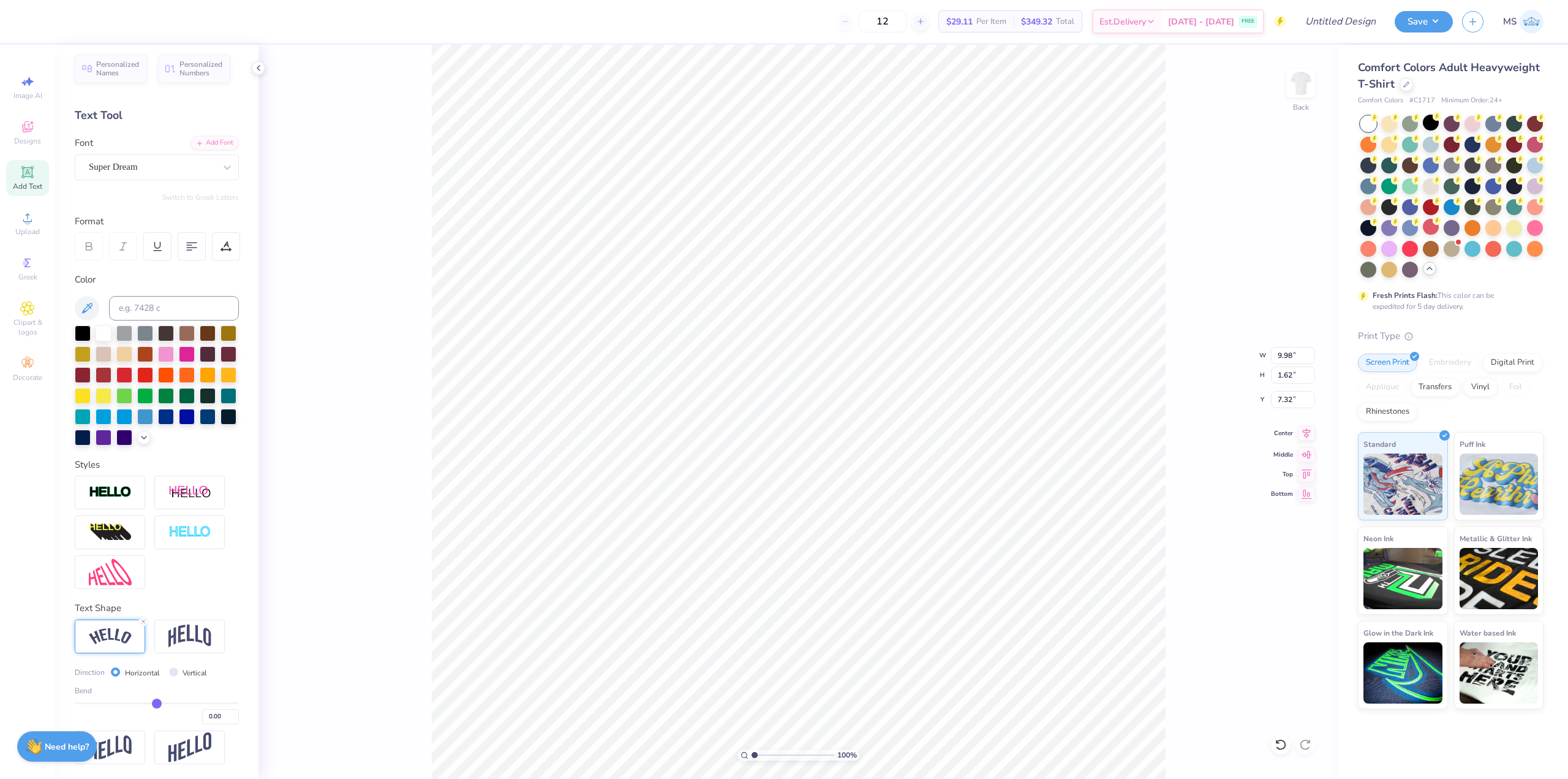
click at [1305, 433] on icon at bounding box center [1307, 433] width 17 height 15
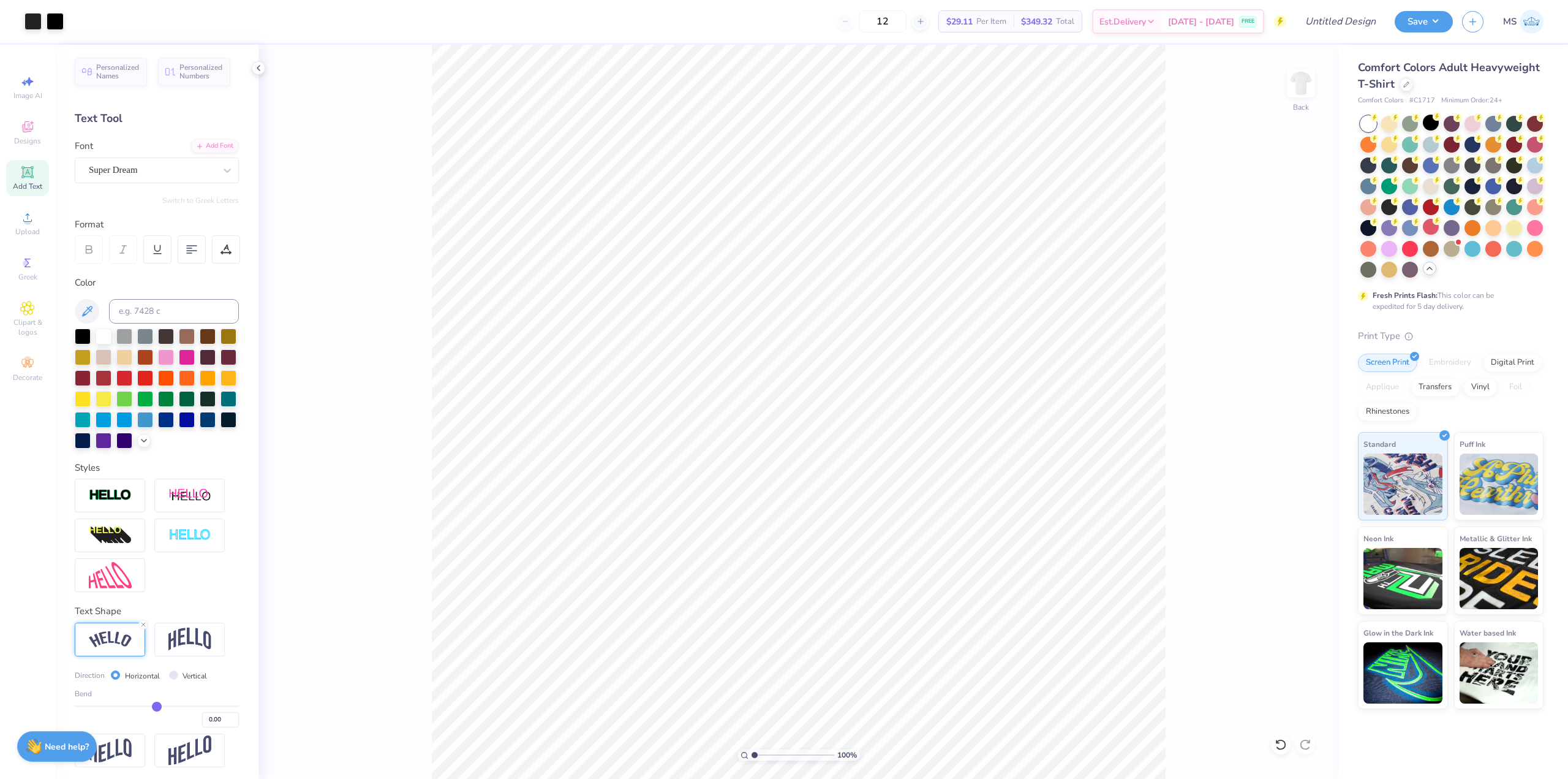
scroll to position [0, 0]
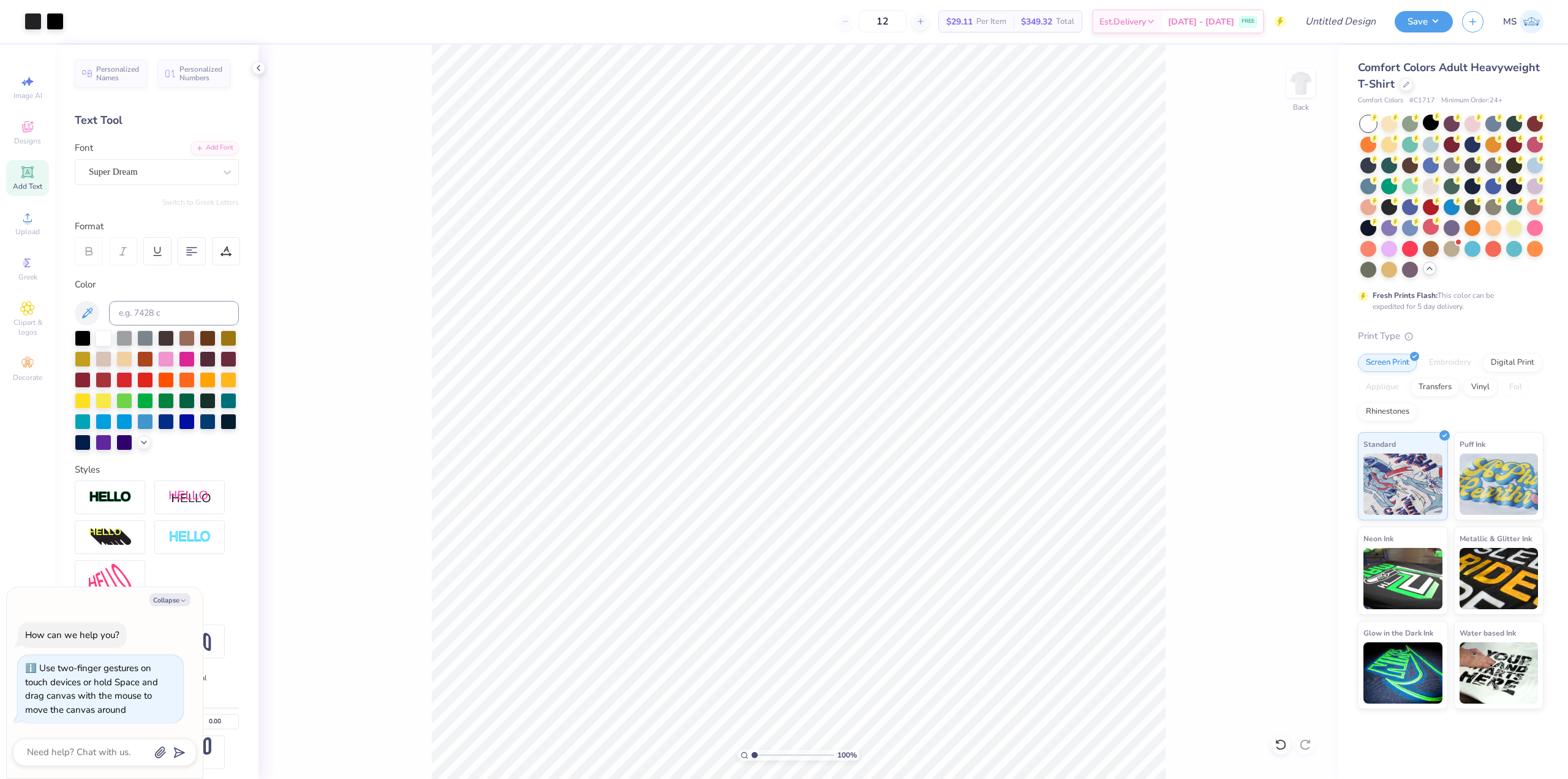
drag, startPoint x: 757, startPoint y: 752, endPoint x: 718, endPoint y: 759, distance: 39.6
click at [751, 759] on input "range" at bounding box center [792, 755] width 82 height 11
click at [1286, 746] on icon at bounding box center [1280, 744] width 12 height 12
click at [1307, 746] on icon at bounding box center [1305, 744] width 12 height 12
click at [116, 745] on textarea at bounding box center [87, 752] width 124 height 16
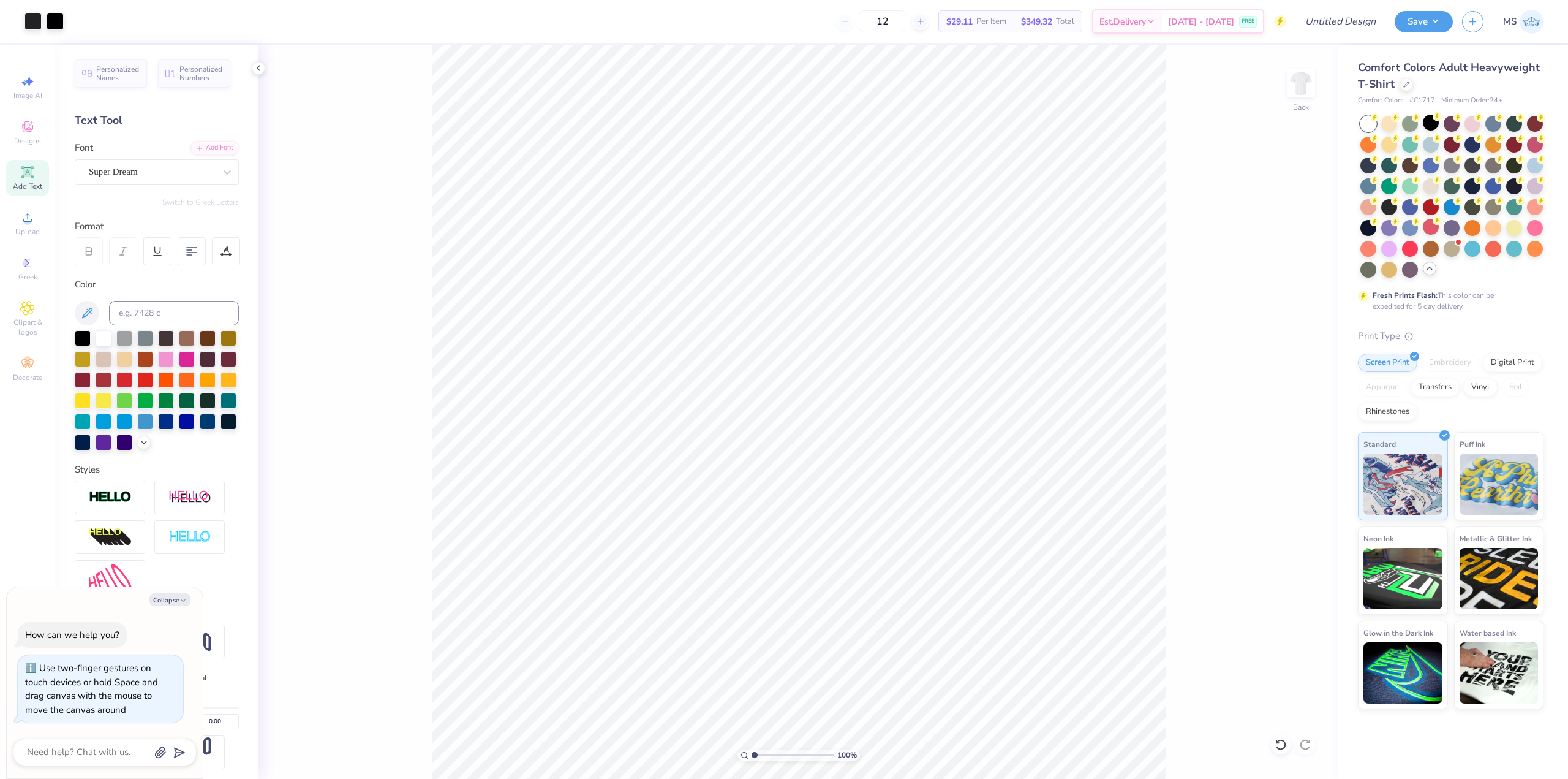
click at [267, 428] on div "100 % Back" at bounding box center [799, 411] width 1080 height 734
click at [257, 66] on icon at bounding box center [259, 68] width 9 height 9
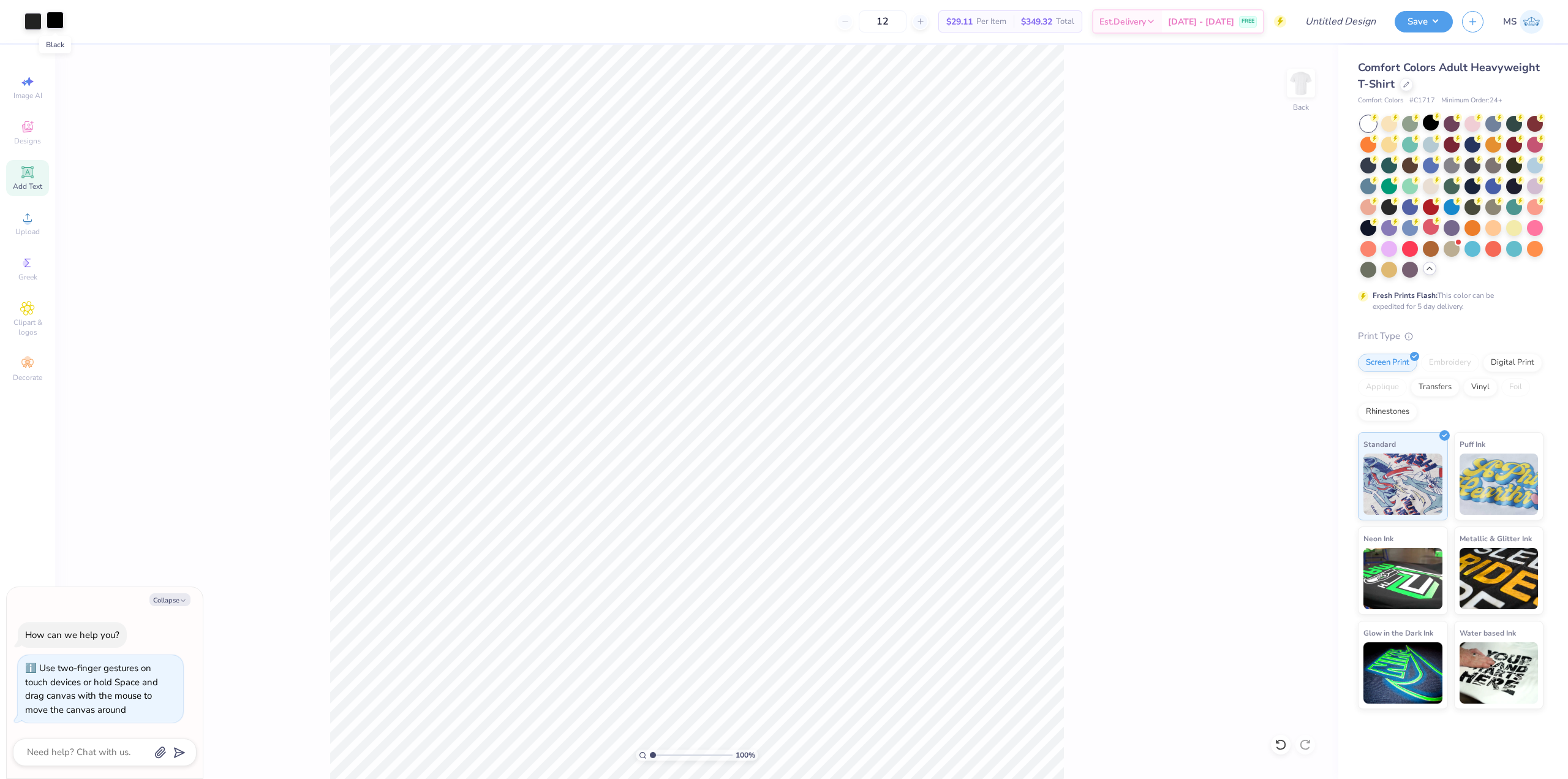
click at [53, 23] on div at bounding box center [55, 20] width 17 height 17
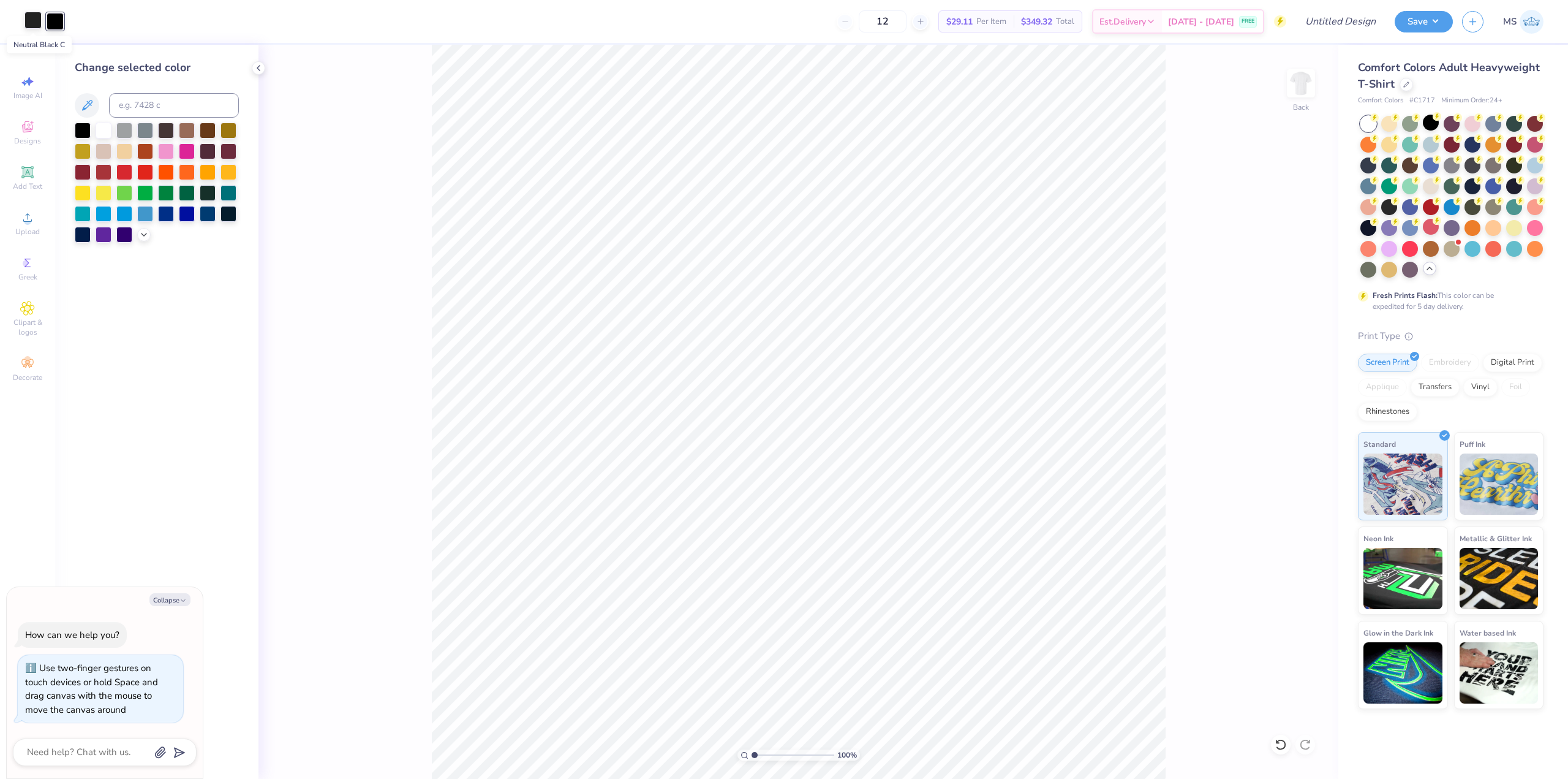
click at [35, 23] on div at bounding box center [33, 20] width 17 height 17
click at [49, 23] on div at bounding box center [55, 20] width 17 height 17
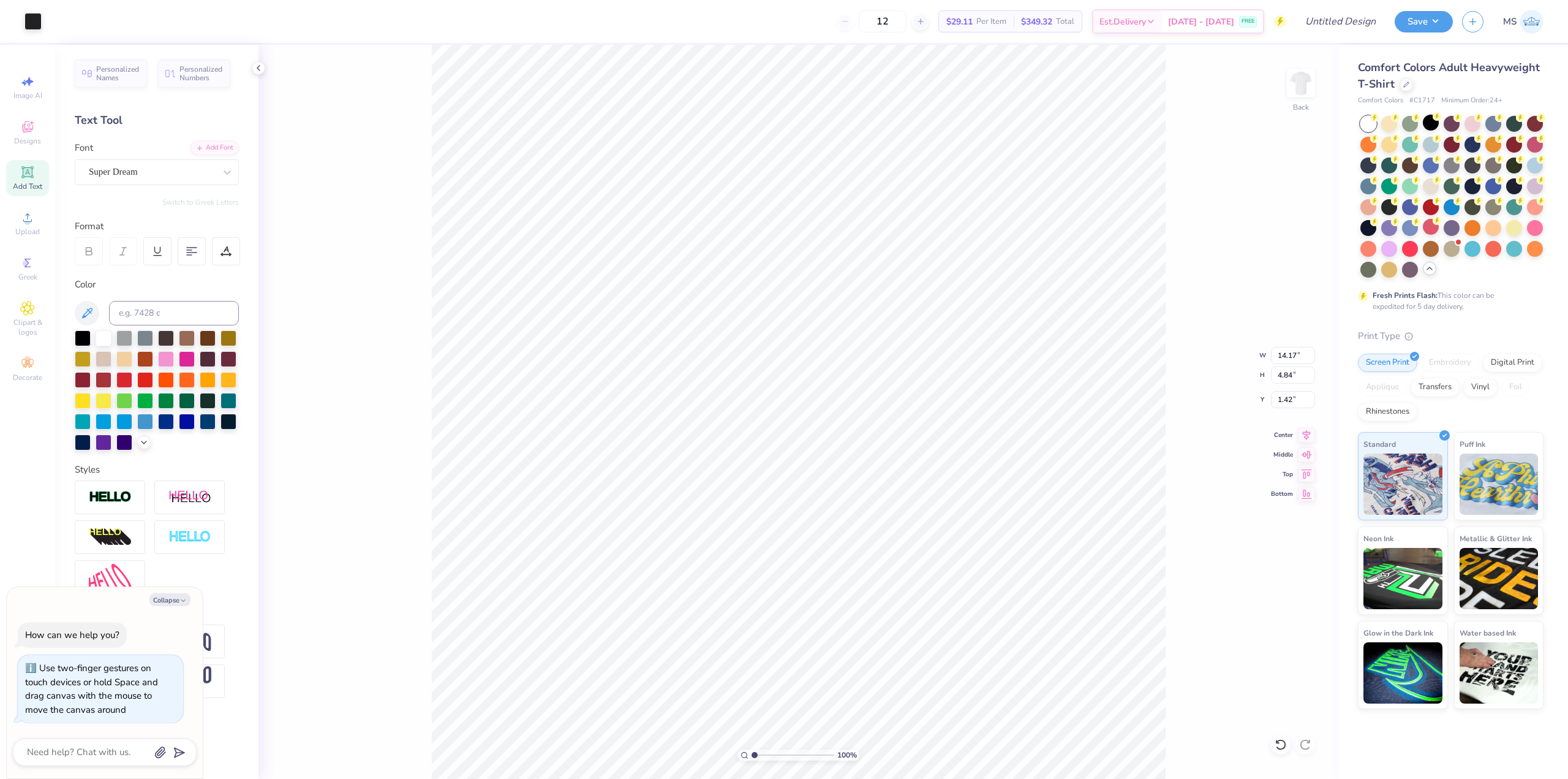
click at [368, 359] on div "100 % Back W 14.17 14.17 " H 4.84 4.84 " Y 1.42 1.42 " Center Middle Top Bottom" at bounding box center [799, 411] width 1080 height 734
click at [230, 420] on div at bounding box center [228, 420] width 16 height 16
click at [221, 420] on div at bounding box center [228, 420] width 16 height 16
click at [418, 405] on div "100 % Back W 9.98 9.98 " H 1.62 1.62 " Y 7.32 7.32 " Center Middle Top Bottom" at bounding box center [799, 411] width 1080 height 734
click at [30, 330] on span "Clipart & logos" at bounding box center [27, 327] width 43 height 20
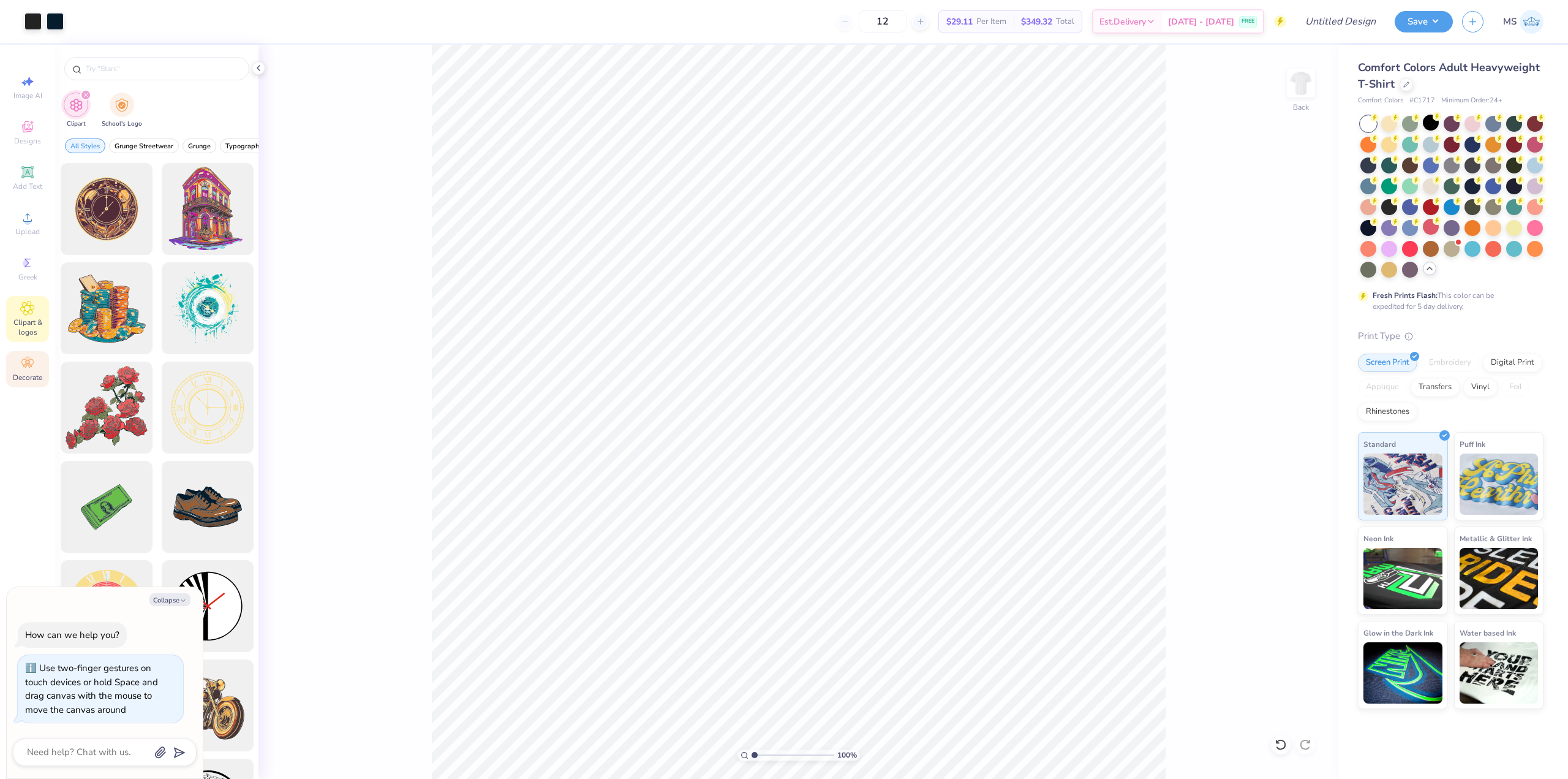
click at [32, 378] on span "Decorate" at bounding box center [27, 377] width 29 height 9
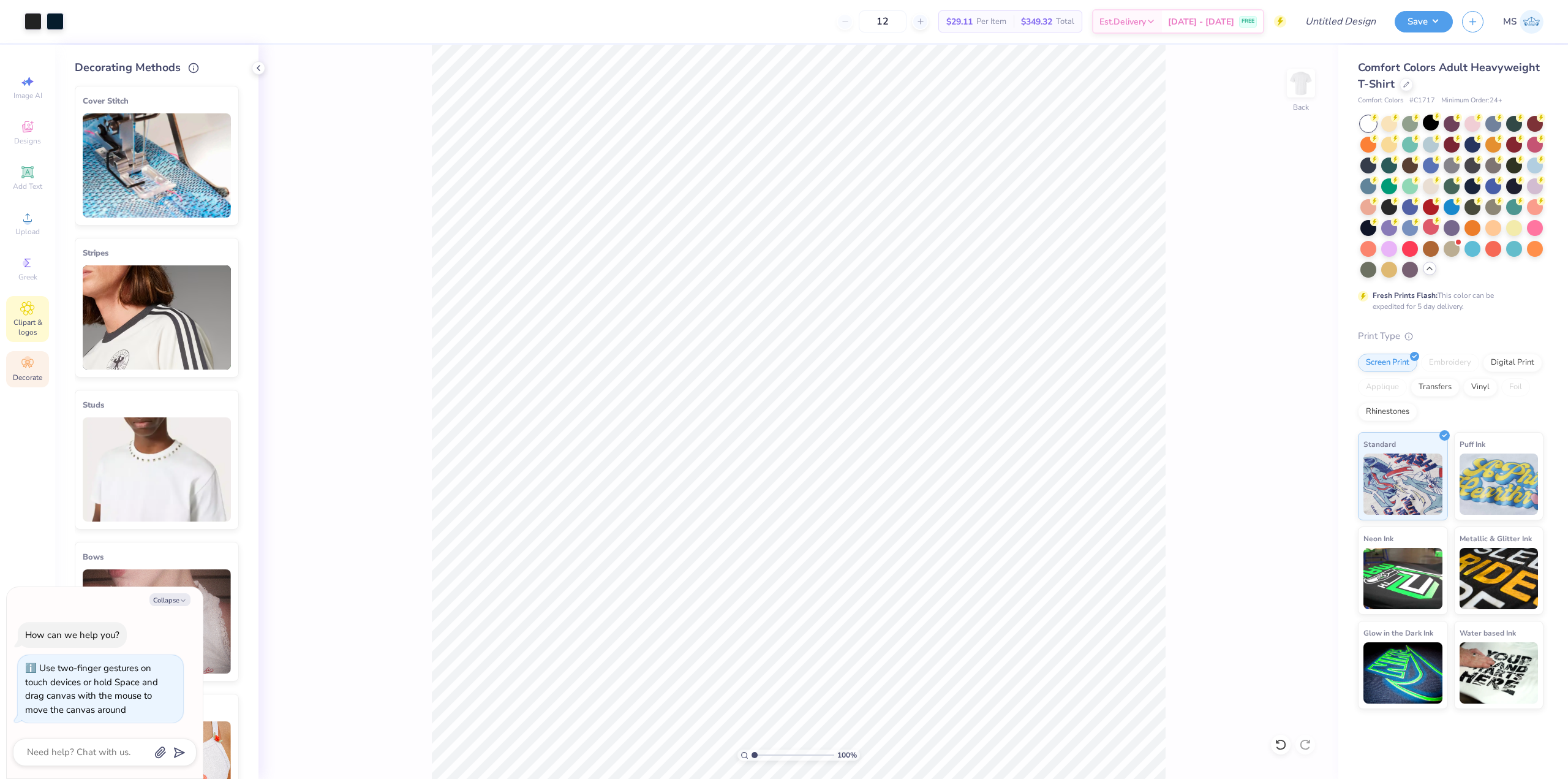
click at [32, 313] on icon at bounding box center [27, 308] width 13 height 13
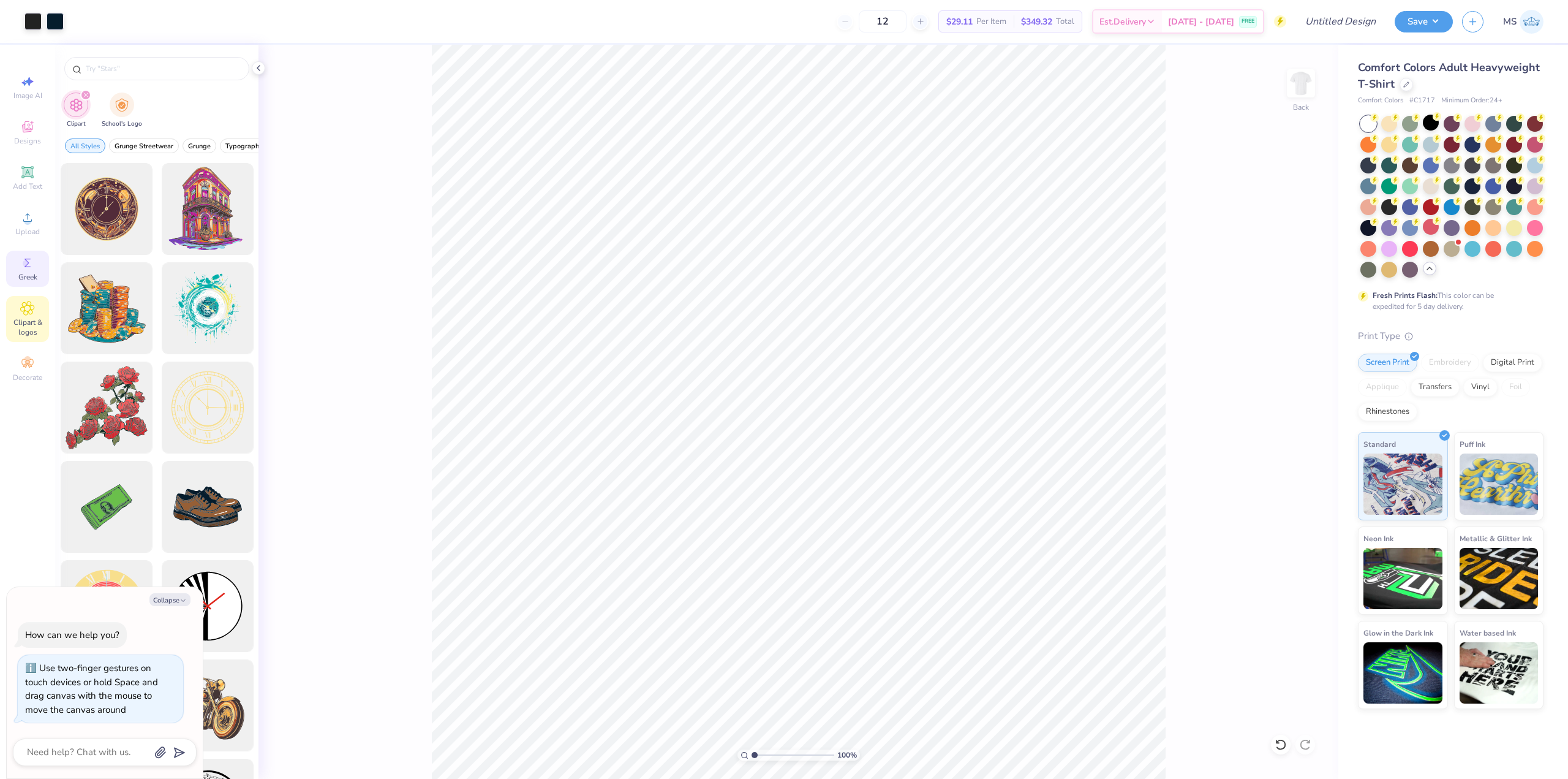
click at [34, 268] on icon at bounding box center [27, 263] width 15 height 15
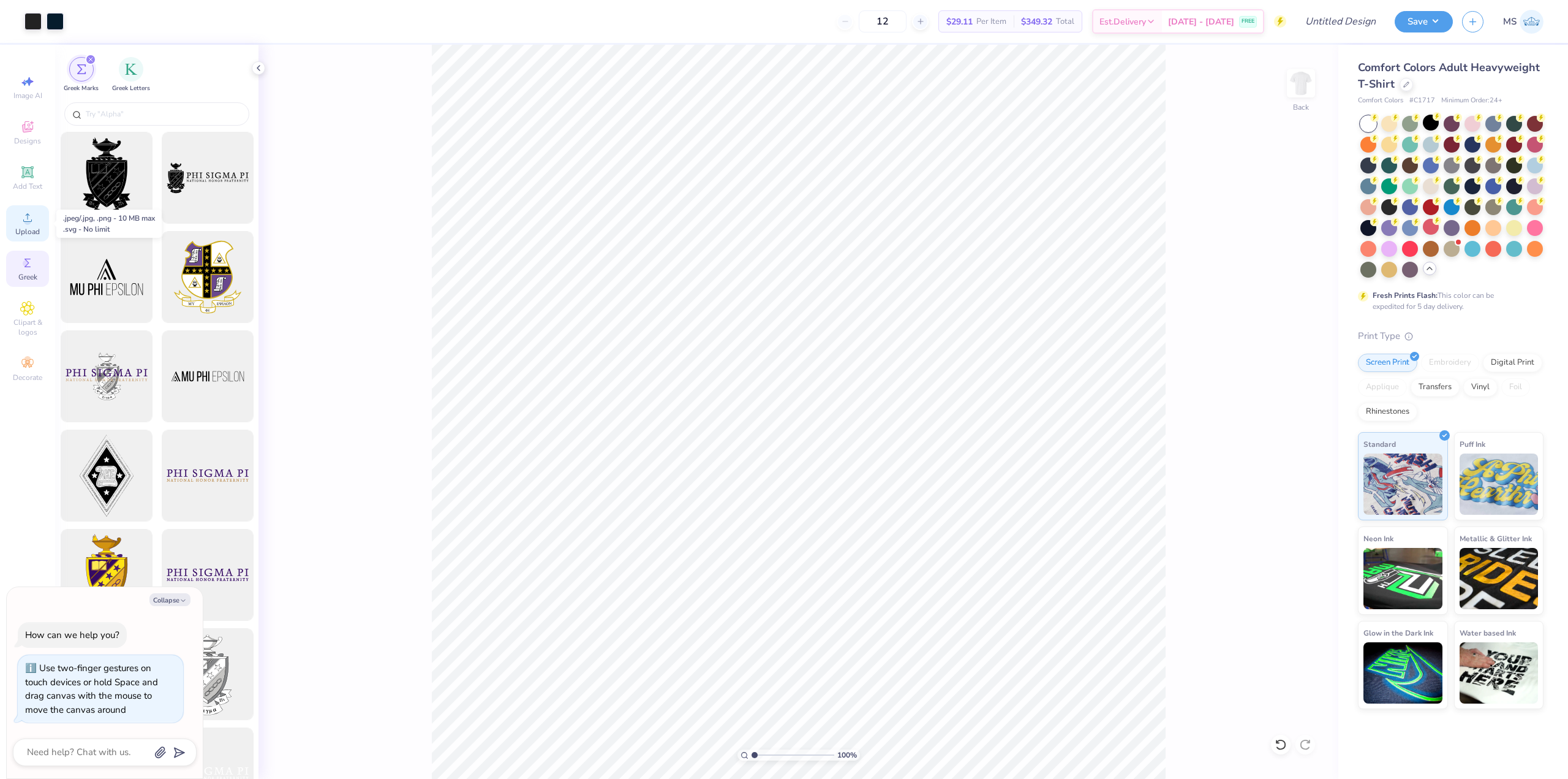
click at [29, 221] on icon at bounding box center [27, 217] width 9 height 9
click at [34, 121] on icon at bounding box center [27, 127] width 15 height 15
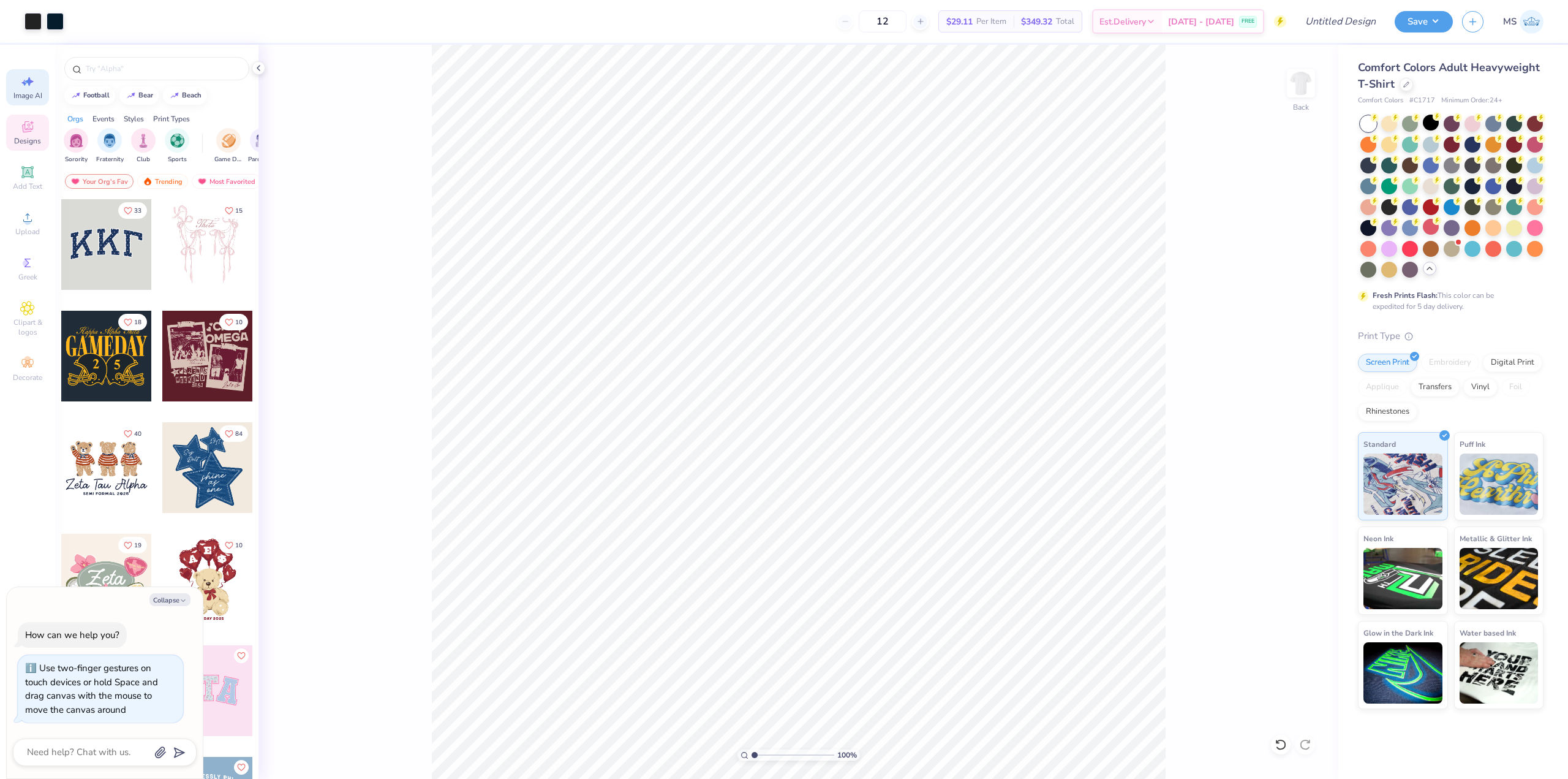
click at [34, 89] on div "Image AI" at bounding box center [27, 87] width 43 height 36
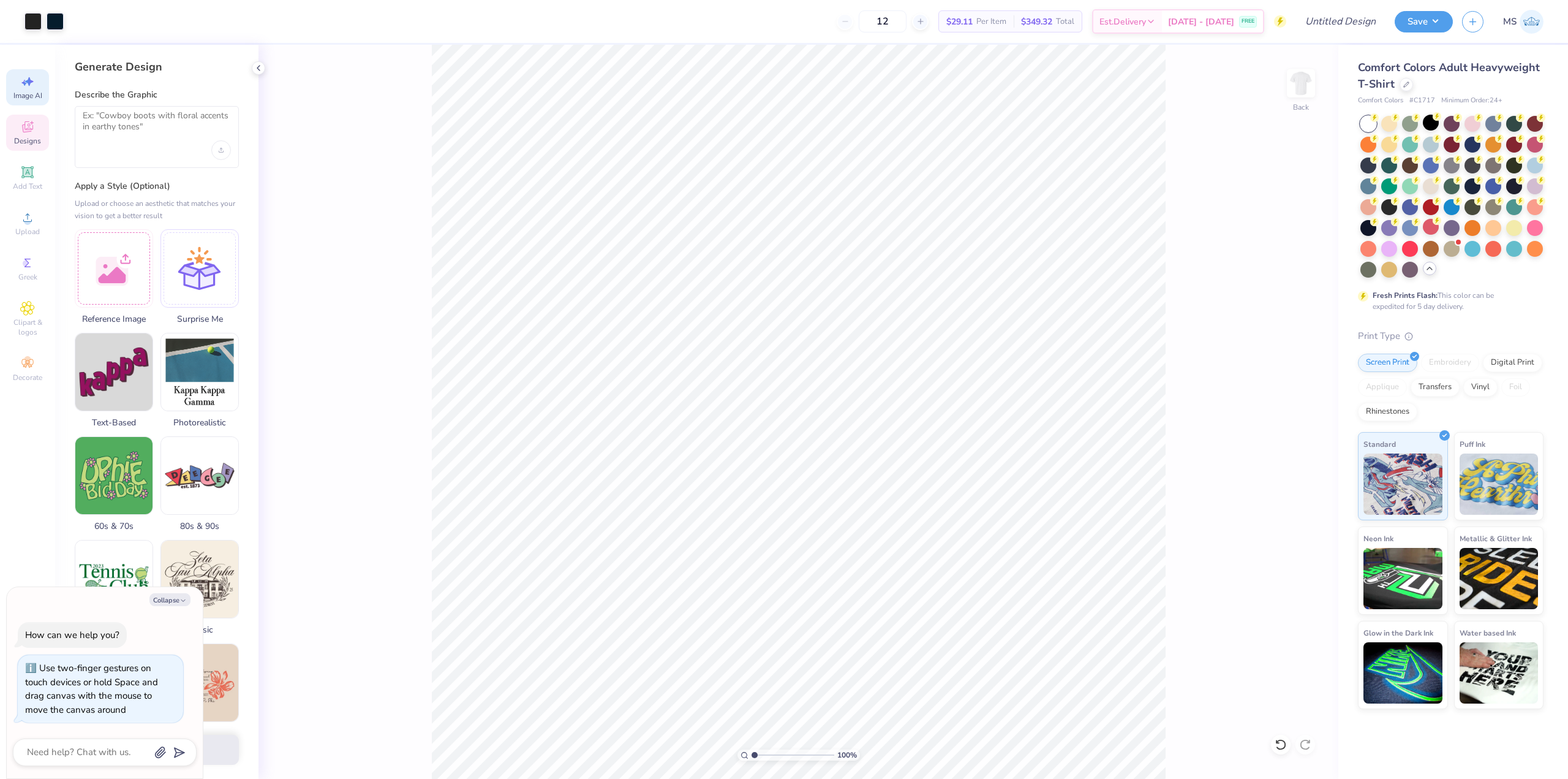
click at [27, 137] on span "Designs" at bounding box center [27, 140] width 27 height 9
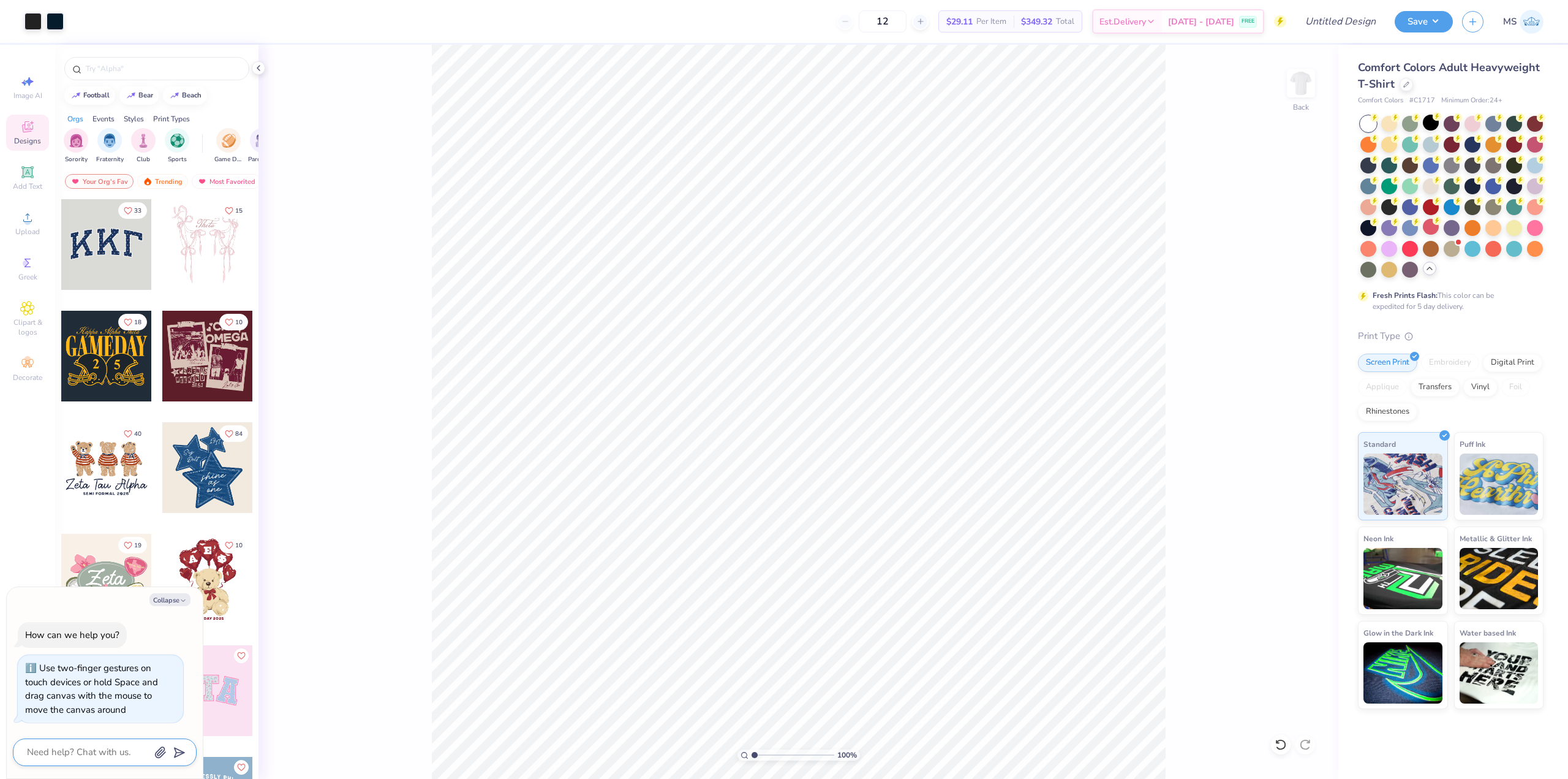
click at [110, 753] on textarea at bounding box center [87, 752] width 124 height 16
click at [176, 751] on polygon "submit" at bounding box center [177, 753] width 15 height 15
